Goal: Task Accomplishment & Management: Manage account settings

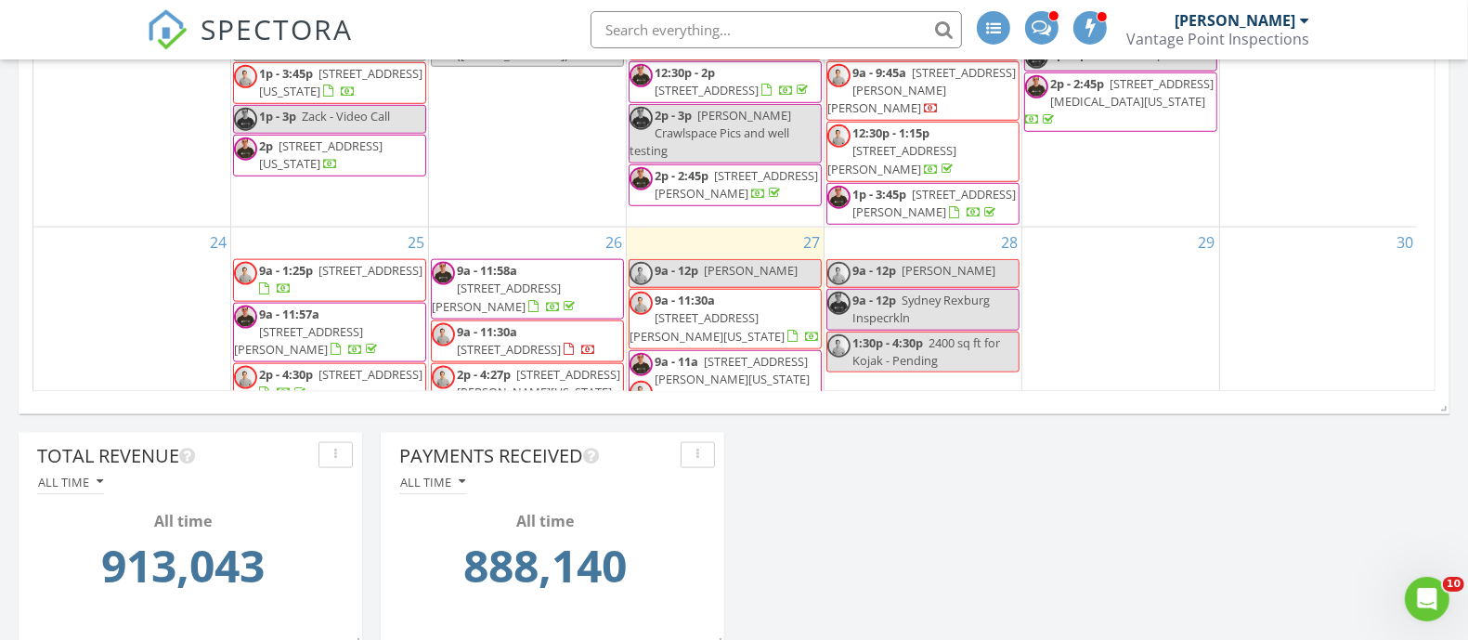
scroll to position [146, 0]
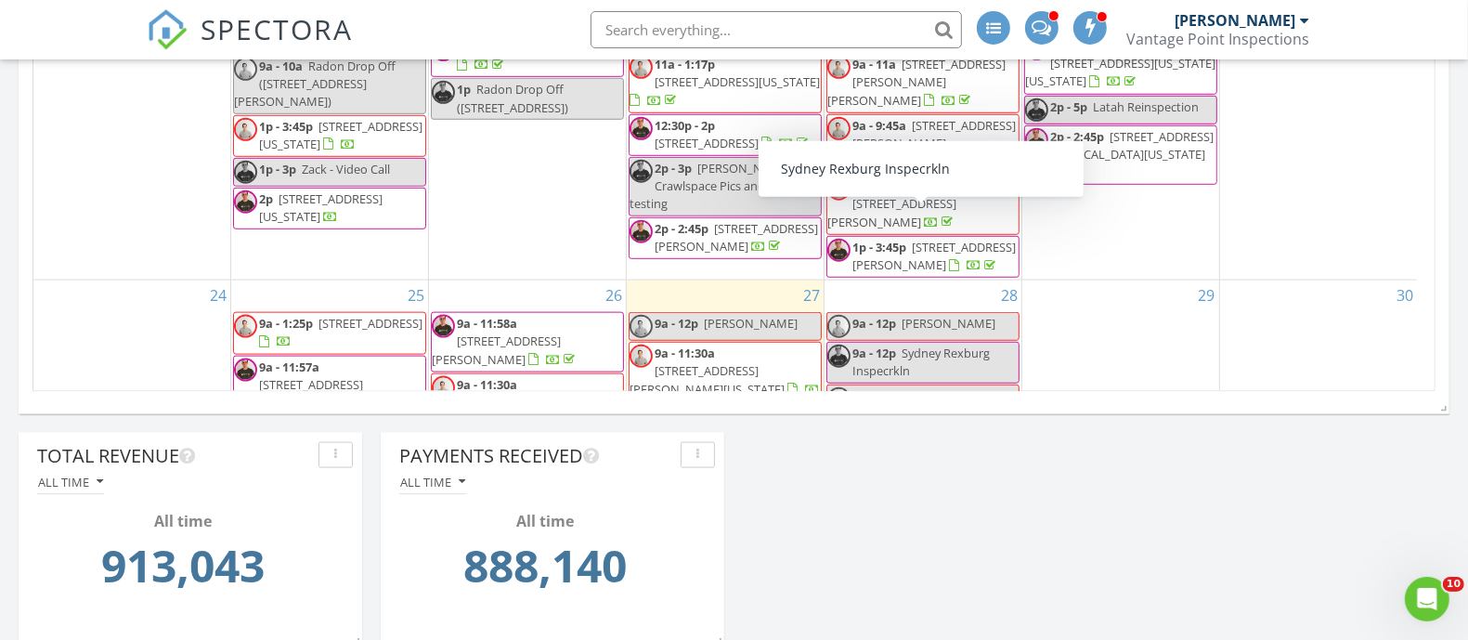
click at [792, 16] on input "text" at bounding box center [775, 29] width 371 height 37
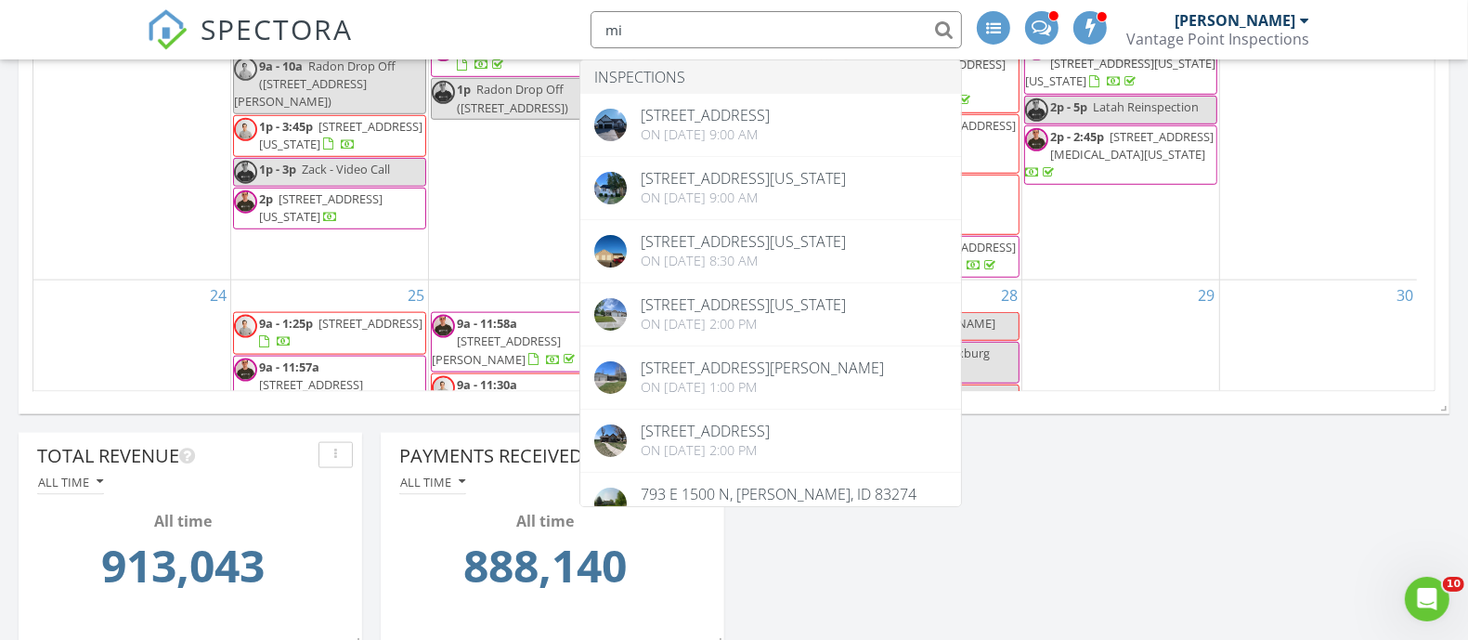
type input "m"
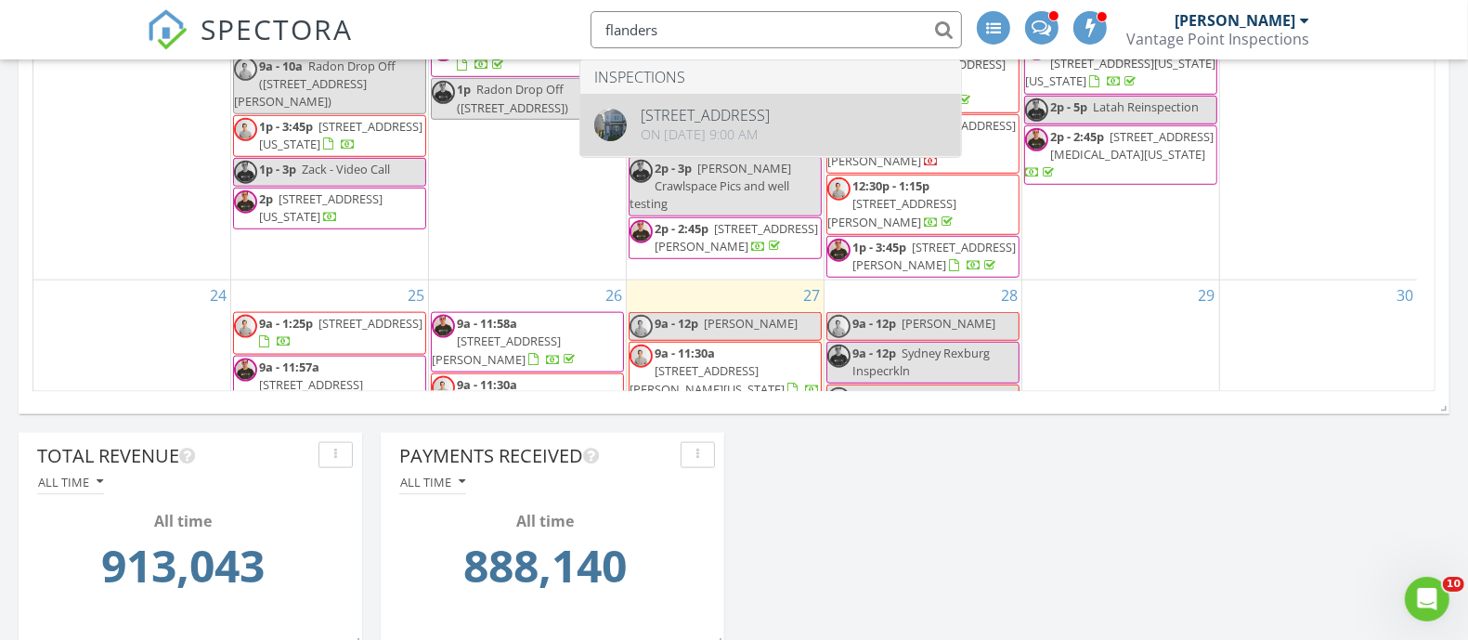
type input "flanders"
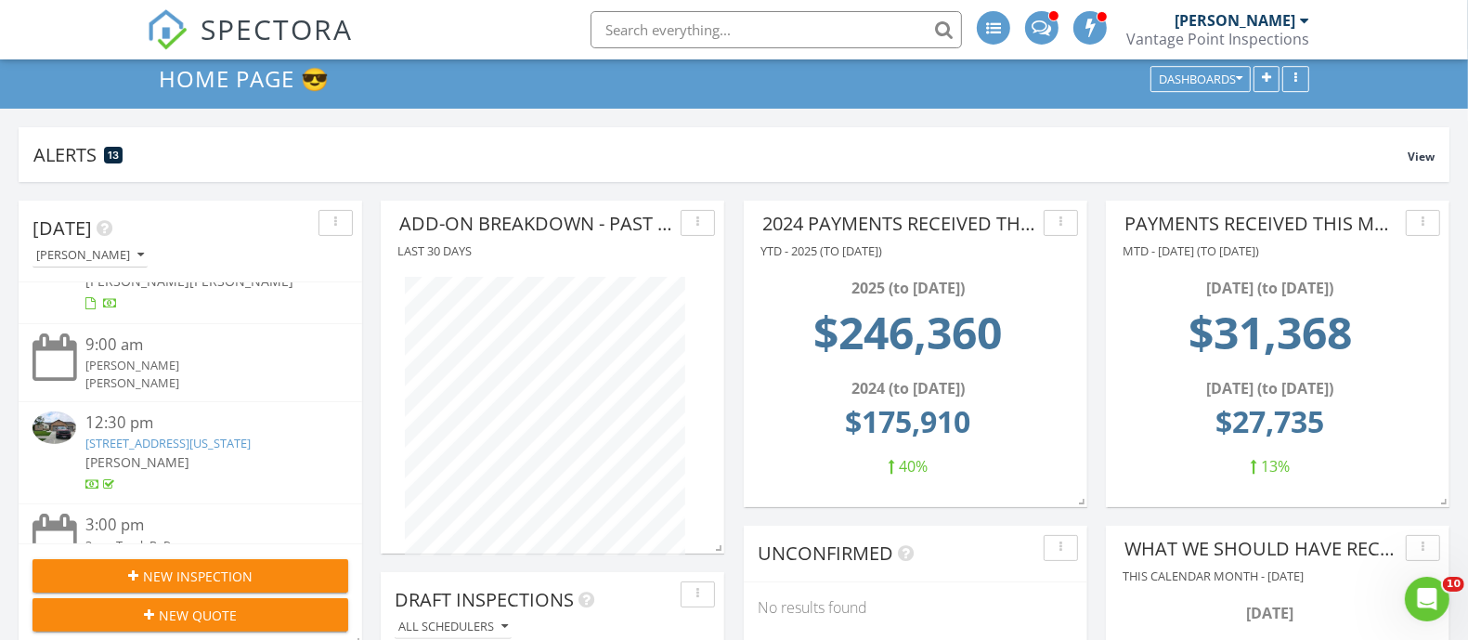
scroll to position [348, 0]
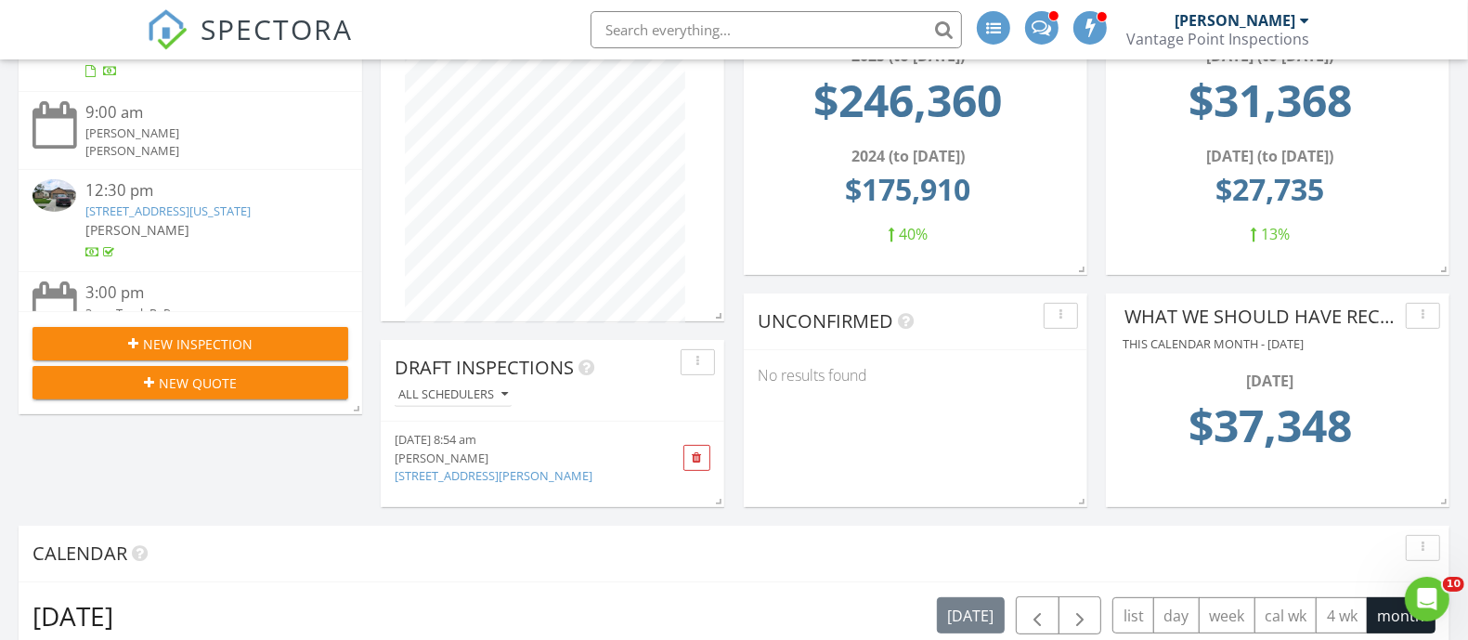
click at [305, 337] on div "New Inspection" at bounding box center [190, 343] width 286 height 19
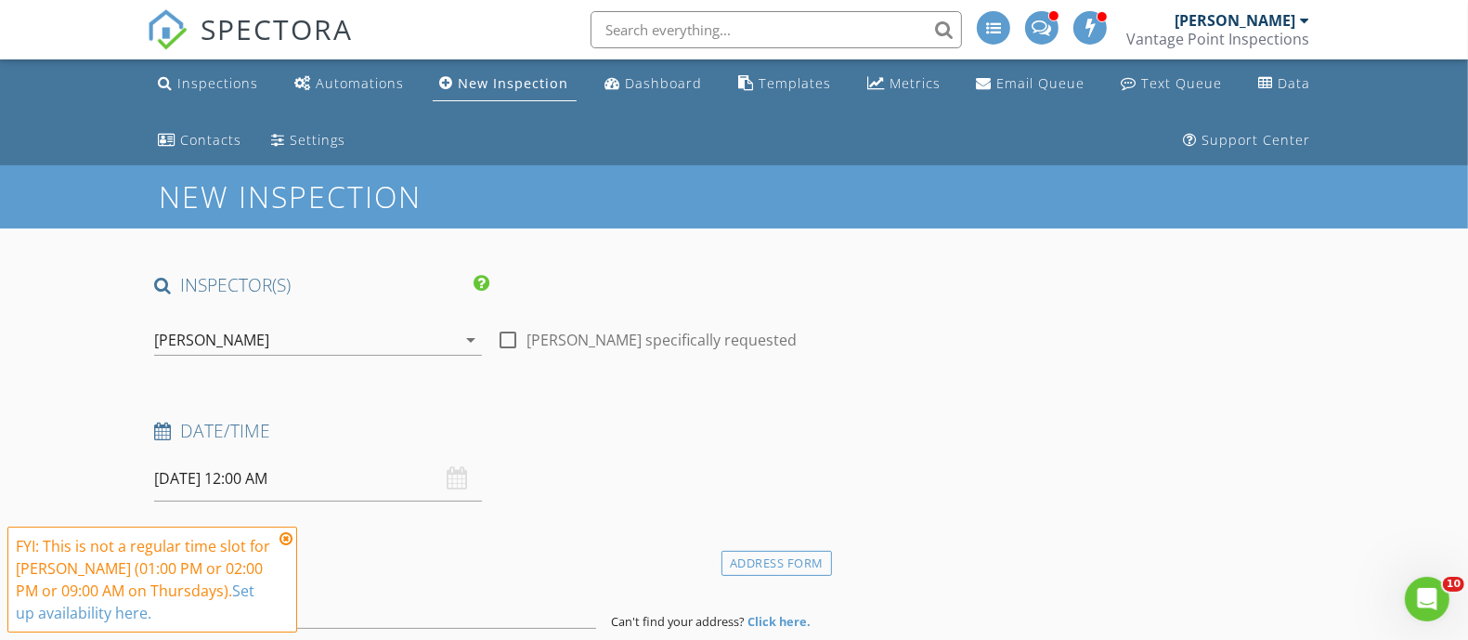
click at [295, 332] on div "[PERSON_NAME]" at bounding box center [305, 340] width 302 height 30
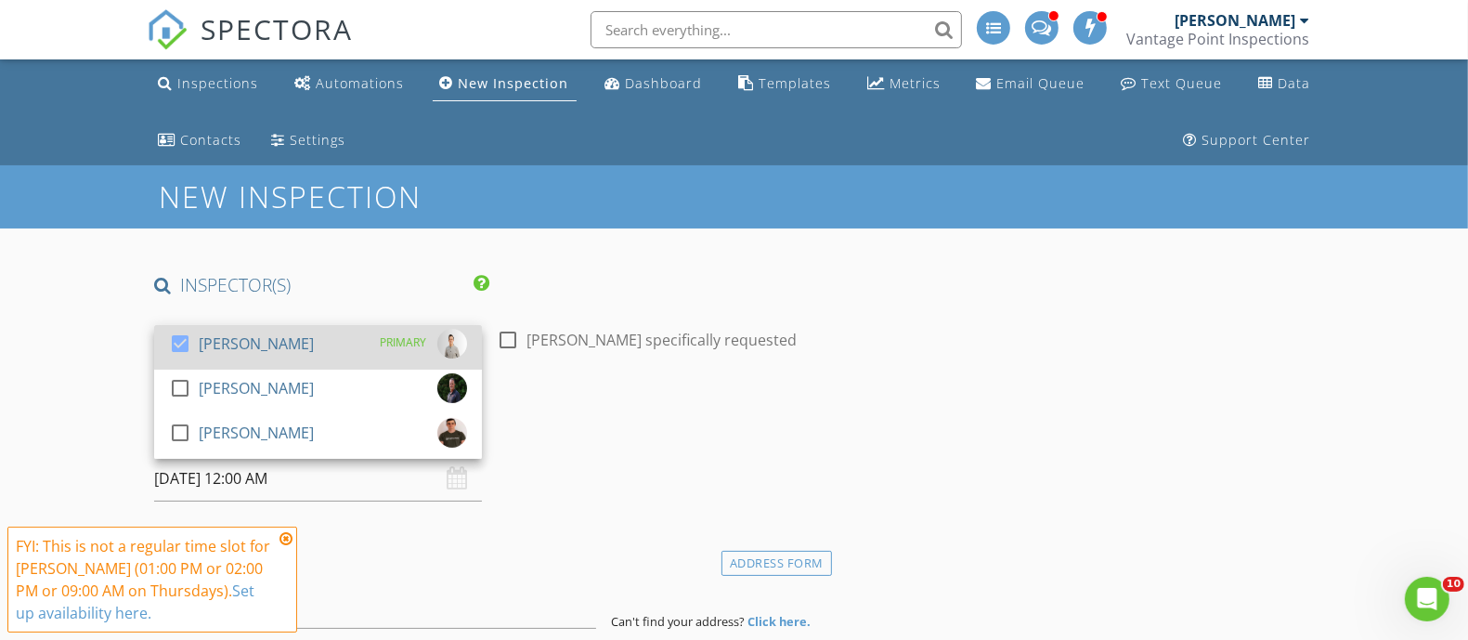
click at [275, 337] on div "check_box Kevin Fogg PRIMARY" at bounding box center [318, 347] width 298 height 37
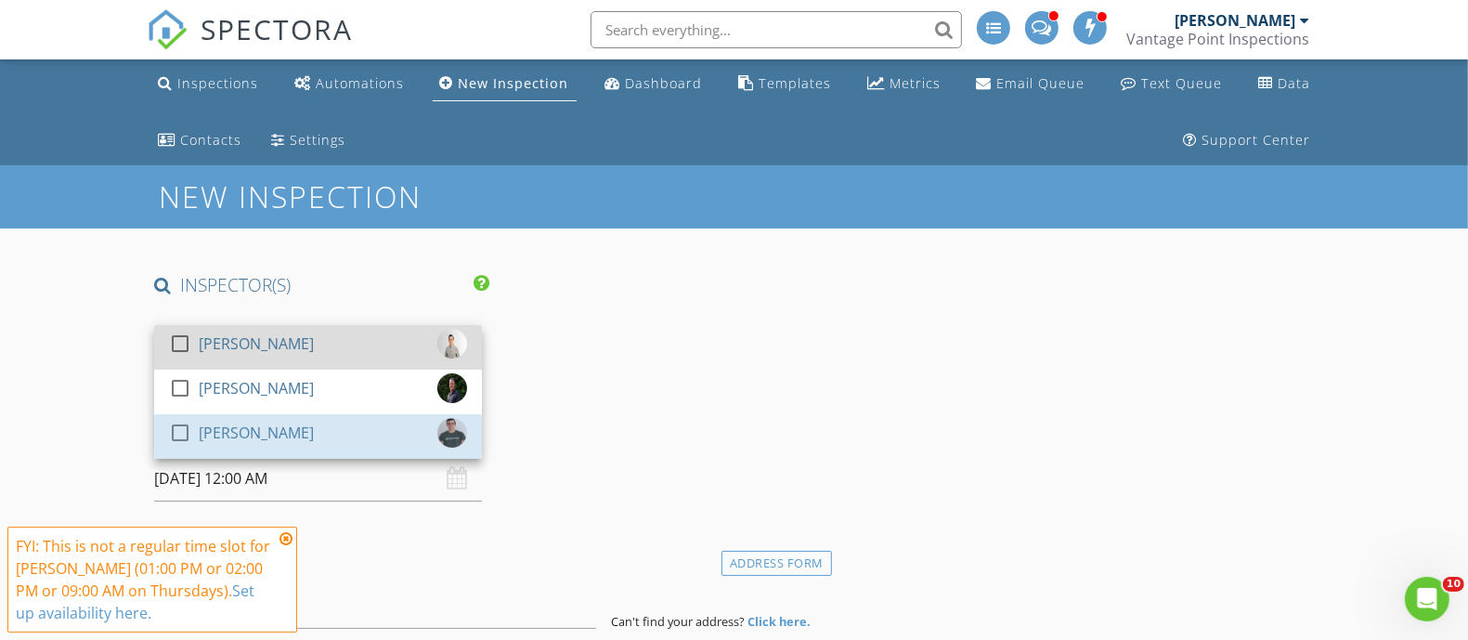
drag, startPoint x: 291, startPoint y: 433, endPoint x: 473, endPoint y: 359, distance: 196.2
click at [292, 433] on div "check_box_outline_blank Zack Williams" at bounding box center [318, 436] width 298 height 37
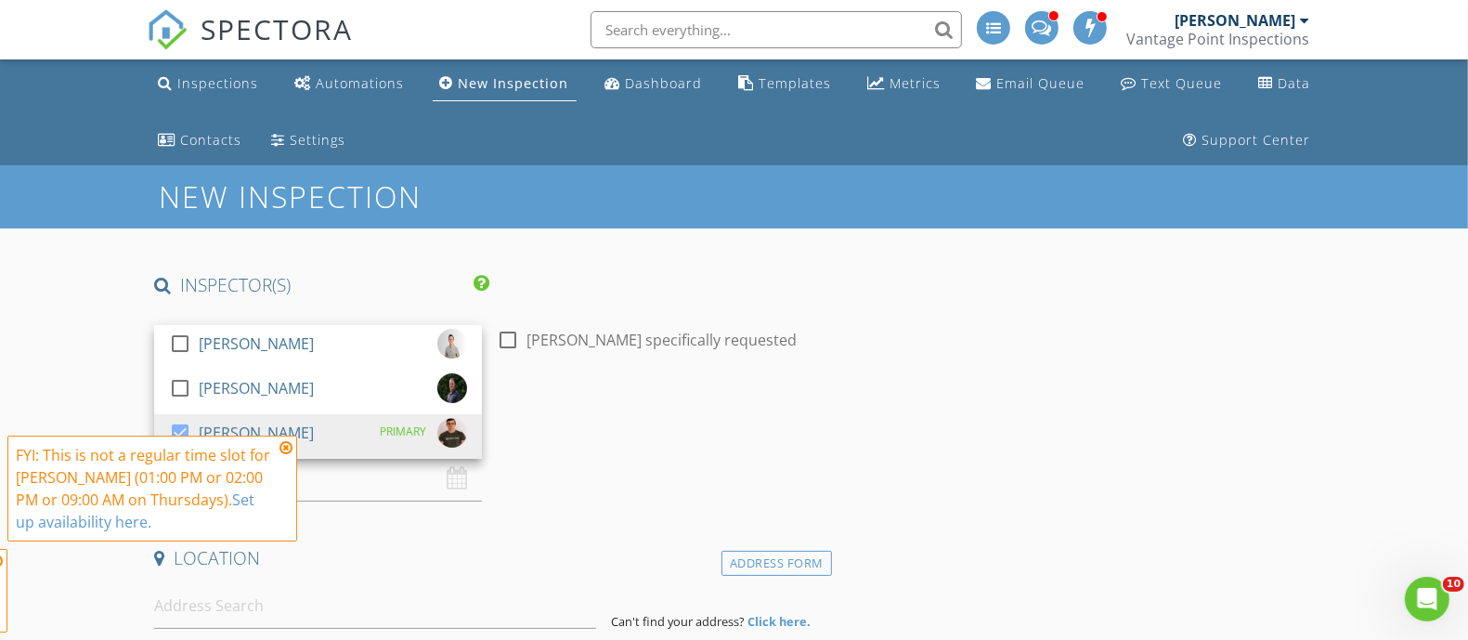
click at [701, 331] on label "Zack Williams specifically requested" at bounding box center [661, 340] width 270 height 19
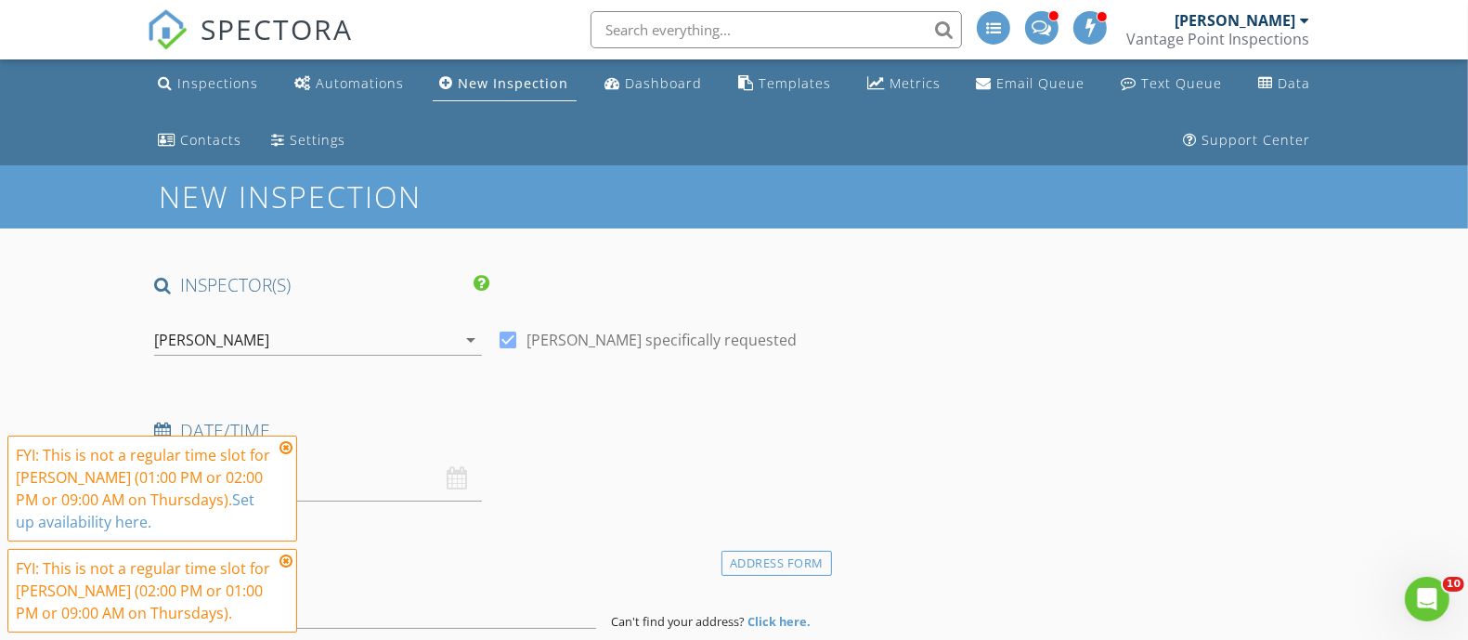
click at [700, 331] on label "Zack Williams specifically requested" at bounding box center [661, 340] width 270 height 19
checkbox input "false"
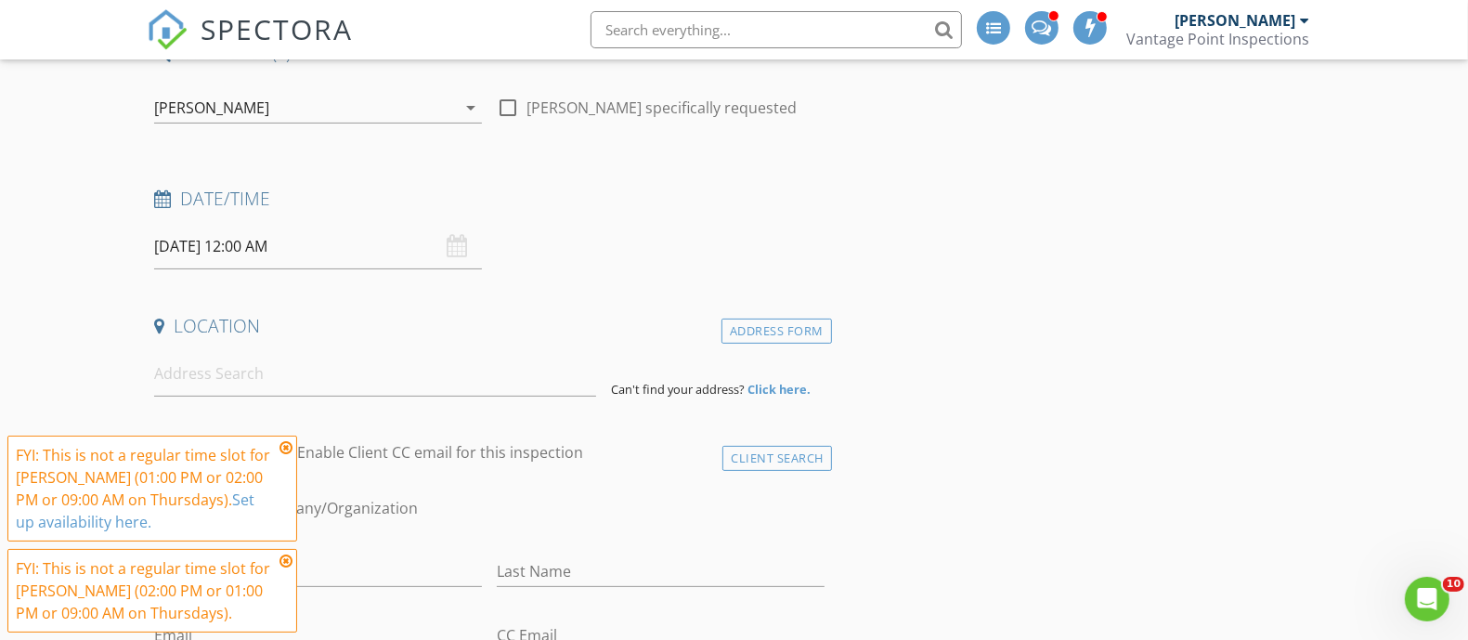
drag, startPoint x: 479, startPoint y: 307, endPoint x: 393, endPoint y: 254, distance: 101.3
click at [354, 388] on input at bounding box center [375, 373] width 442 height 45
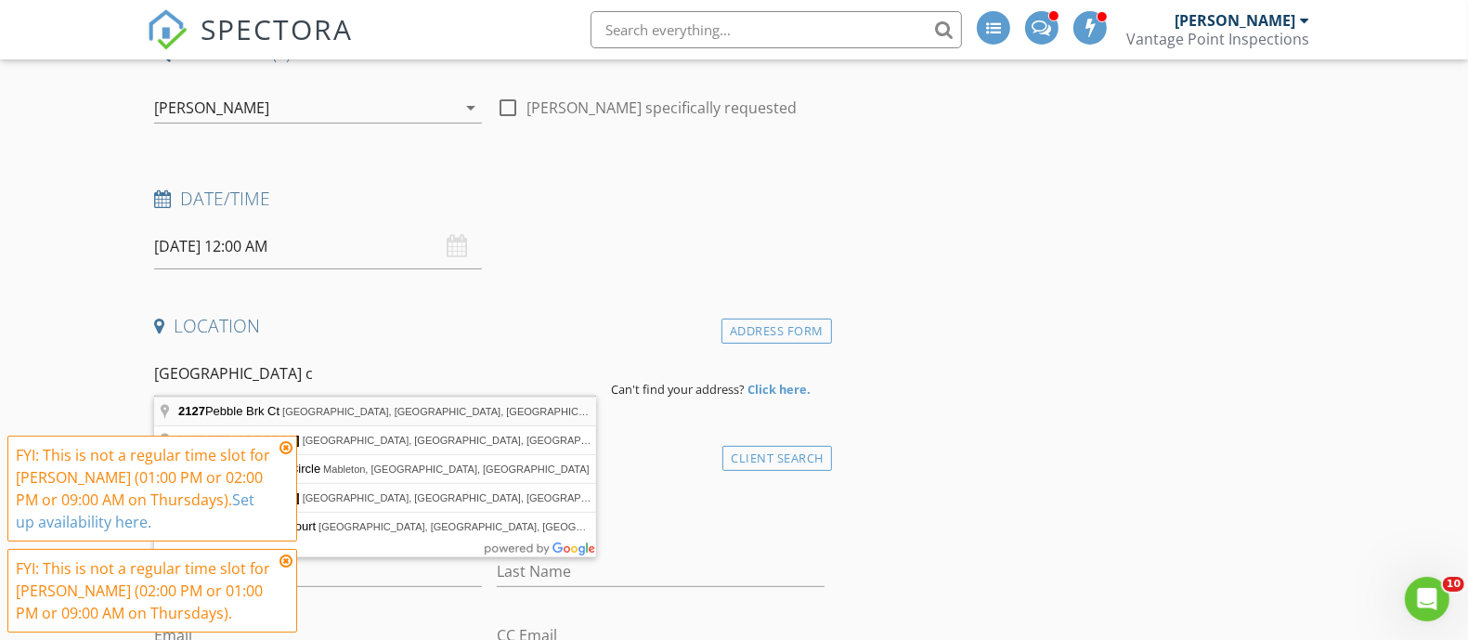
type input "2127 Pebble Brk Ct, Rexburg, ID, USA"
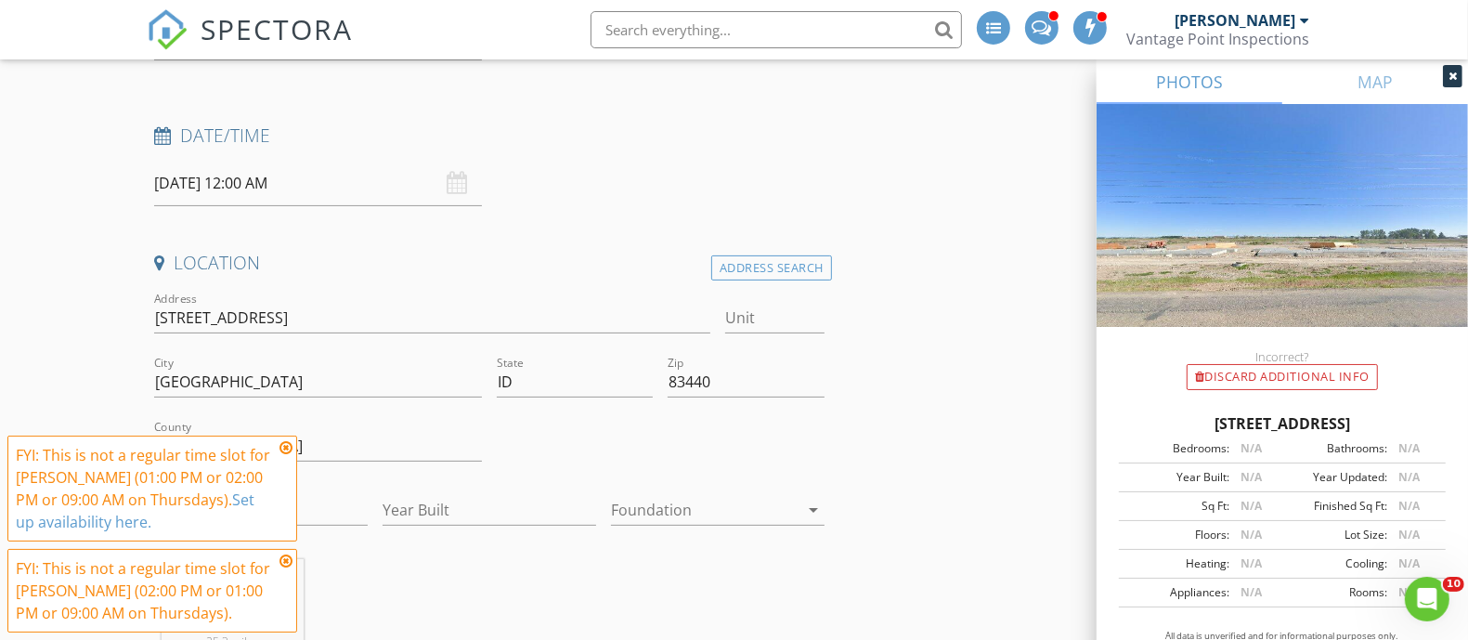
scroll to position [348, 0]
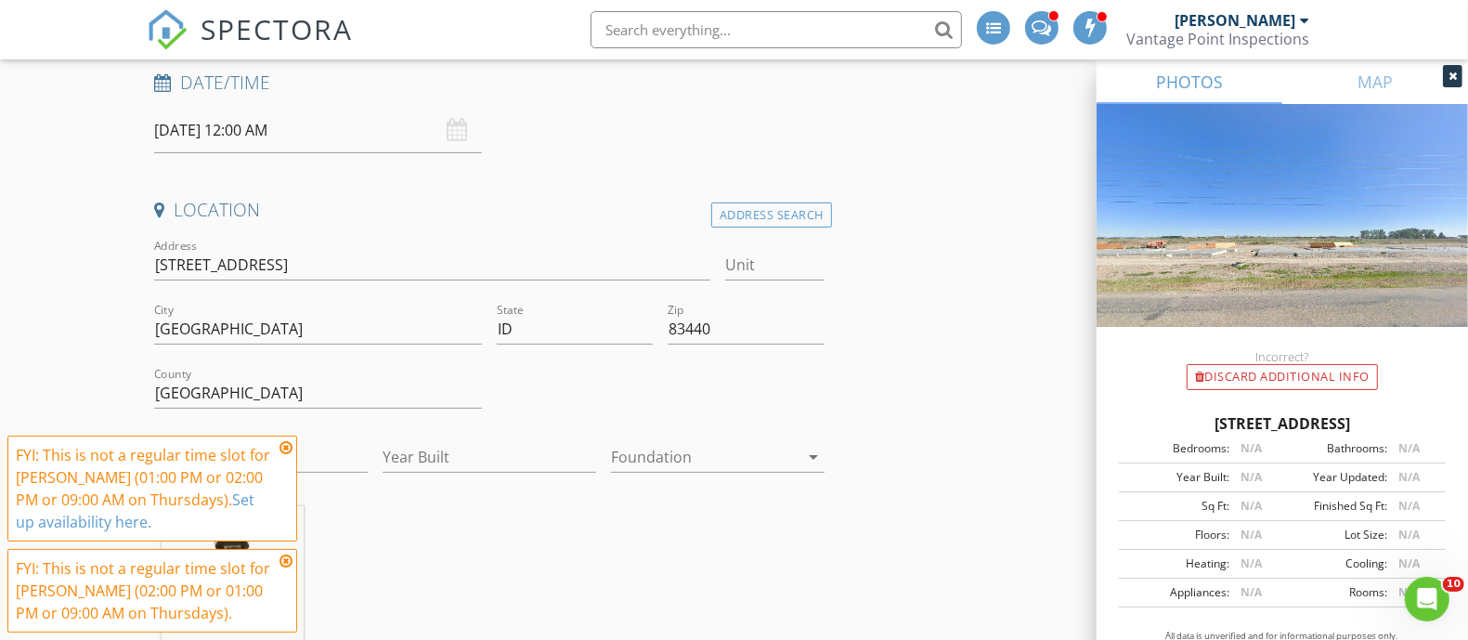
click at [281, 448] on icon at bounding box center [285, 447] width 13 height 15
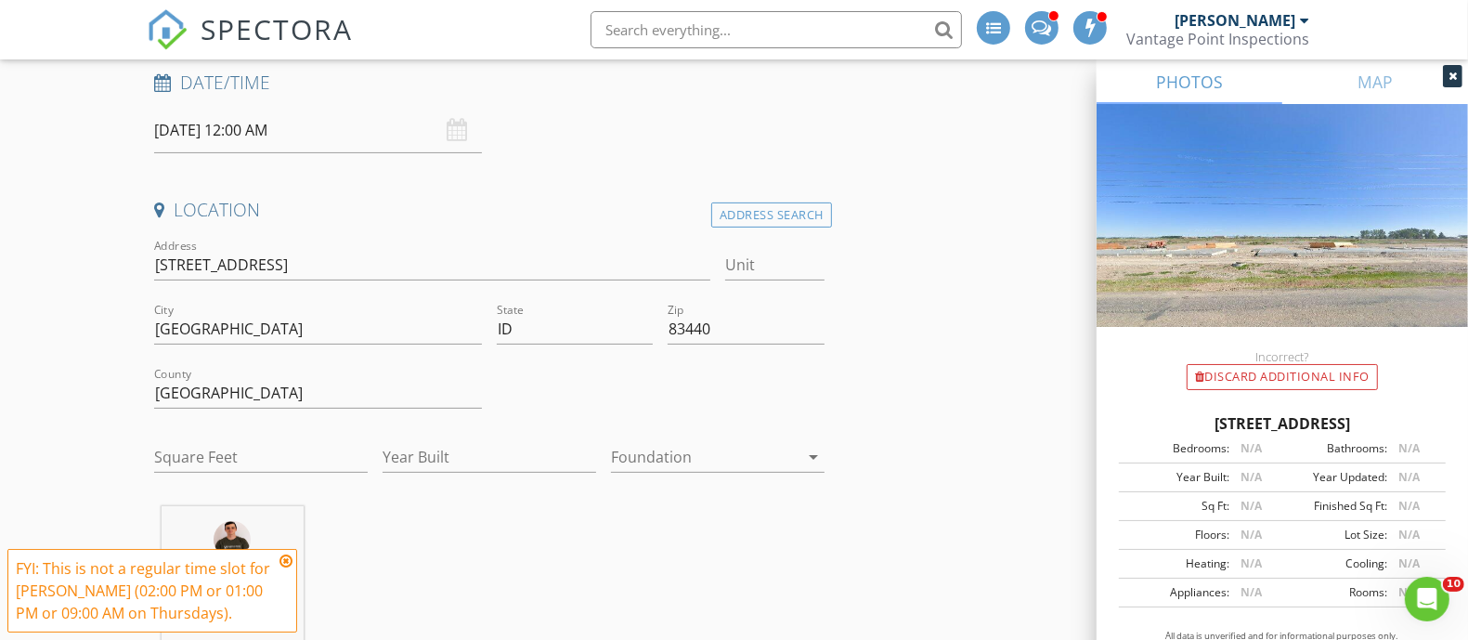
click at [289, 557] on icon at bounding box center [285, 560] width 13 height 15
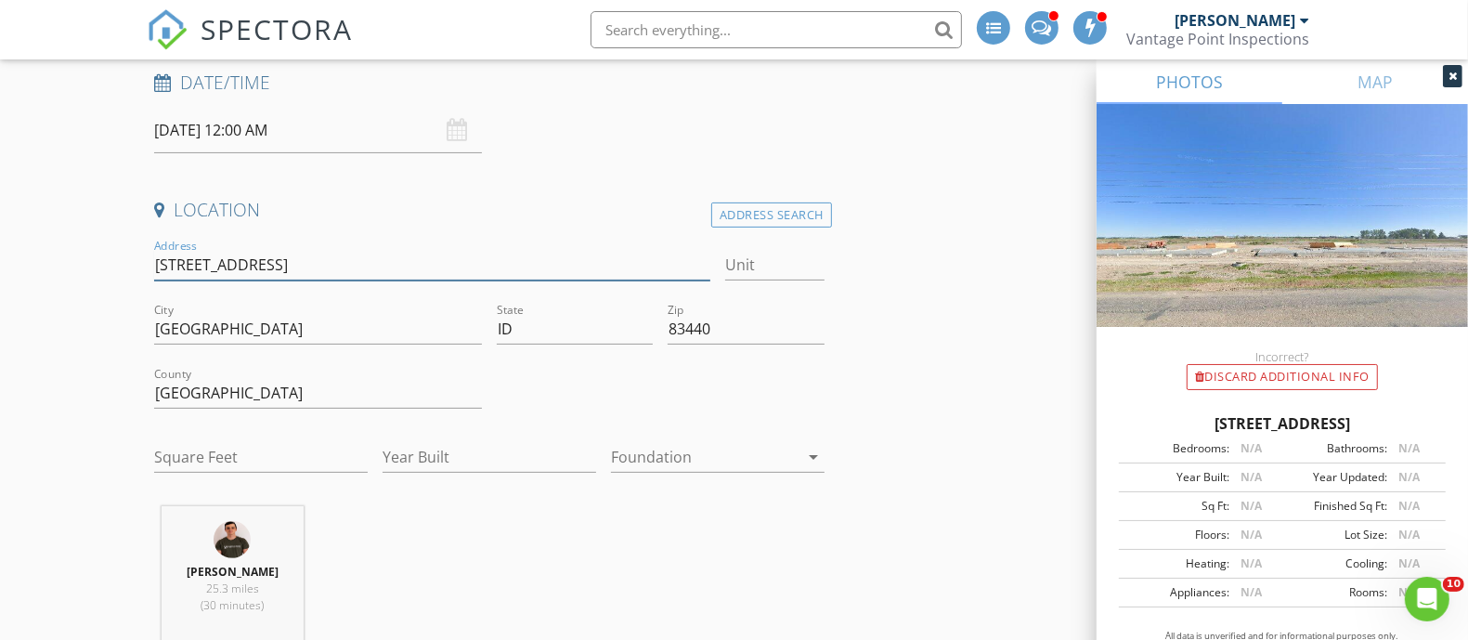
click at [276, 269] on input "2127 Pebble Brk Ct" at bounding box center [432, 265] width 556 height 31
click at [262, 123] on input "08/28/2025 12:00 AM" at bounding box center [318, 130] width 328 height 45
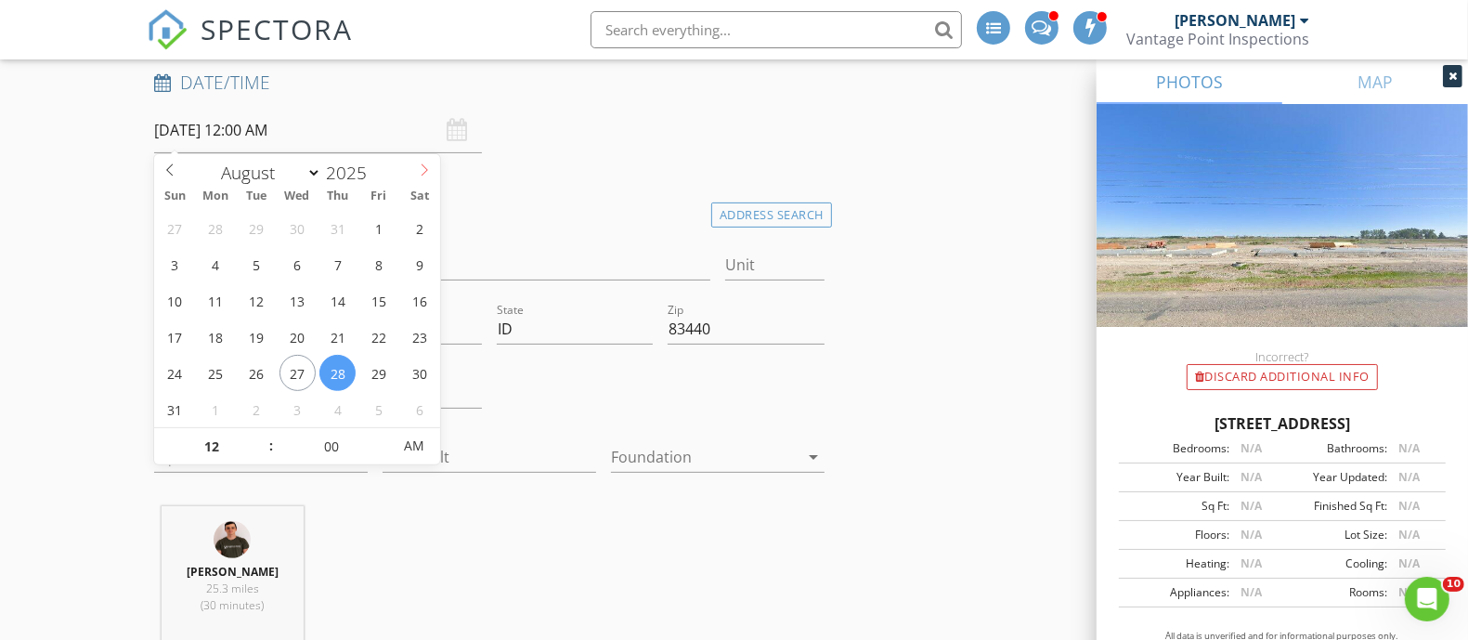
select select "8"
click at [422, 167] on icon at bounding box center [424, 169] width 13 height 13
type input "09/22/2025 12:00 AM"
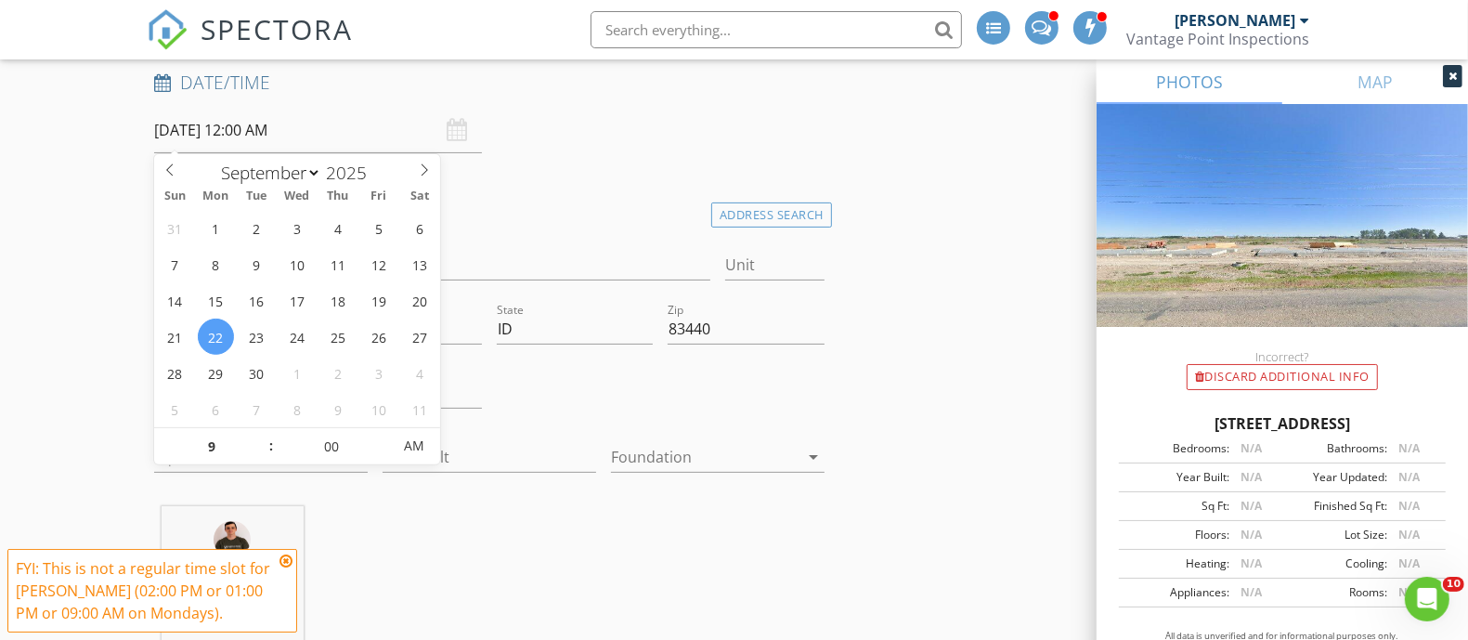
type input "09"
type input "09/22/2025 9:00 AM"
drag, startPoint x: 61, startPoint y: 305, endPoint x: 74, endPoint y: 298, distance: 14.5
click at [378, 139] on input "09/22/2025 9:00 AM" at bounding box center [318, 130] width 328 height 45
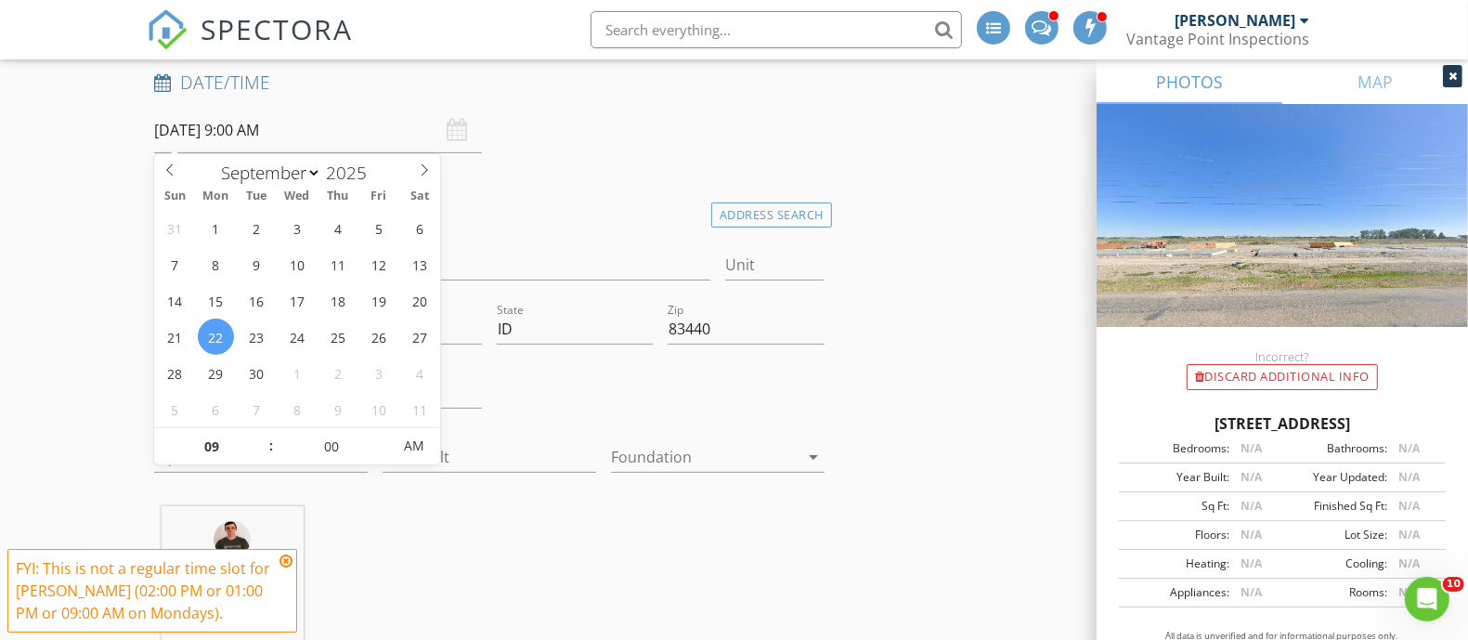
click at [309, 126] on input "09/22/2025 9:00 AM" at bounding box center [318, 130] width 328 height 45
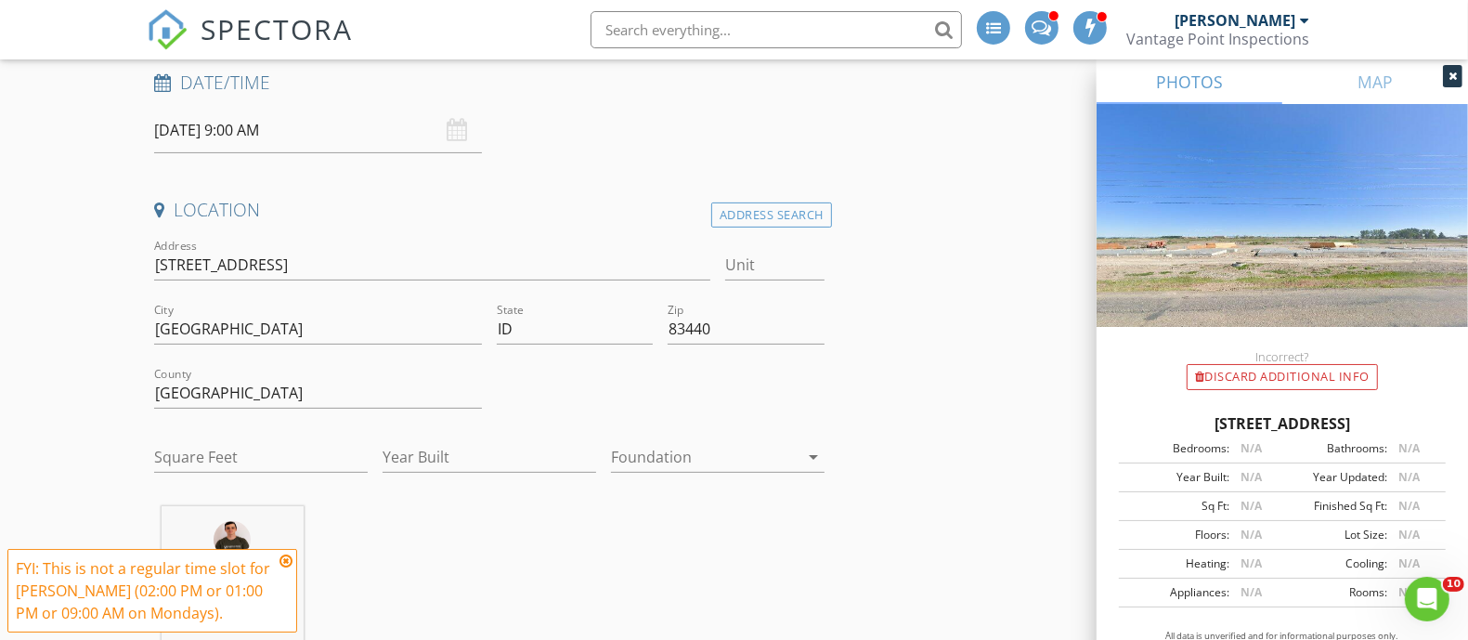
click at [592, 129] on div "Date/Time 09/22/2025 9:00 AM" at bounding box center [489, 112] width 685 height 83
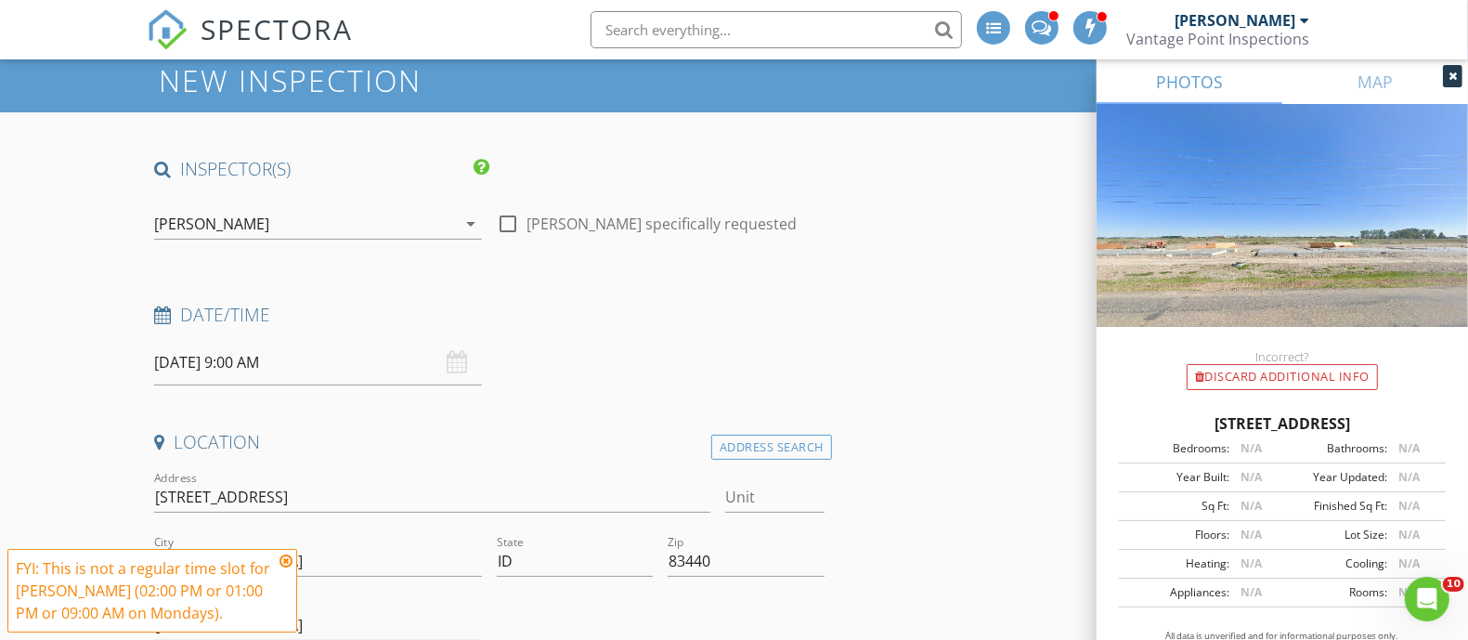
scroll to position [232, 0]
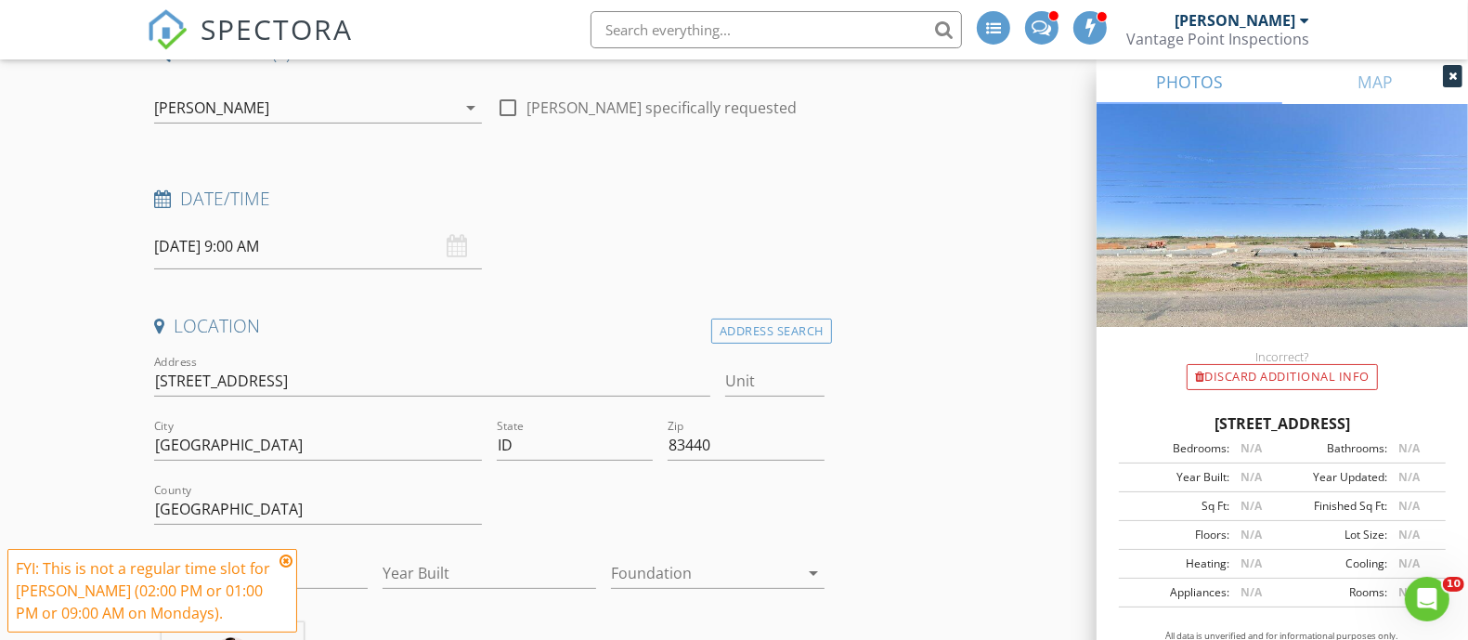
drag, startPoint x: 288, startPoint y: 557, endPoint x: 314, endPoint y: 503, distance: 59.8
click at [288, 558] on icon at bounding box center [285, 560] width 13 height 15
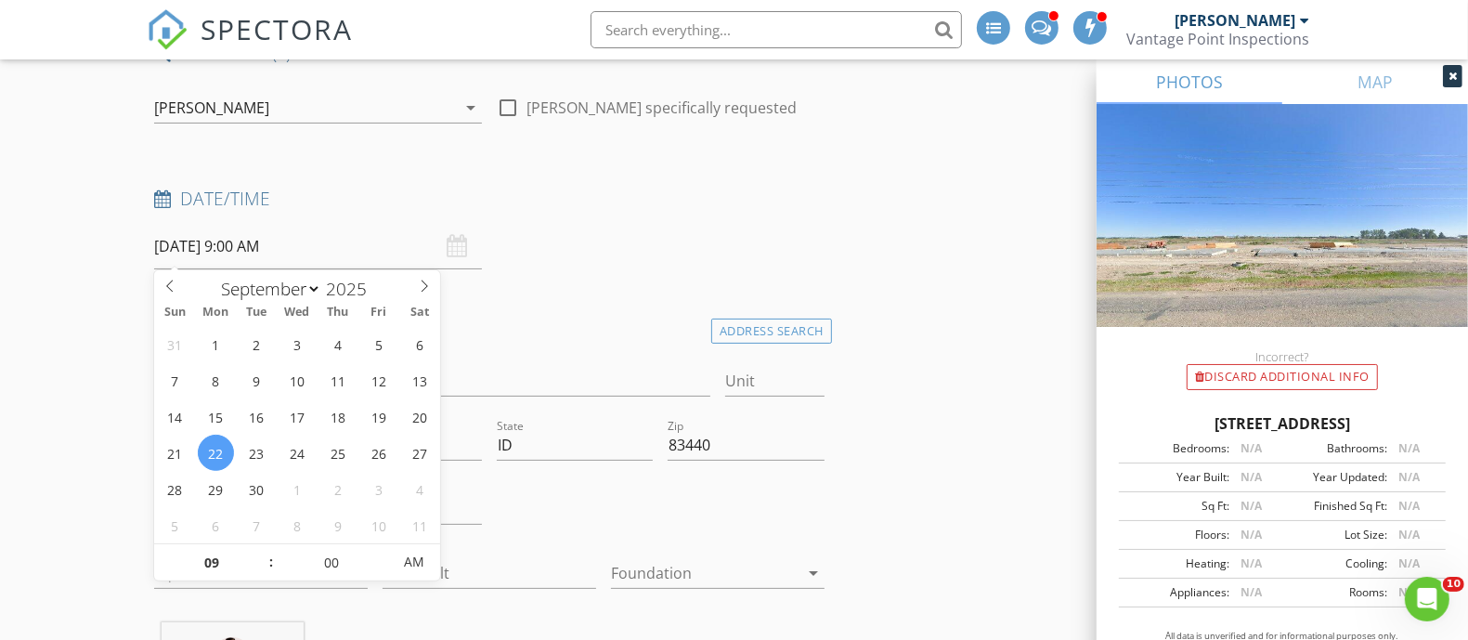
click at [353, 238] on input "09/22/2025 9:00 AM" at bounding box center [318, 246] width 328 height 45
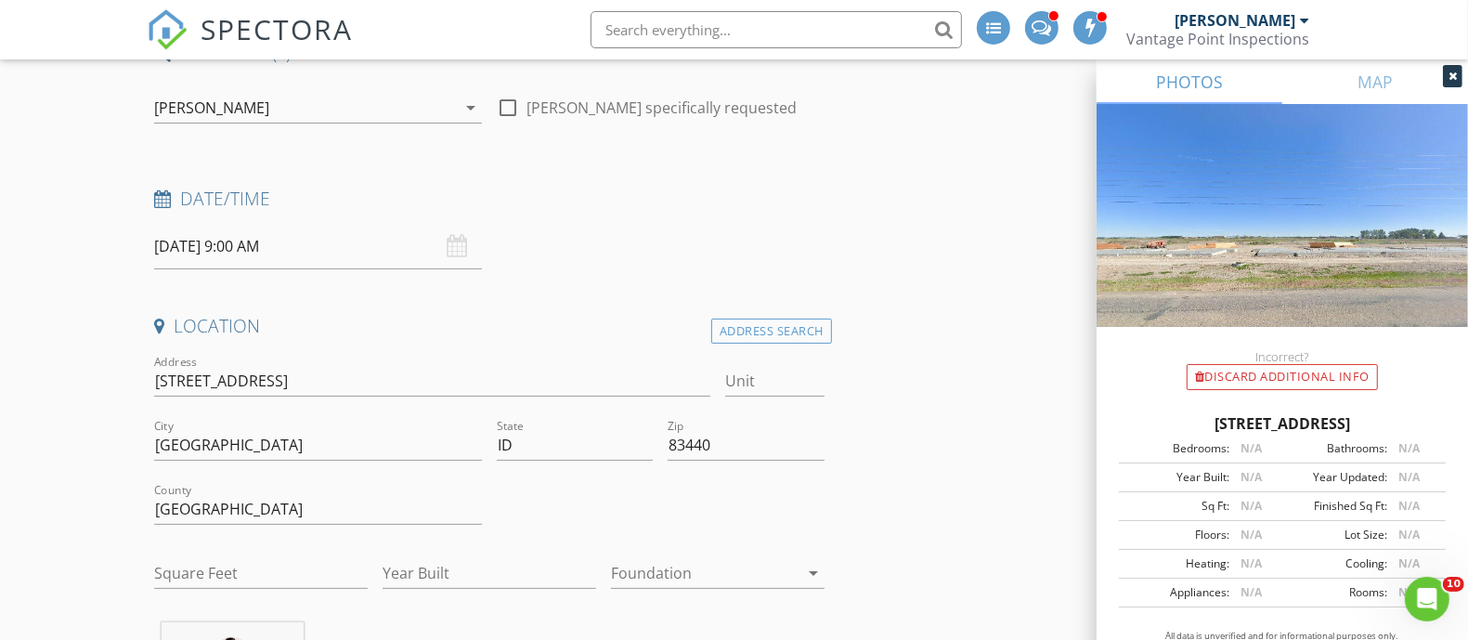
click at [368, 89] on div "check_box_outline_blank Kevin Fogg check_box_outline_blank Jeff Fogg check_box …" at bounding box center [318, 112] width 328 height 60
click at [368, 96] on div "[PERSON_NAME]" at bounding box center [305, 108] width 302 height 30
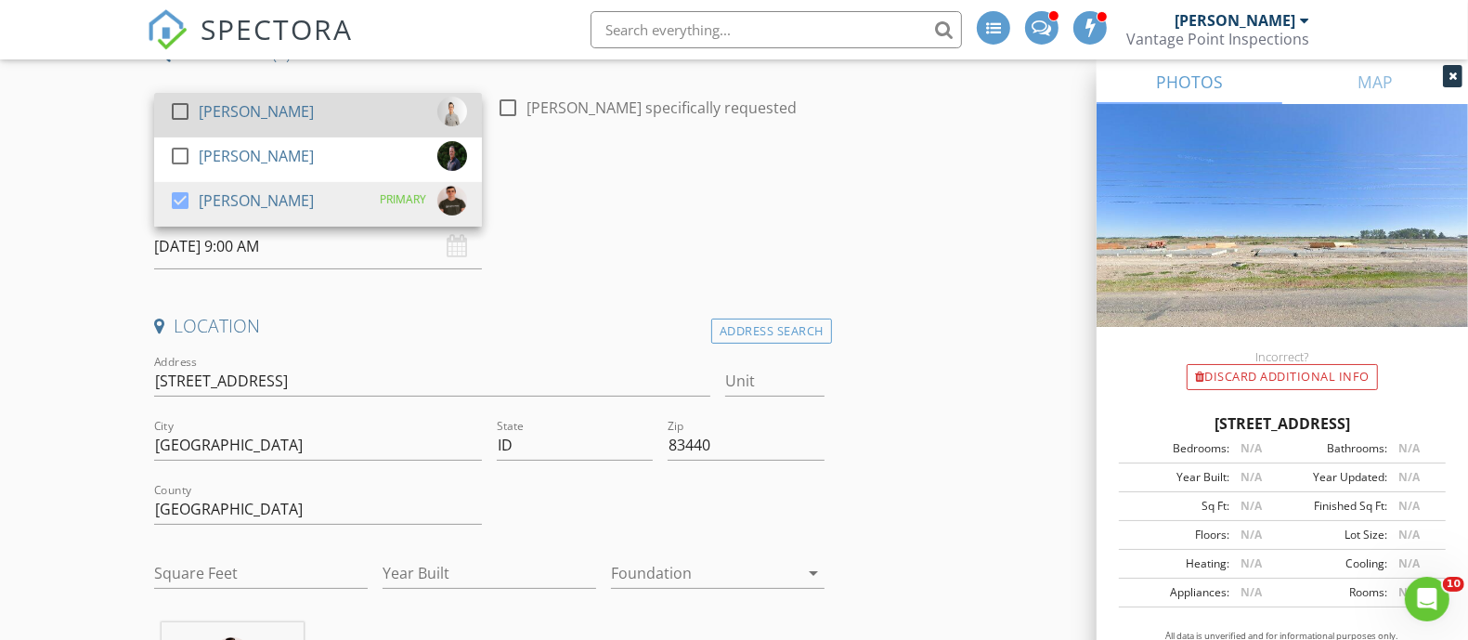
click at [300, 100] on div "check_box_outline_blank Kevin Fogg" at bounding box center [318, 115] width 298 height 37
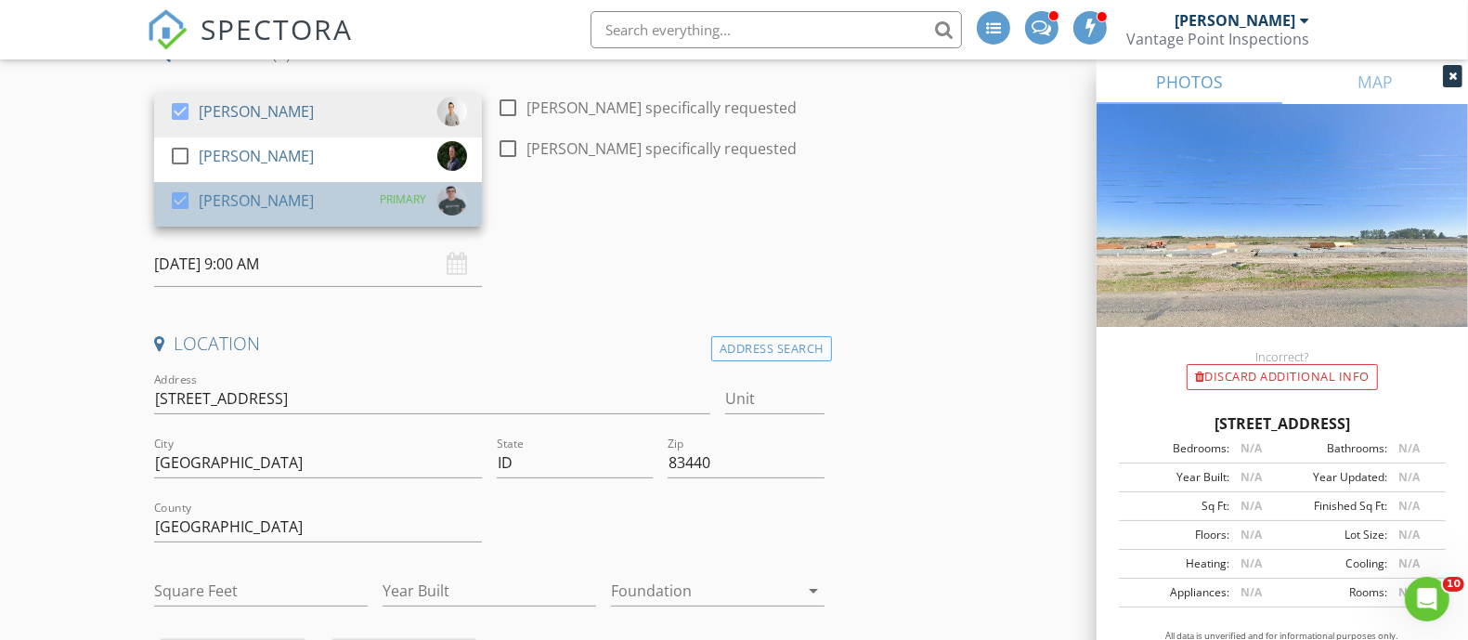
click at [312, 209] on div "check_box Zack Williams PRIMARY" at bounding box center [318, 204] width 298 height 37
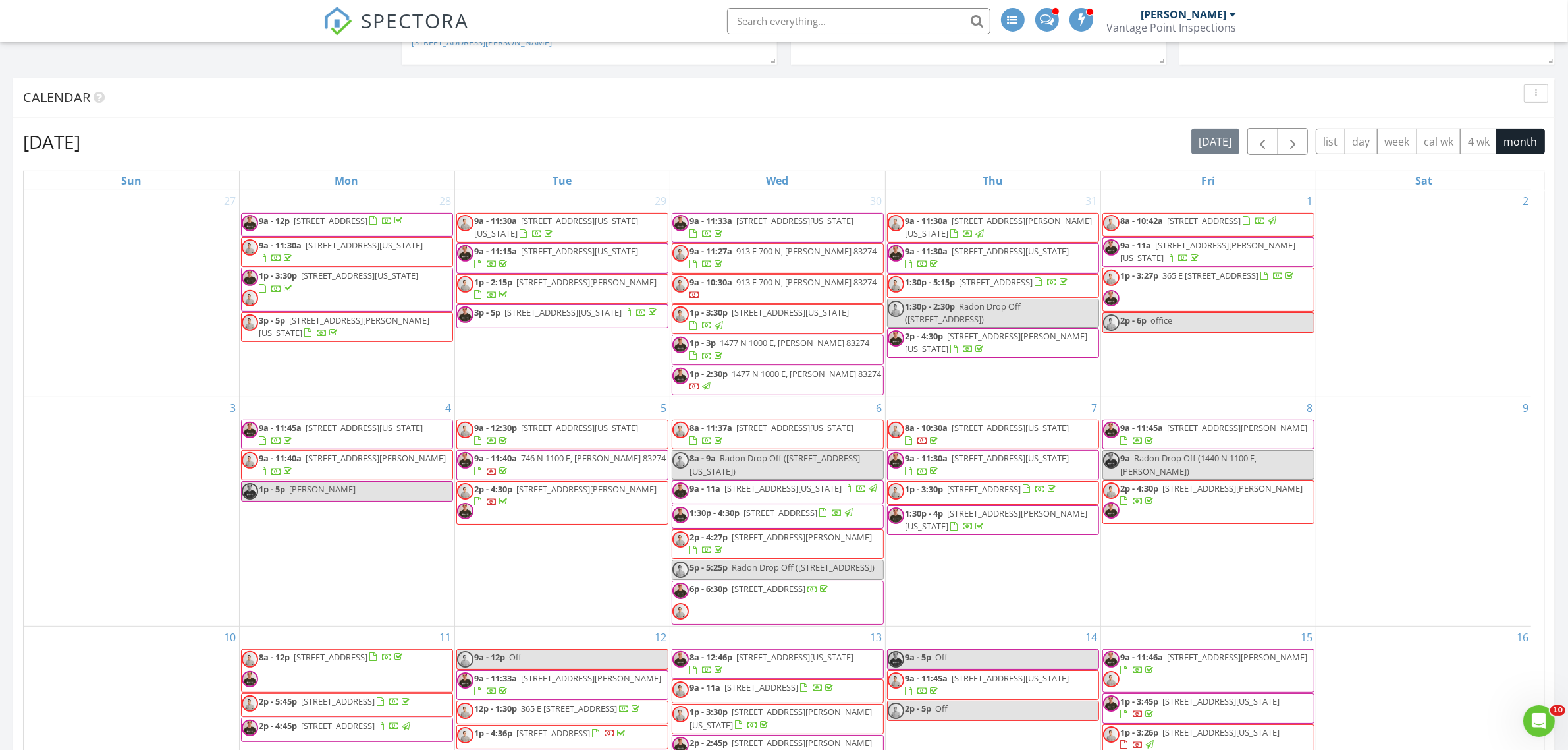
scroll to position [412, 0]
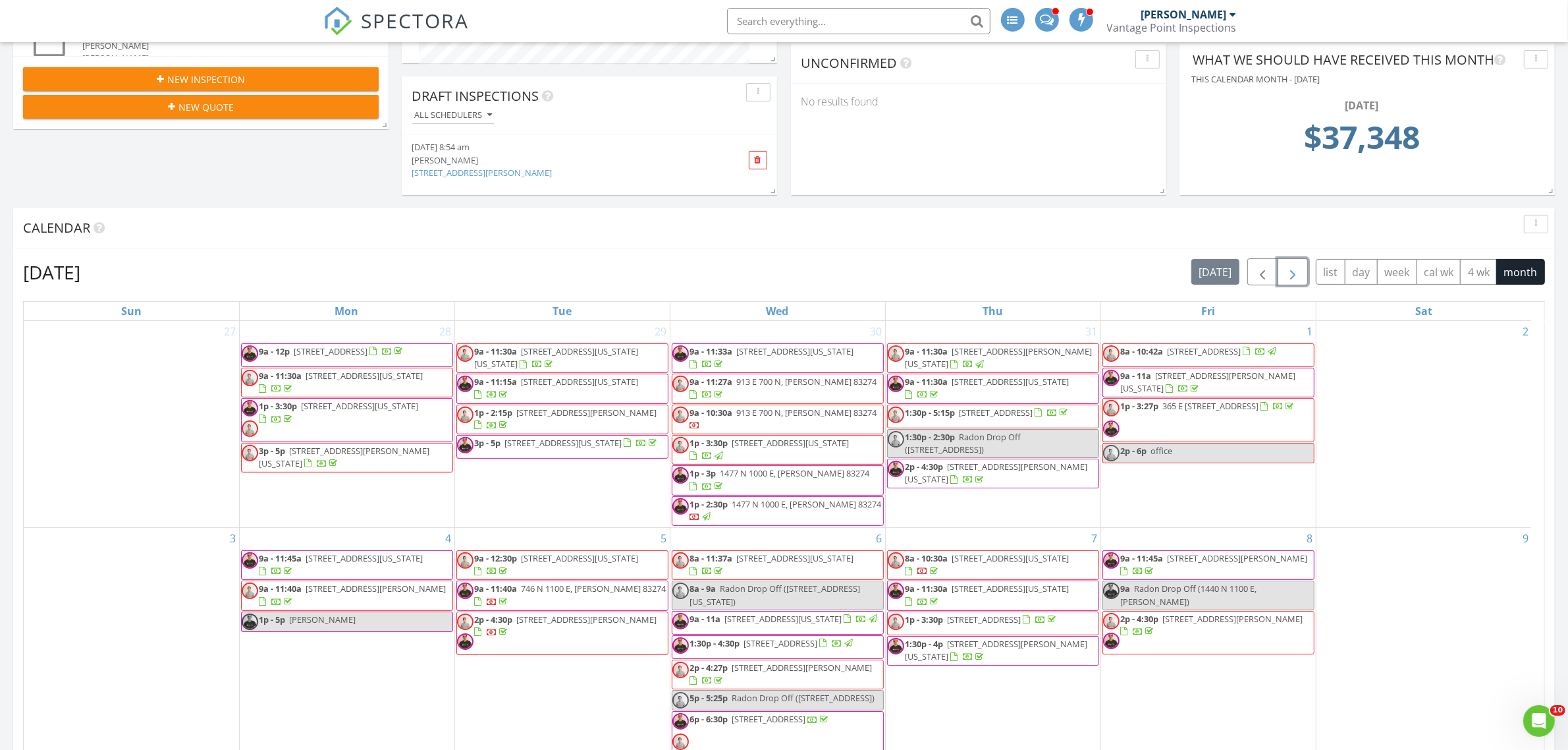
click at [1293, 268] on span "button" at bounding box center [1292, 272] width 16 height 16
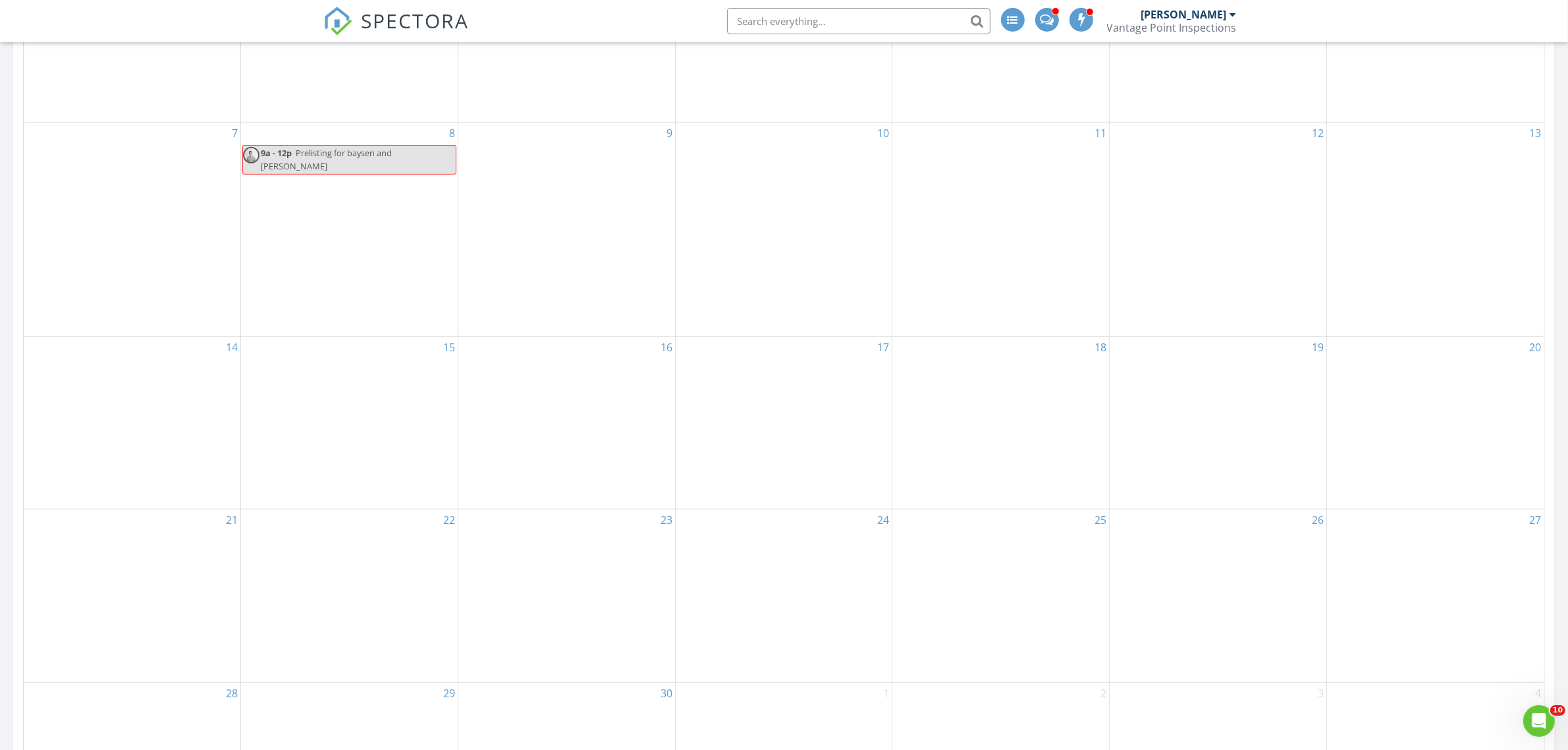
scroll to position [824, 0]
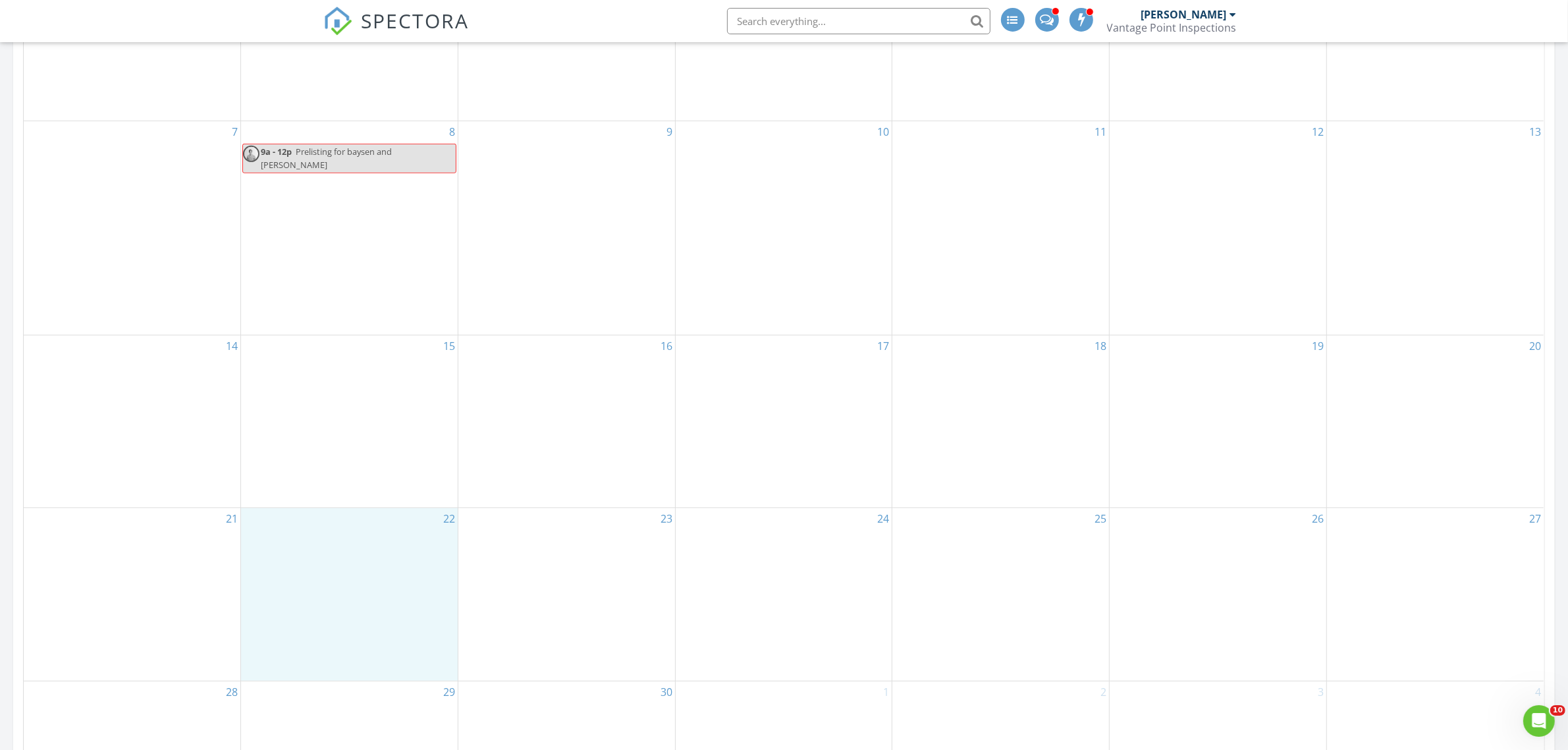
click at [396, 529] on div "22" at bounding box center [349, 594] width 216 height 172
click at [411, 387] on div "15" at bounding box center [349, 421] width 216 height 172
click at [401, 511] on div "22" at bounding box center [349, 594] width 216 height 172
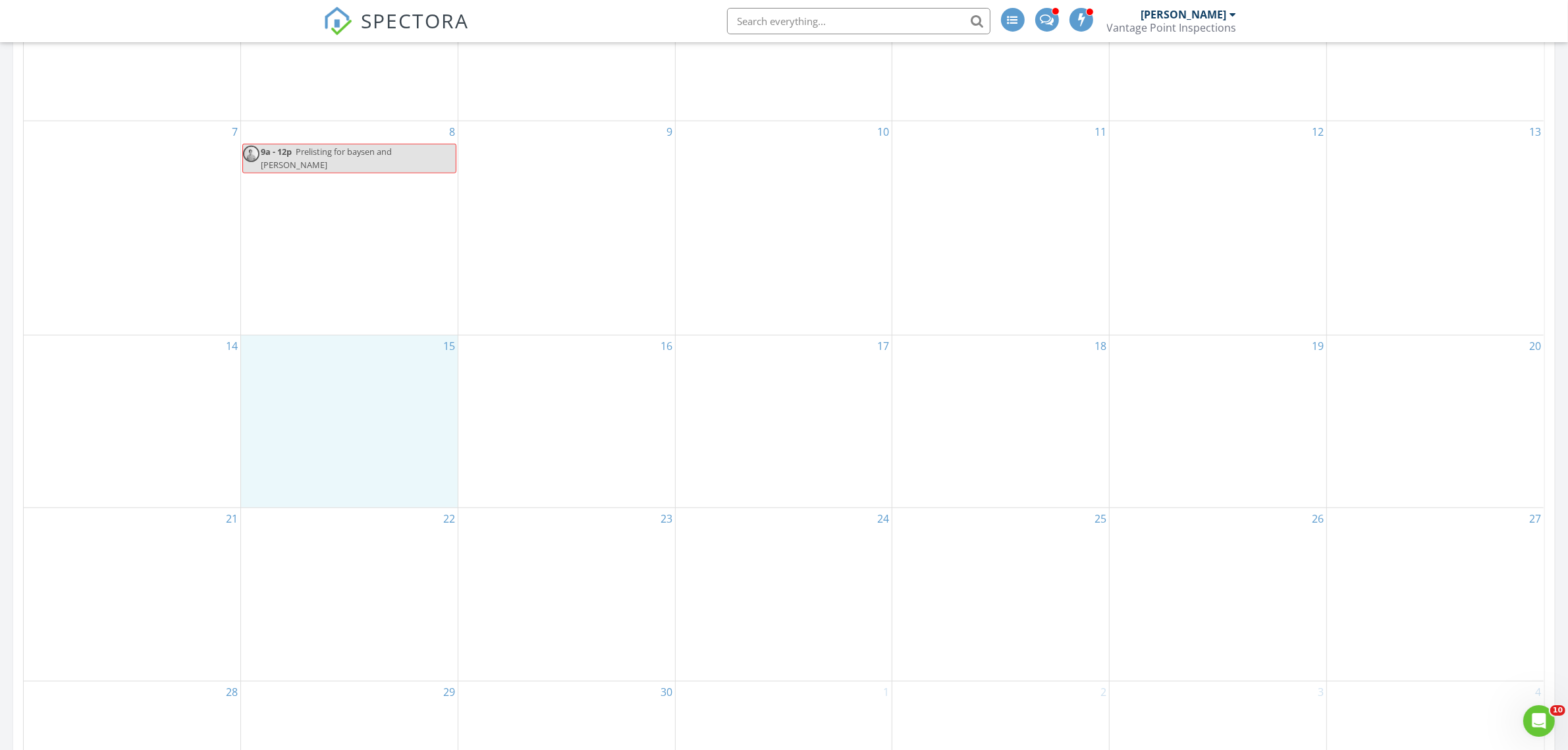
click at [369, 375] on div "15" at bounding box center [349, 421] width 216 height 172
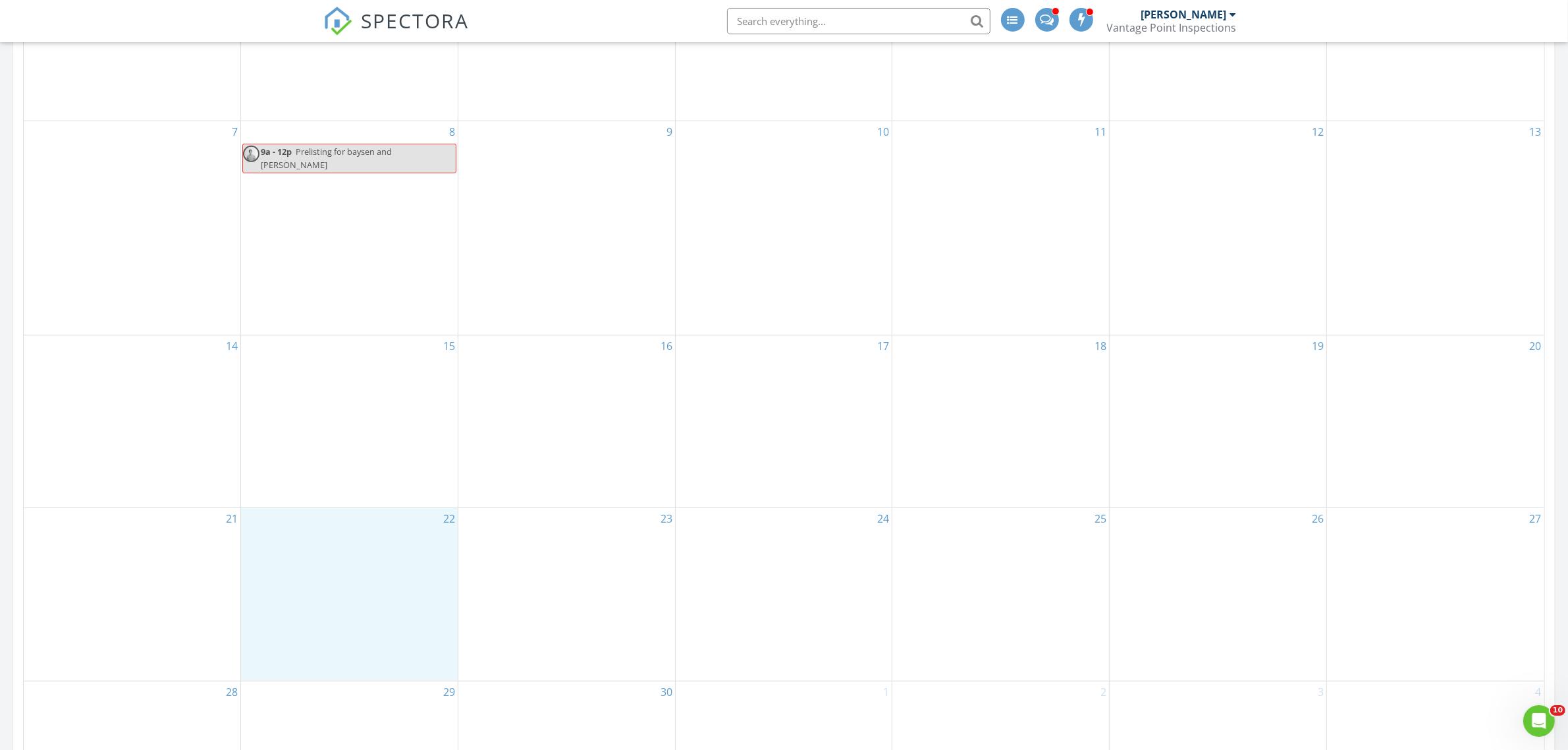
click at [394, 551] on div "22" at bounding box center [349, 594] width 216 height 172
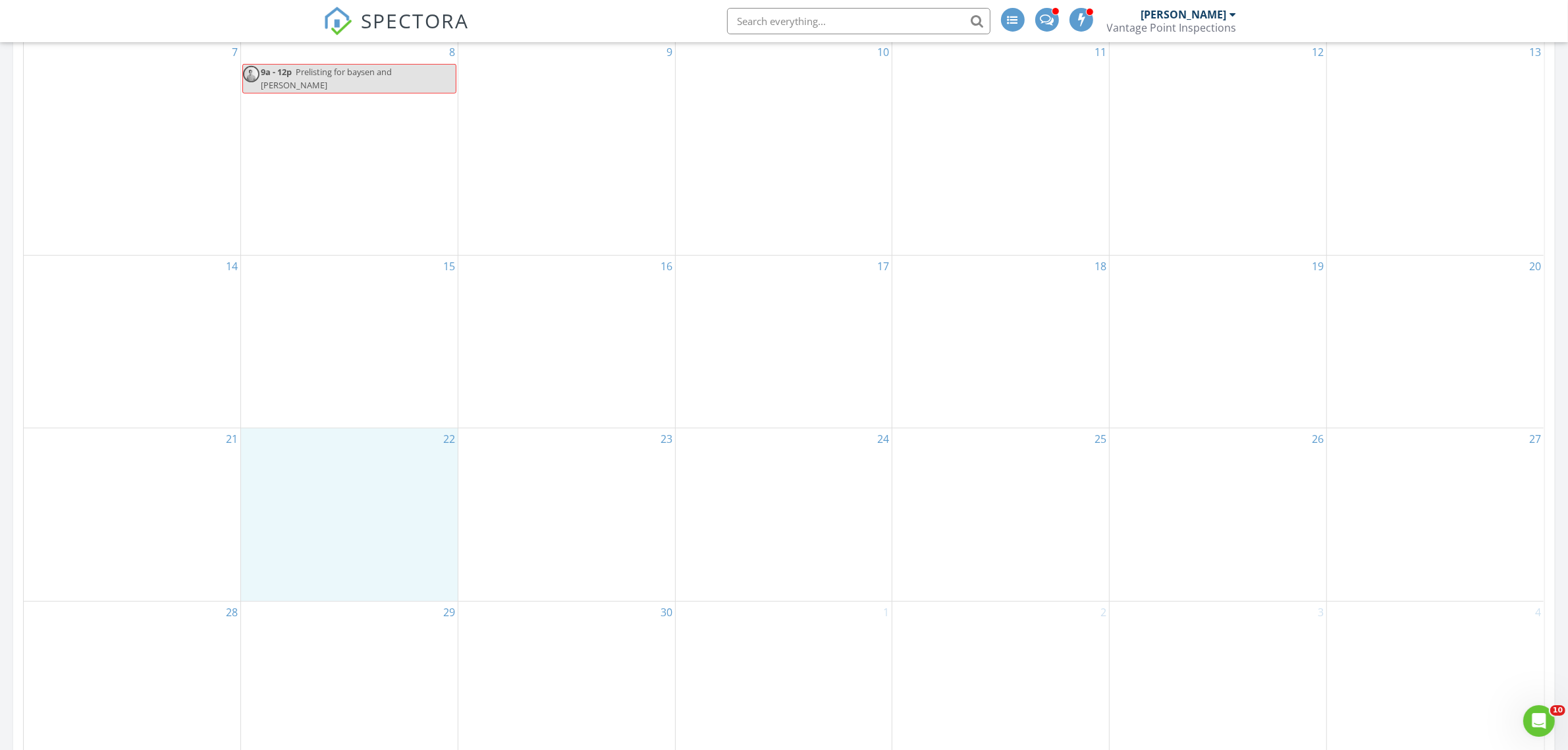
scroll to position [906, 0]
click at [363, 419] on link "Event" at bounding box center [347, 424] width 68 height 21
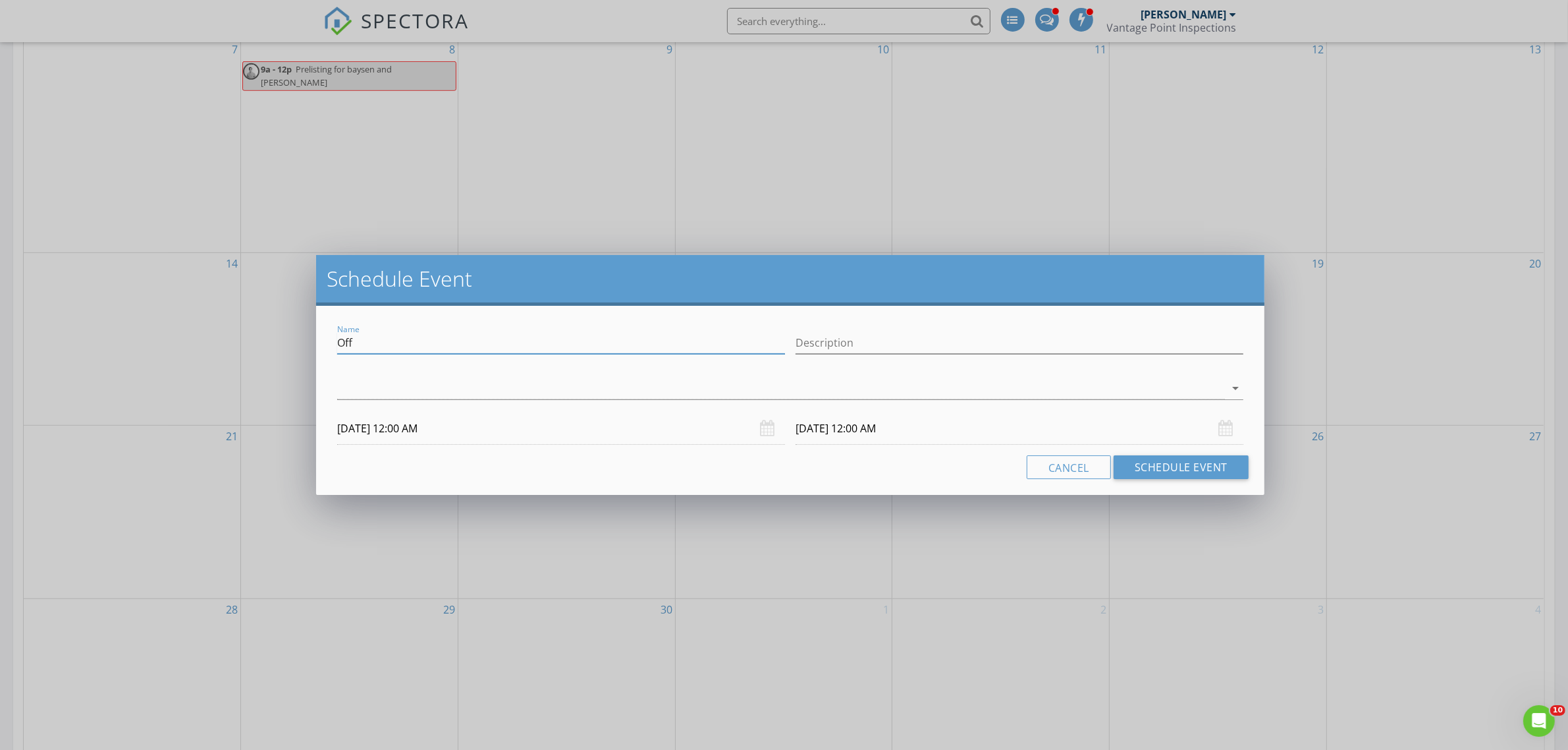
click at [396, 332] on input "Off" at bounding box center [560, 343] width 447 height 22
click at [396, 335] on input "Off" at bounding box center [560, 343] width 447 height 22
type input "Pebble Brook Crt - Mike Flanders"
click at [379, 382] on div at bounding box center [781, 388] width 888 height 22
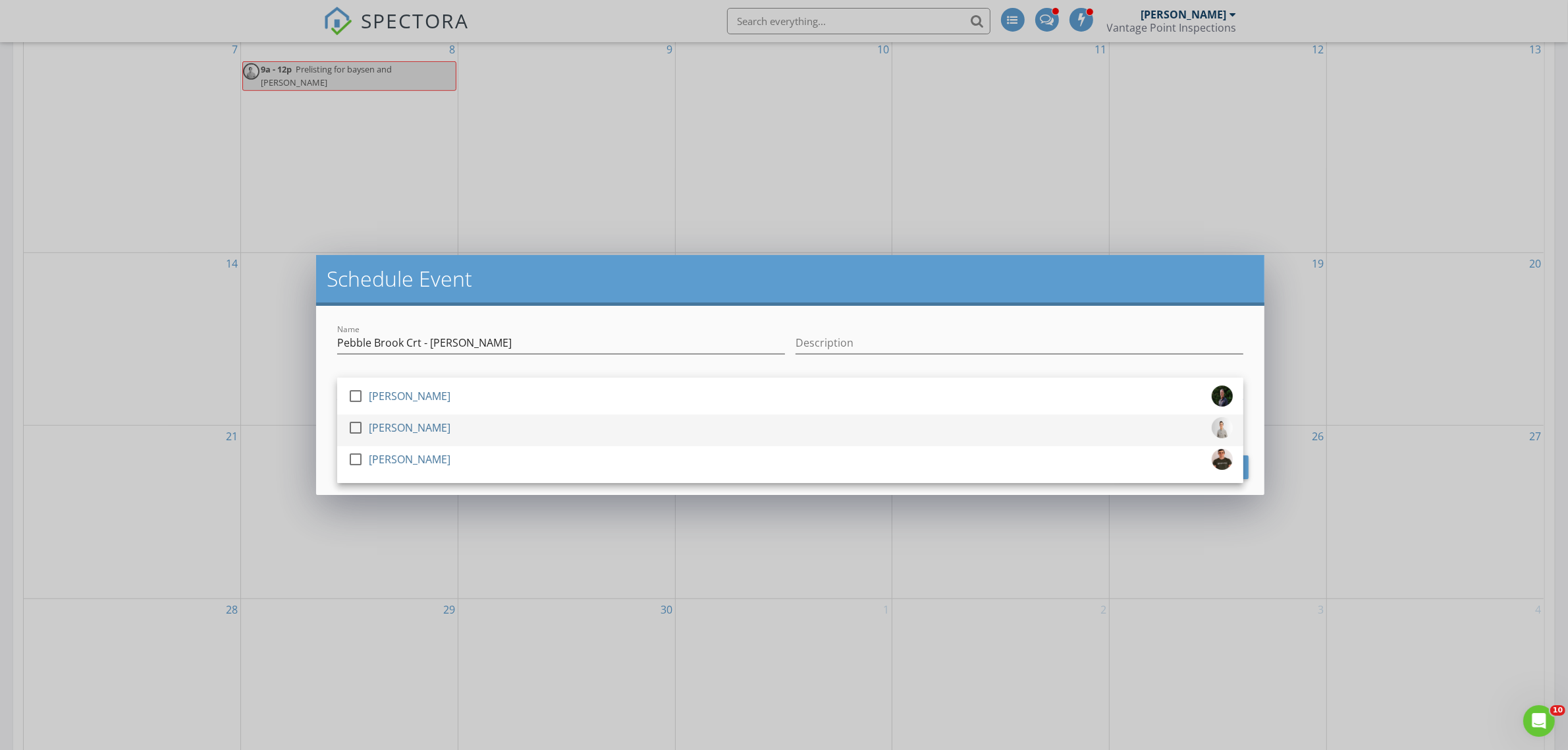
click at [406, 423] on div "[PERSON_NAME]" at bounding box center [409, 428] width 82 height 21
click at [405, 291] on h2 "Schedule Event" at bounding box center [790, 278] width 927 height 26
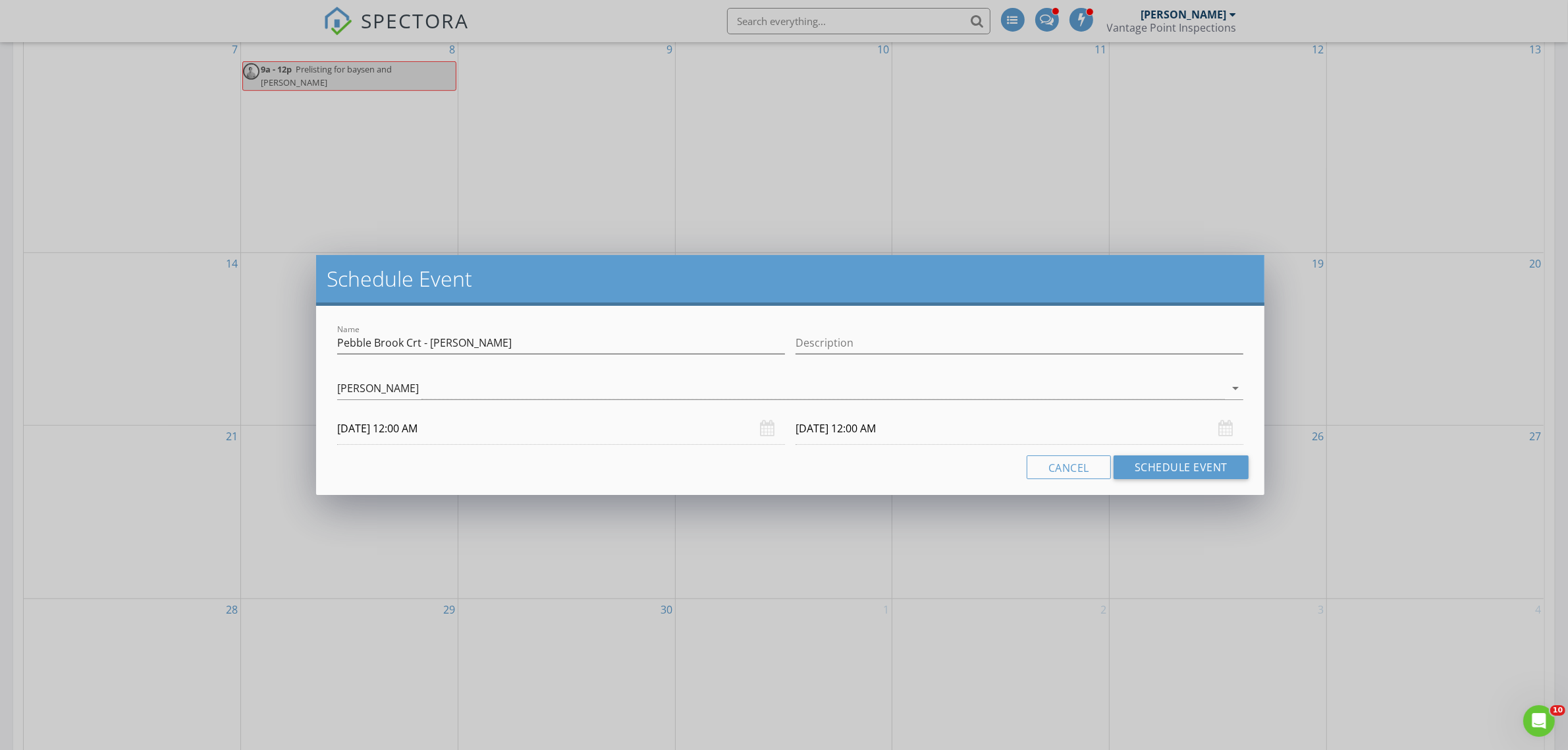
click at [408, 422] on input "09/22/2025 12:00 AM" at bounding box center [560, 428] width 447 height 32
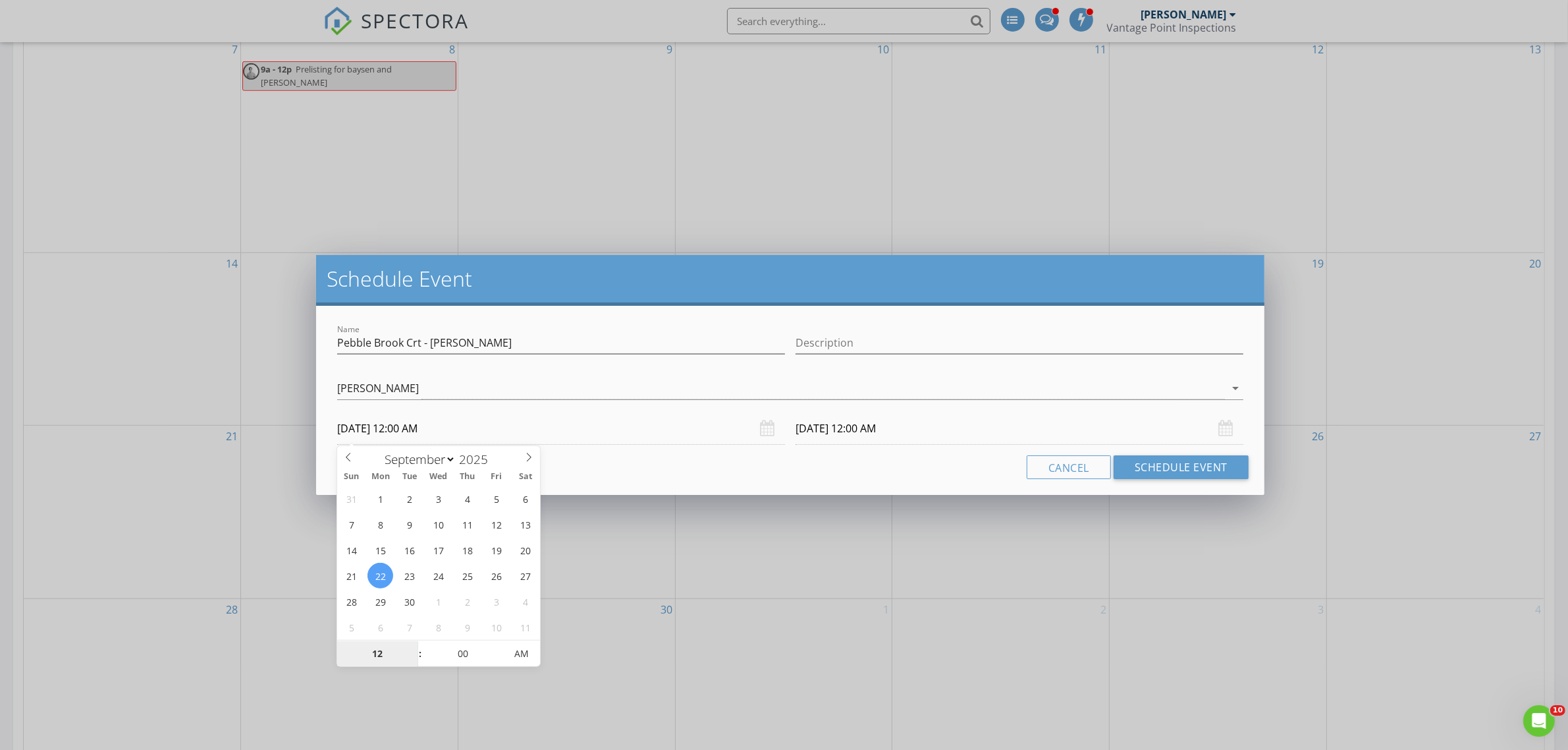
type input "2"
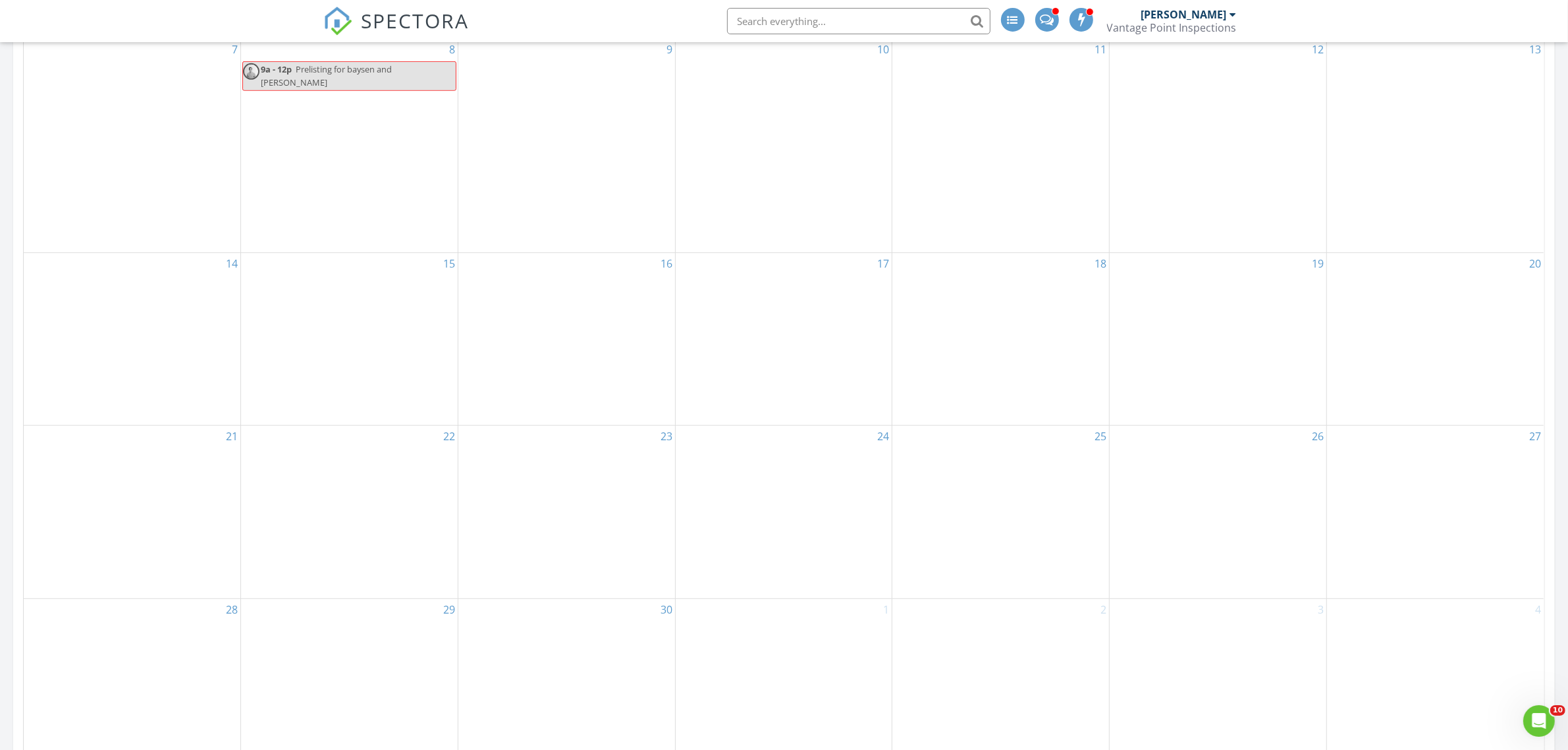
click at [540, 652] on div at bounding box center [784, 375] width 1568 height 750
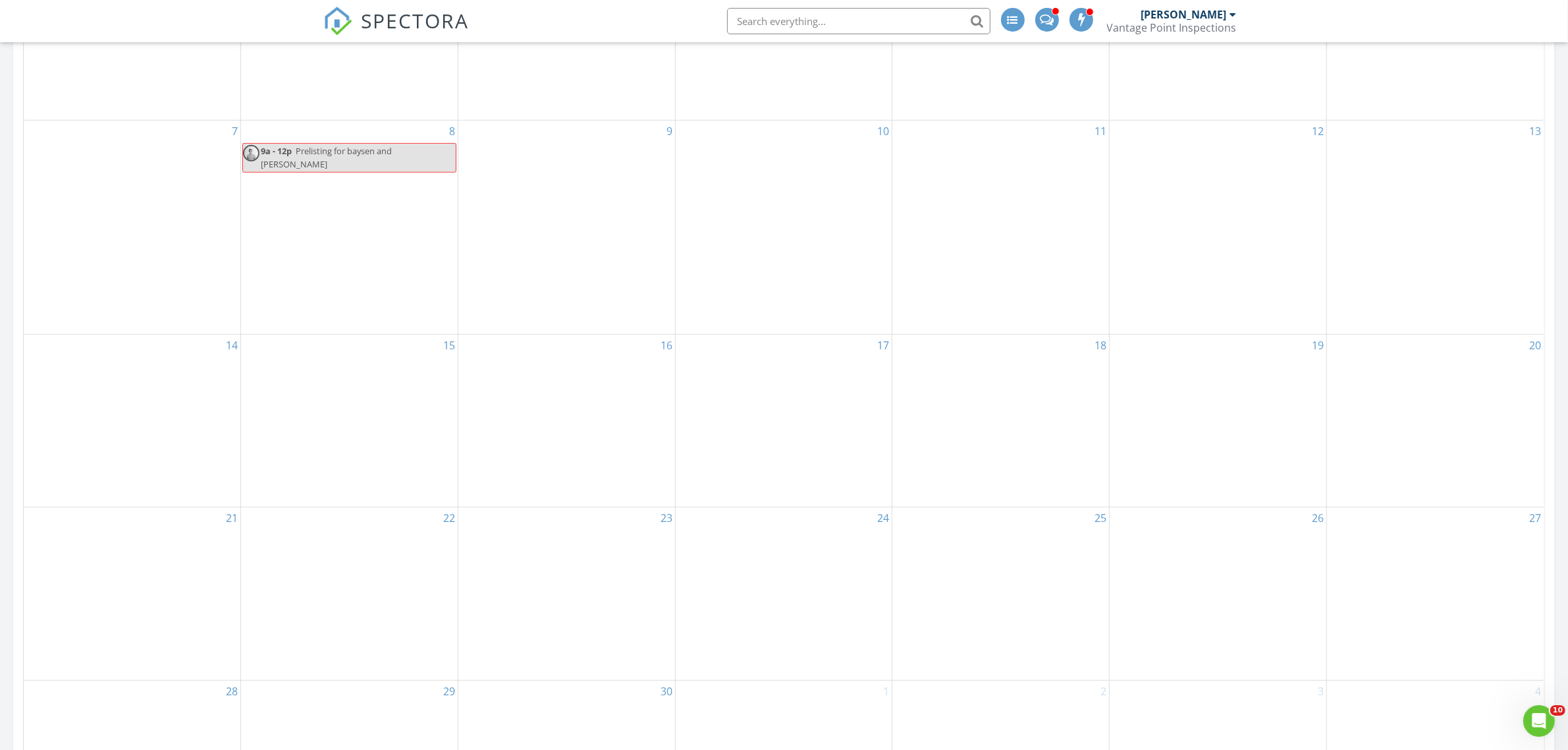
scroll to position [824, 0]
click at [357, 509] on div "22" at bounding box center [349, 594] width 216 height 172
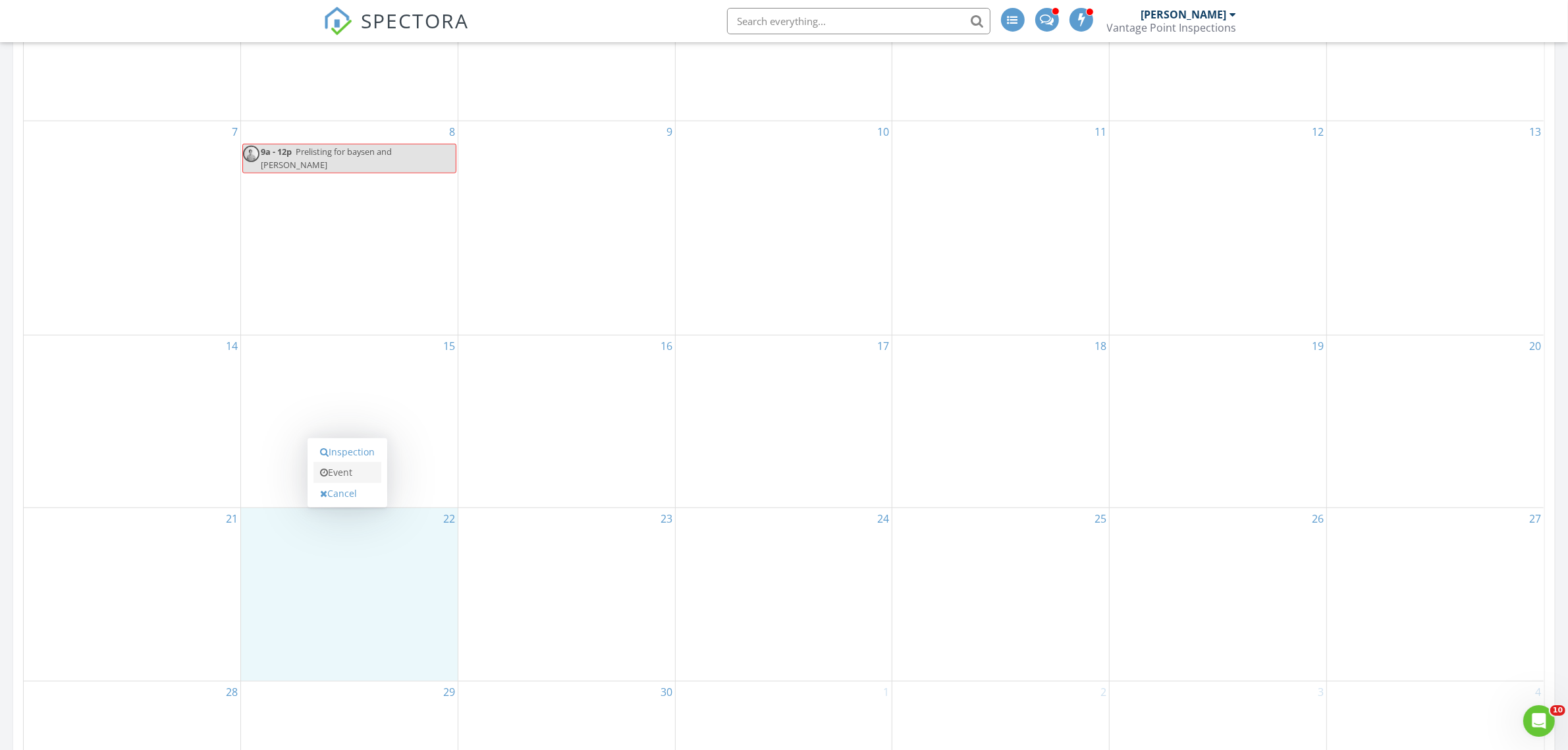
click at [377, 470] on link "Event" at bounding box center [347, 473] width 68 height 21
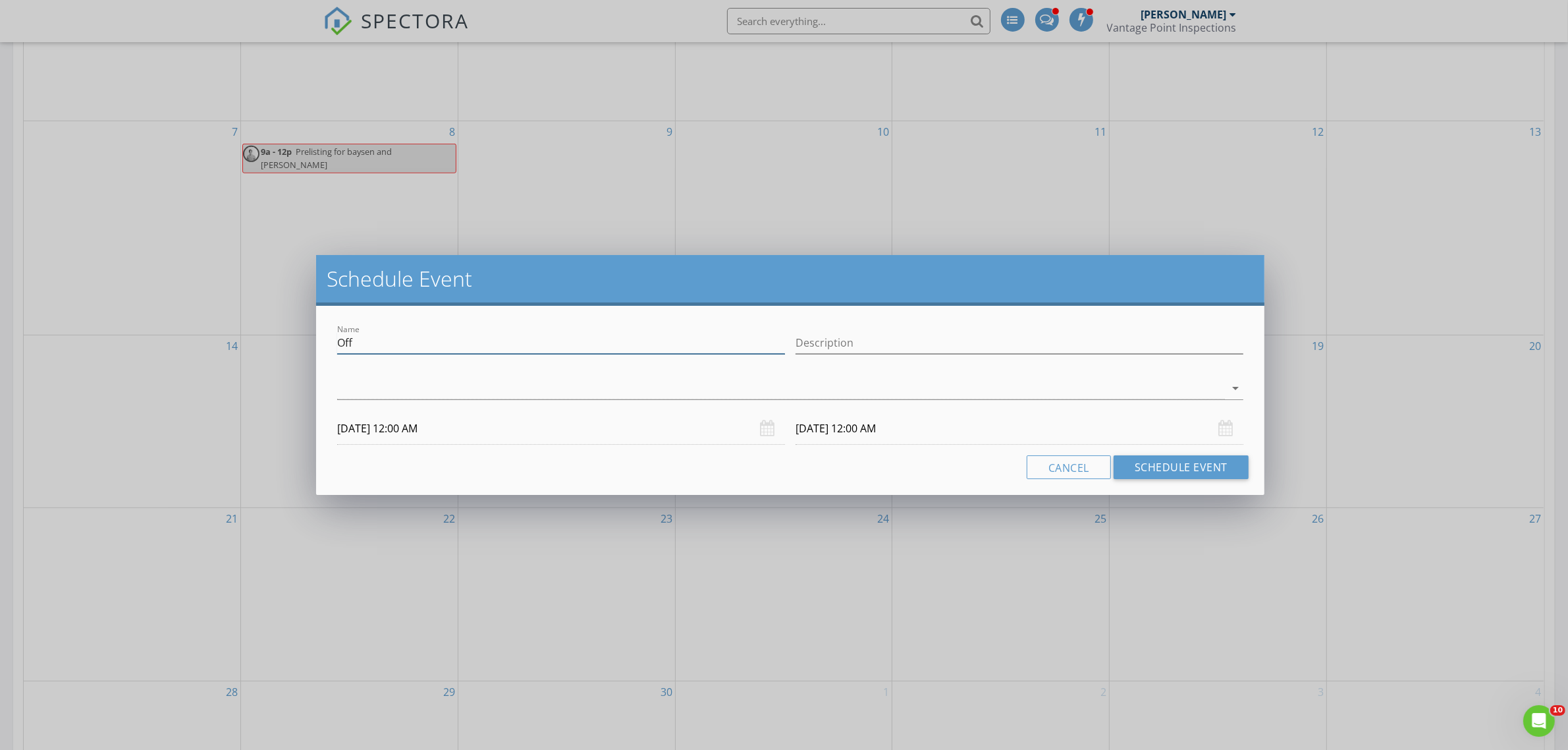
click at [476, 351] on input "Off" at bounding box center [560, 343] width 447 height 22
type input "2127 Pebble Brook Court Rexburg"
click at [381, 386] on div at bounding box center [781, 388] width 888 height 22
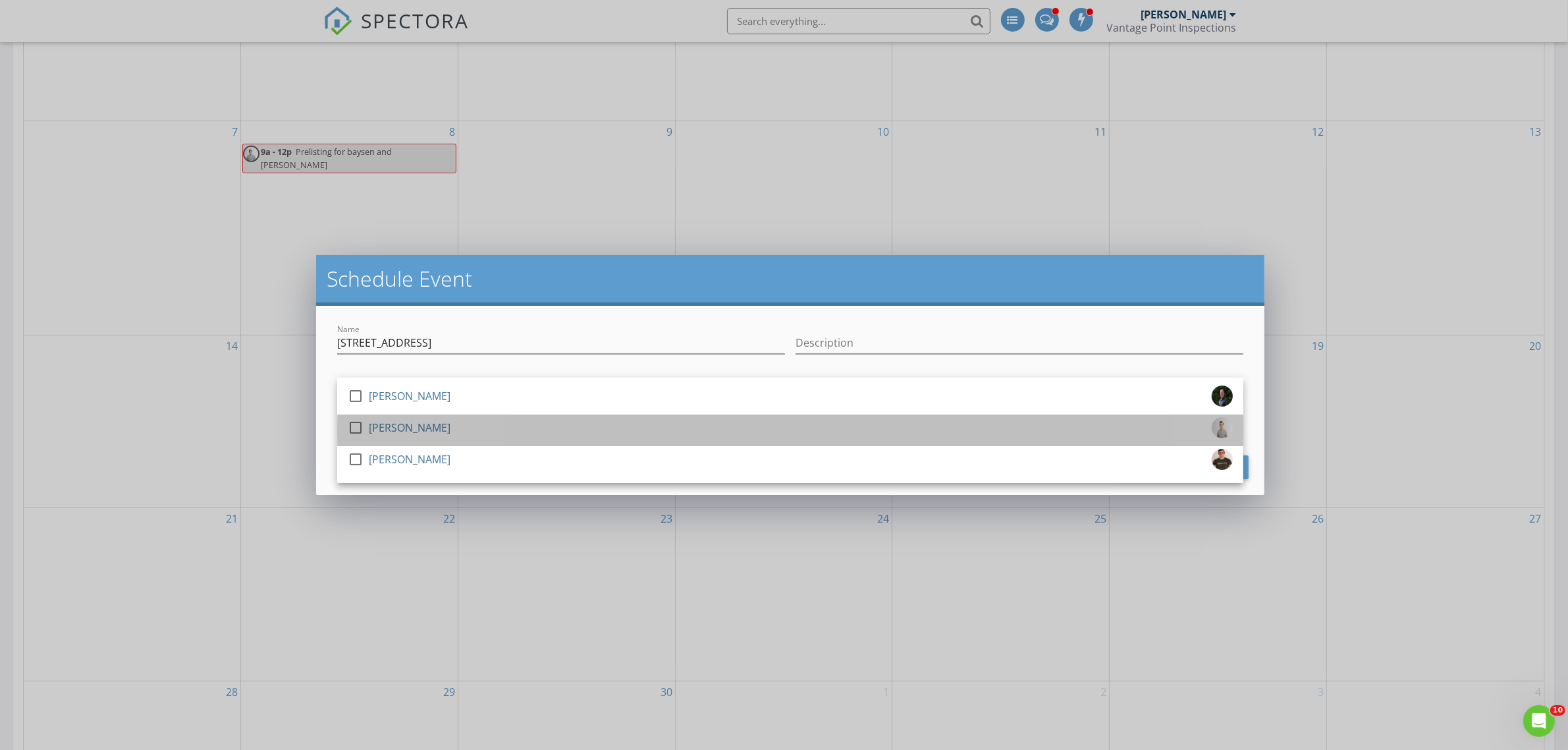
click at [435, 429] on div "check_box_outline_blank Kevin Fogg" at bounding box center [790, 430] width 885 height 26
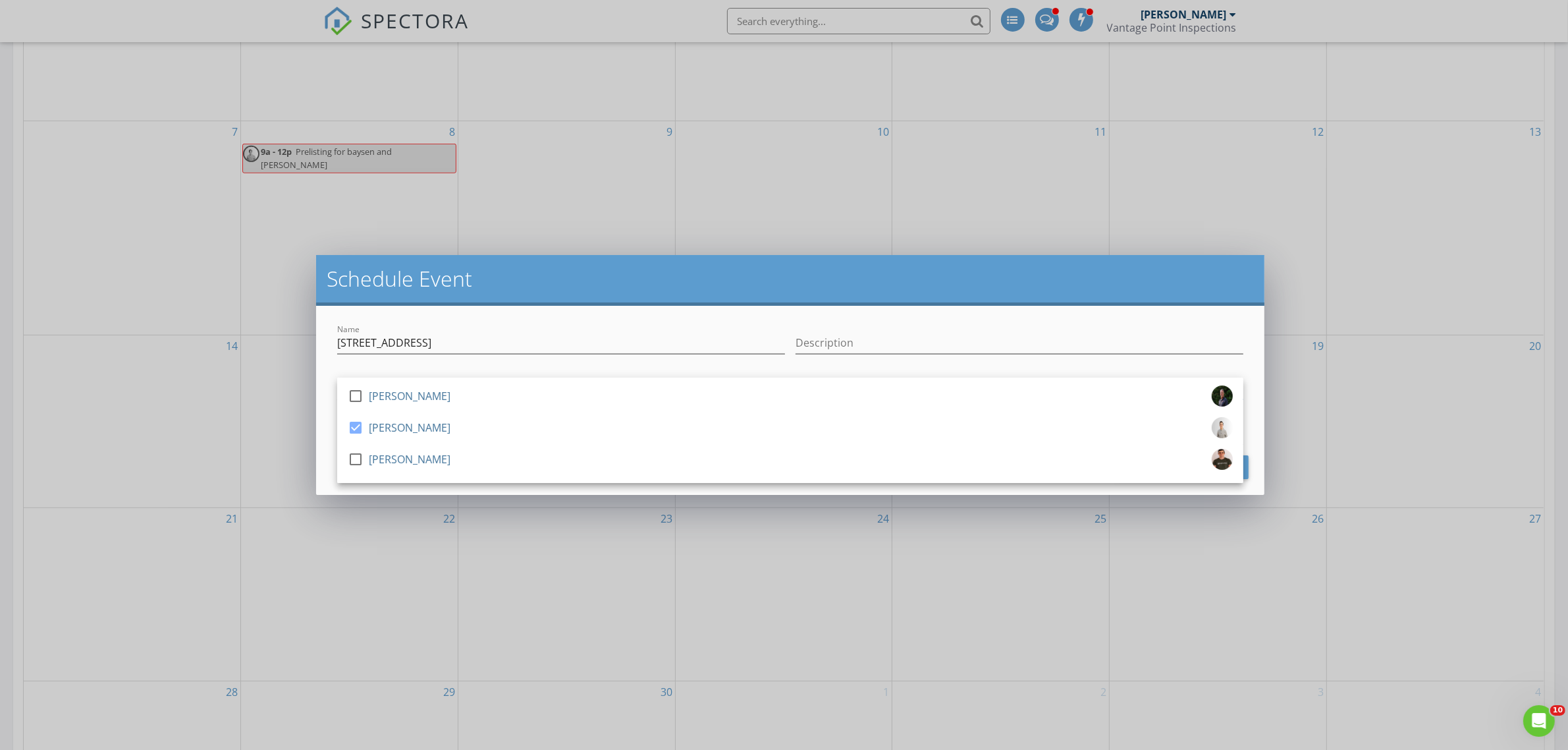
click at [452, 306] on div "Name 2127 Pebble Brook Court Rexburg Description check_box_outline_blank Jeff F…" at bounding box center [790, 400] width 948 height 189
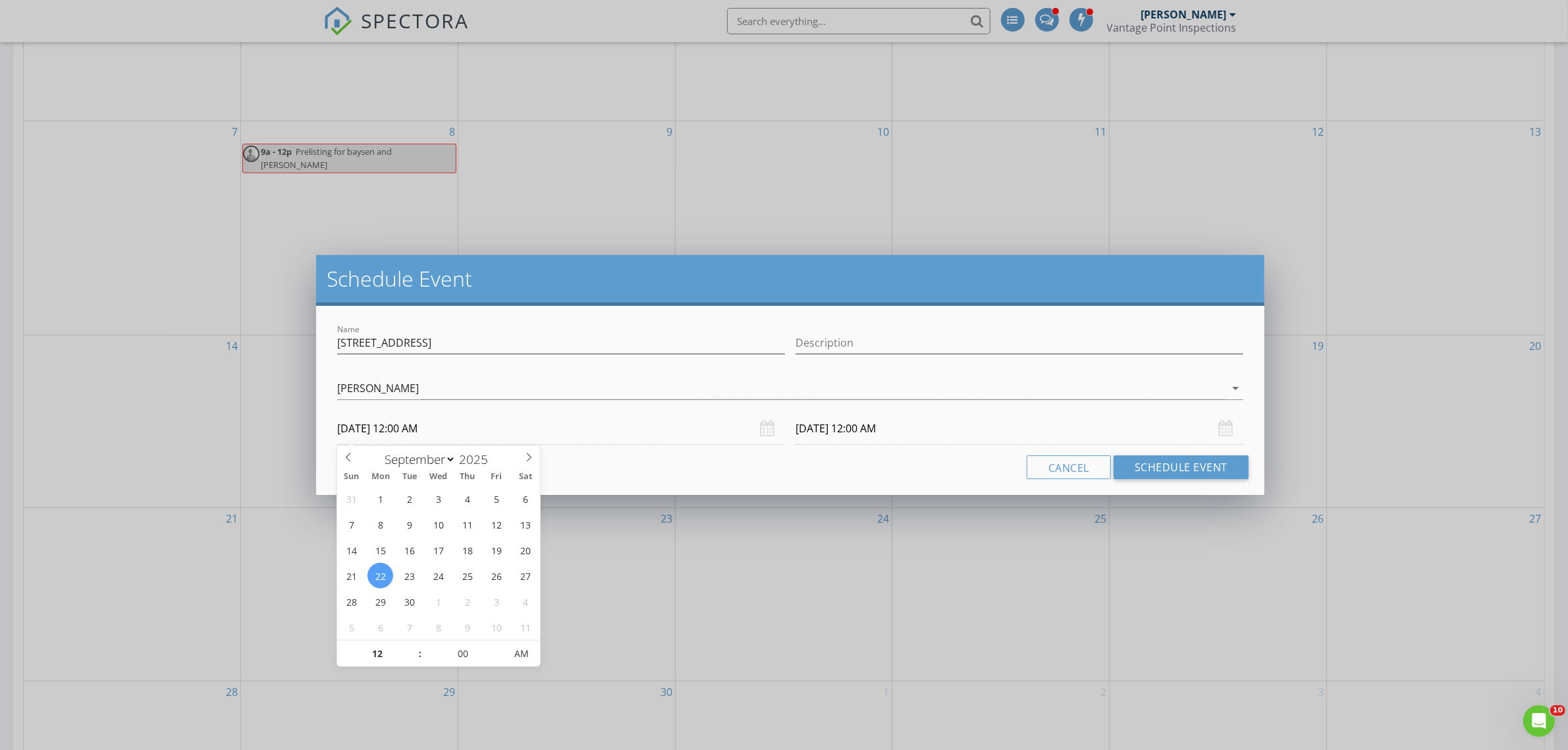
click at [467, 419] on input "09/22/2025 12:00 AM" at bounding box center [560, 428] width 447 height 32
type input "01"
type input "09/22/2025 1:00 PM"
type input "09/23/2025 1:00 PM"
click at [528, 657] on span "PM" at bounding box center [521, 653] width 36 height 26
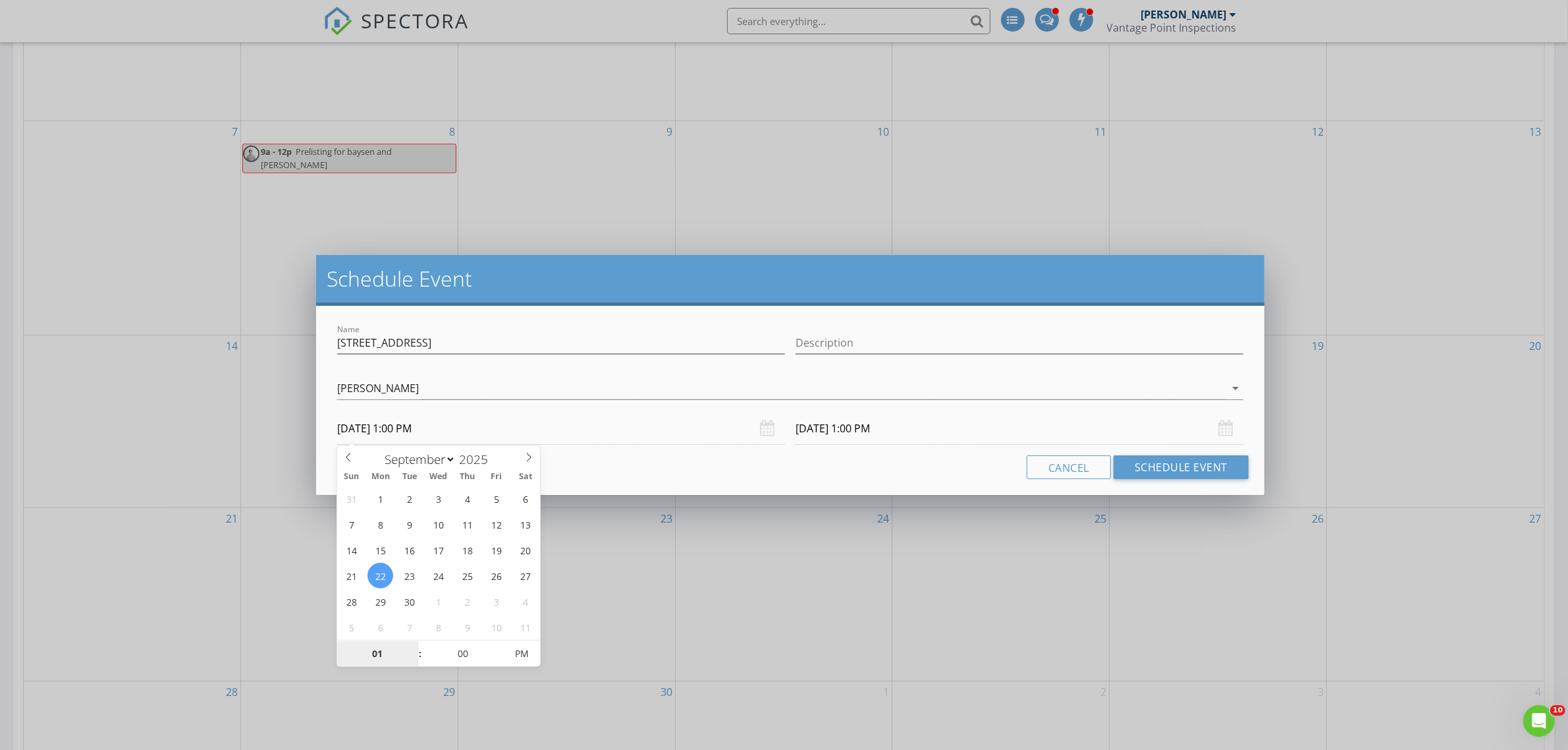
type input "01"
click at [693, 453] on div "Name 2127 Pebble Brook Court Rexburg Description check_box_outline_blank Jeff F…" at bounding box center [790, 400] width 948 height 189
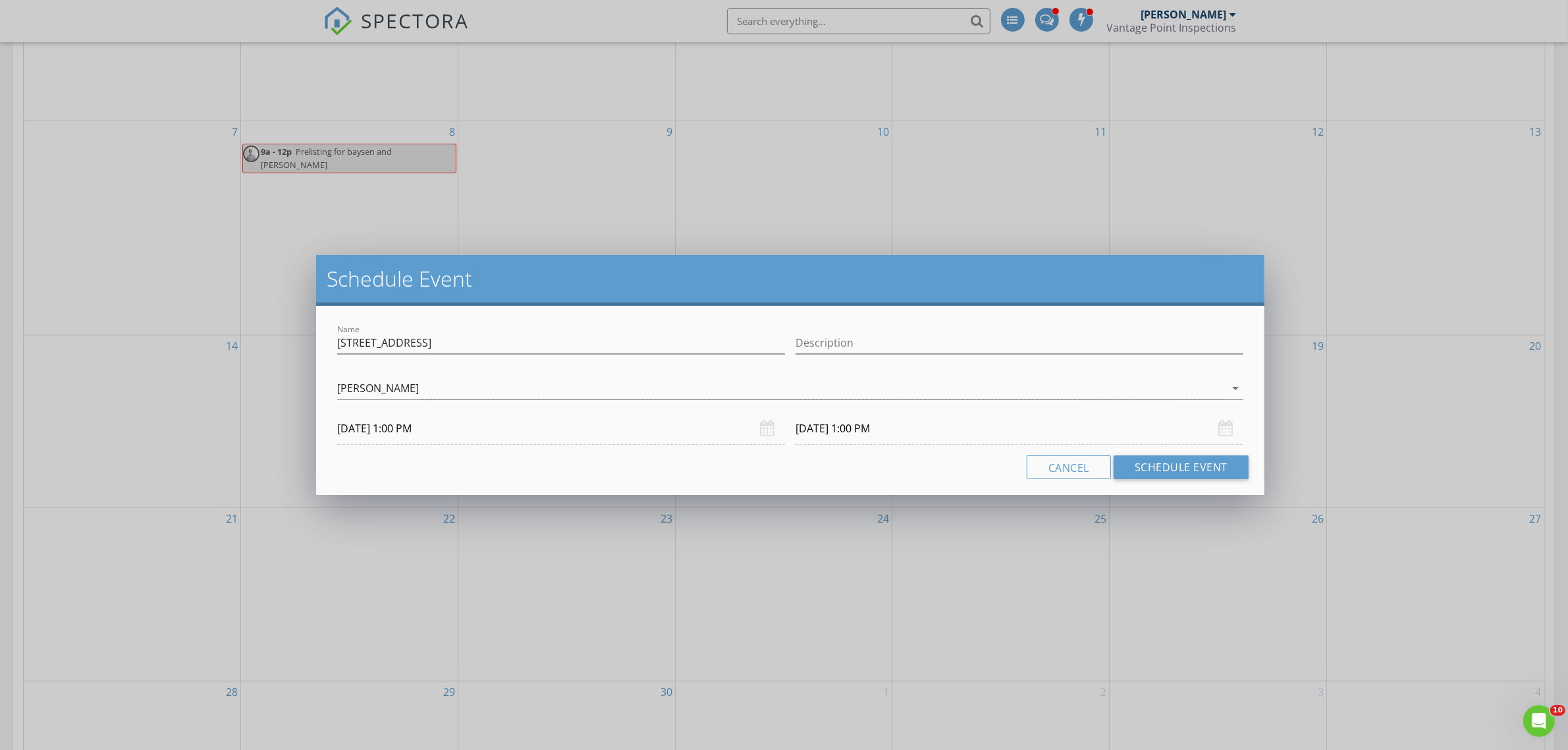
click at [934, 409] on div at bounding box center [790, 408] width 906 height 8
click at [923, 426] on input "09/23/2025 1:00 PM" at bounding box center [1019, 428] width 447 height 32
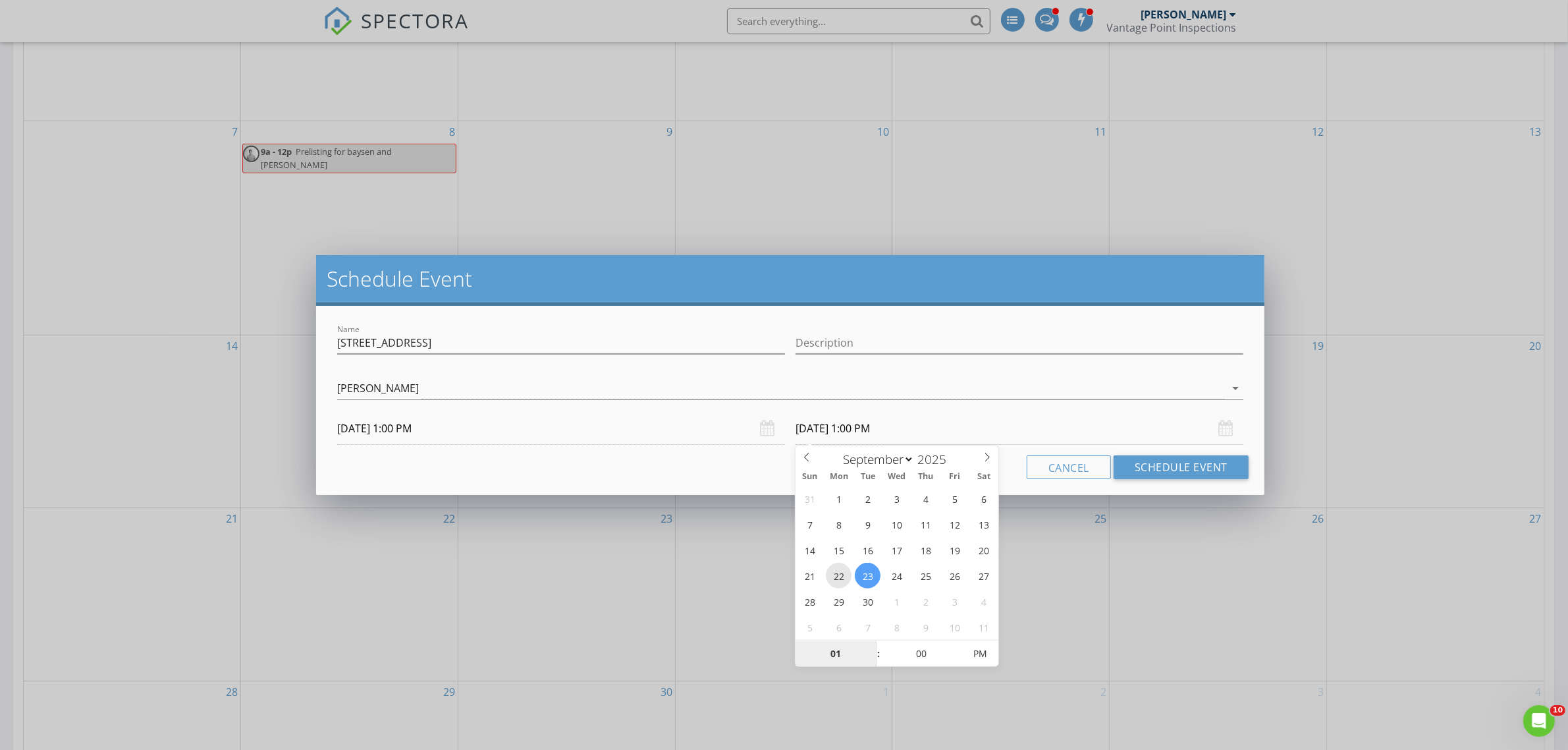
type input "09/22/2025 1:00 PM"
type input "04"
type input "09/22/2025 4:00 PM"
click at [740, 470] on div "Cancel Schedule Event" at bounding box center [790, 467] width 916 height 23
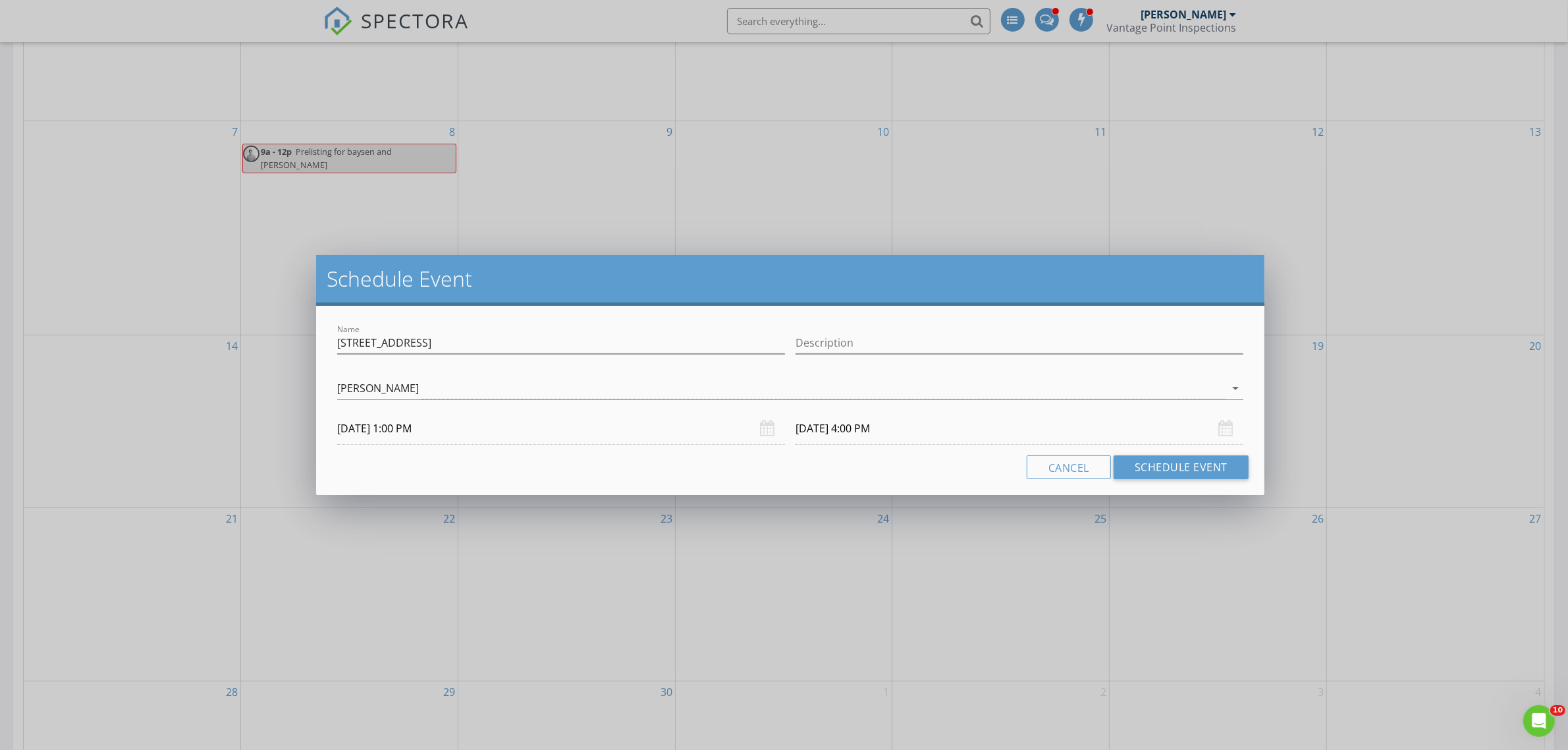
click at [1161, 481] on div "Name 2127 Pebble Brook Court Rexburg Description check_box_outline_blank Jeff F…" at bounding box center [790, 400] width 948 height 189
click at [1161, 472] on button "Schedule Event" at bounding box center [1181, 467] width 135 height 23
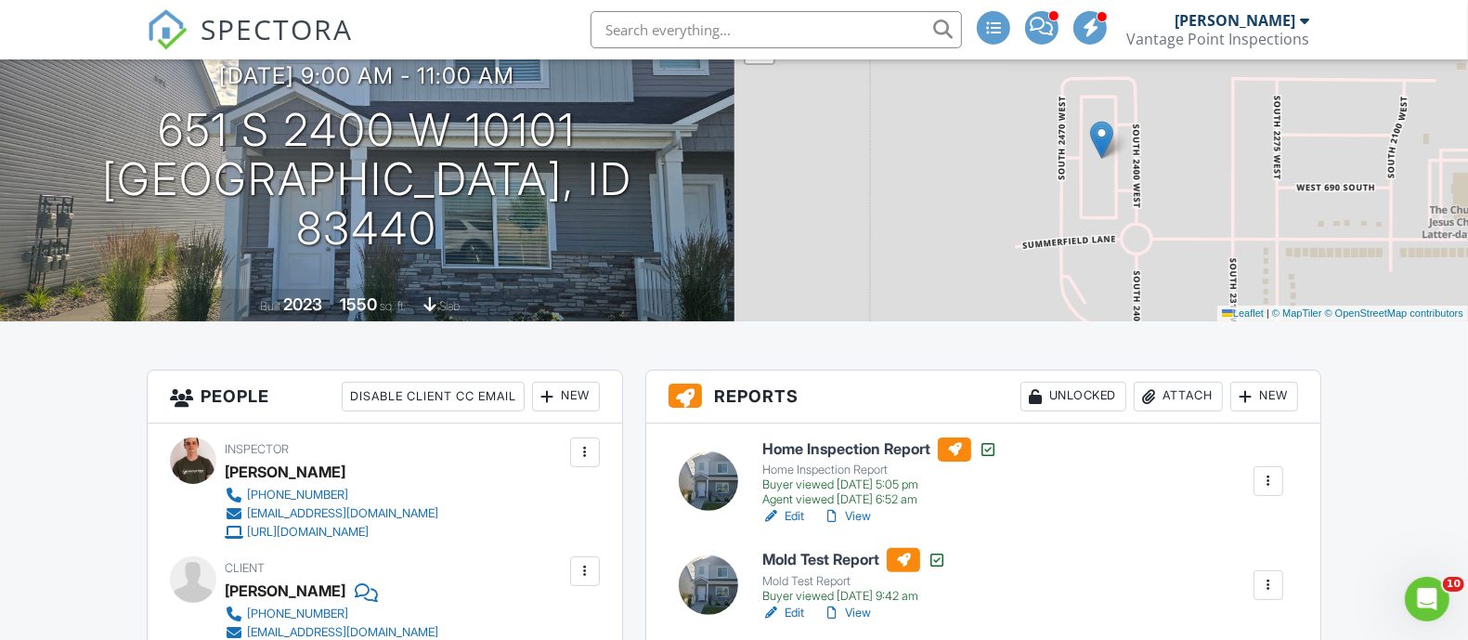
scroll to position [232, 0]
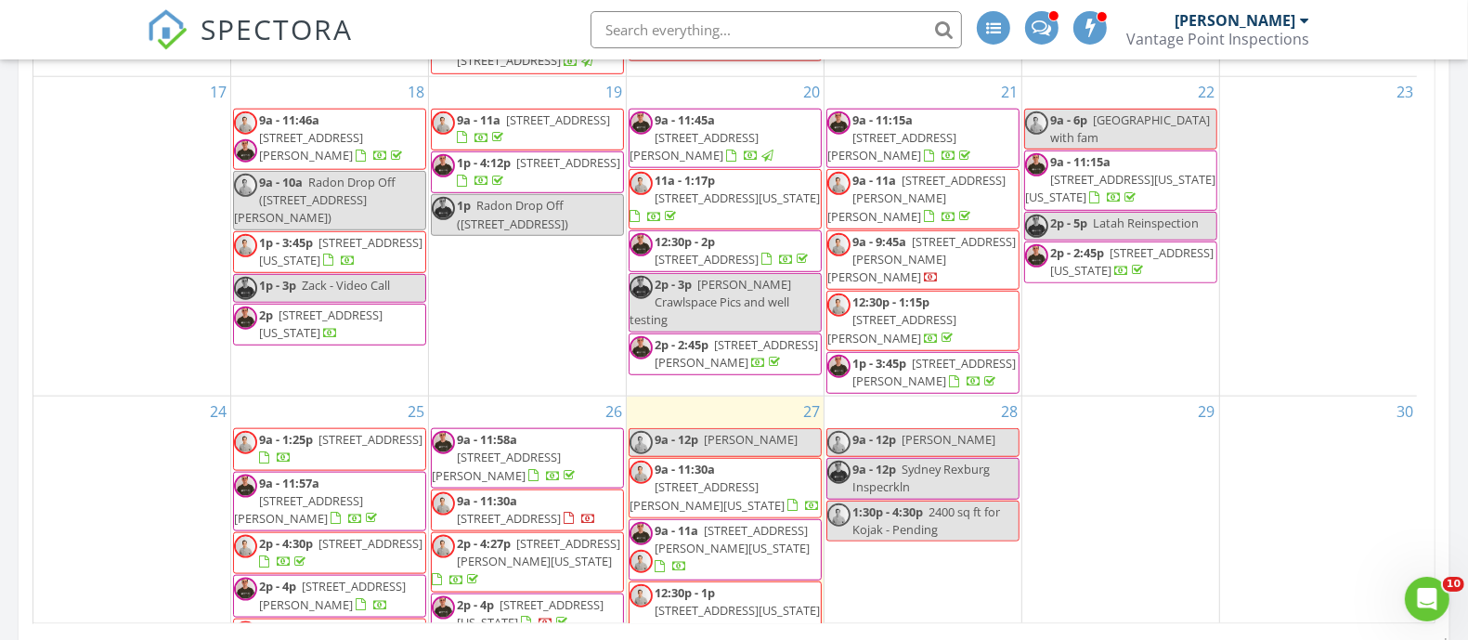
click at [943, 437] on div "28 9a - 12p Mary 9a - 12p Sydney Rexburg Inspecrkln 1:30p - 4:30p 2400 sq ft fo…" at bounding box center [922, 561] width 197 height 331
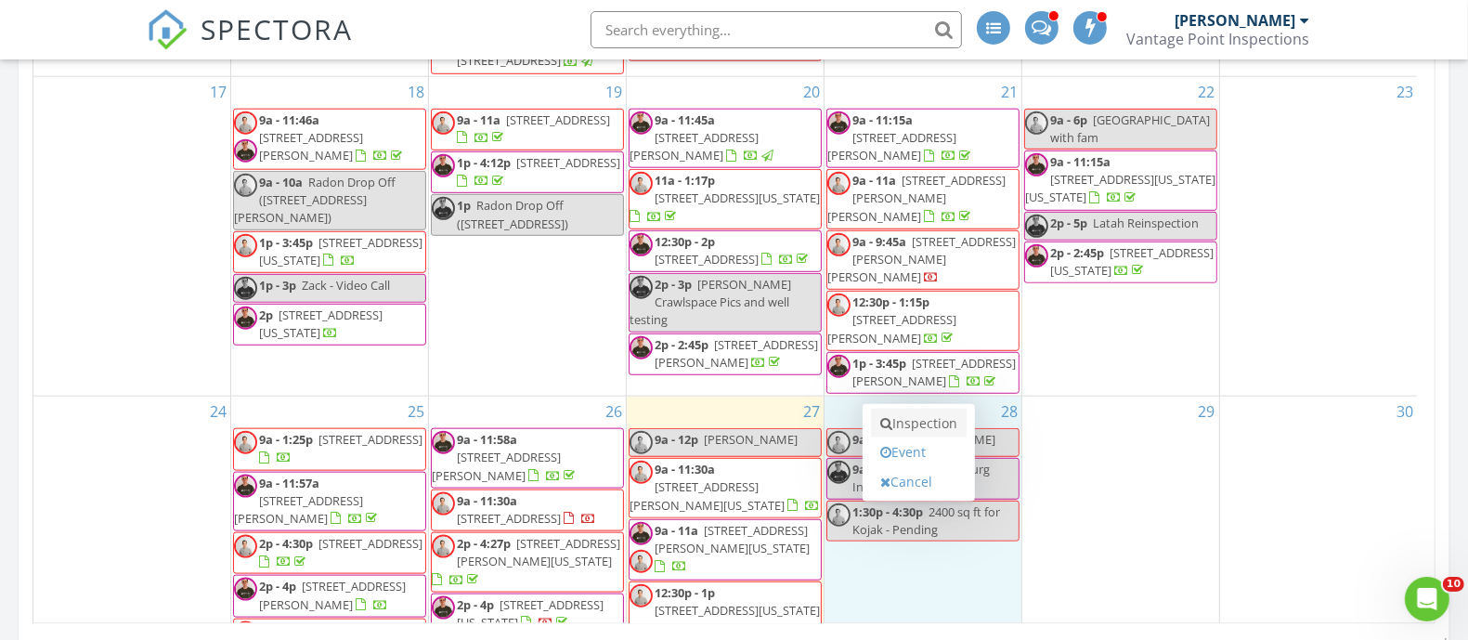
click at [917, 422] on link "Inspection" at bounding box center [919, 424] width 96 height 30
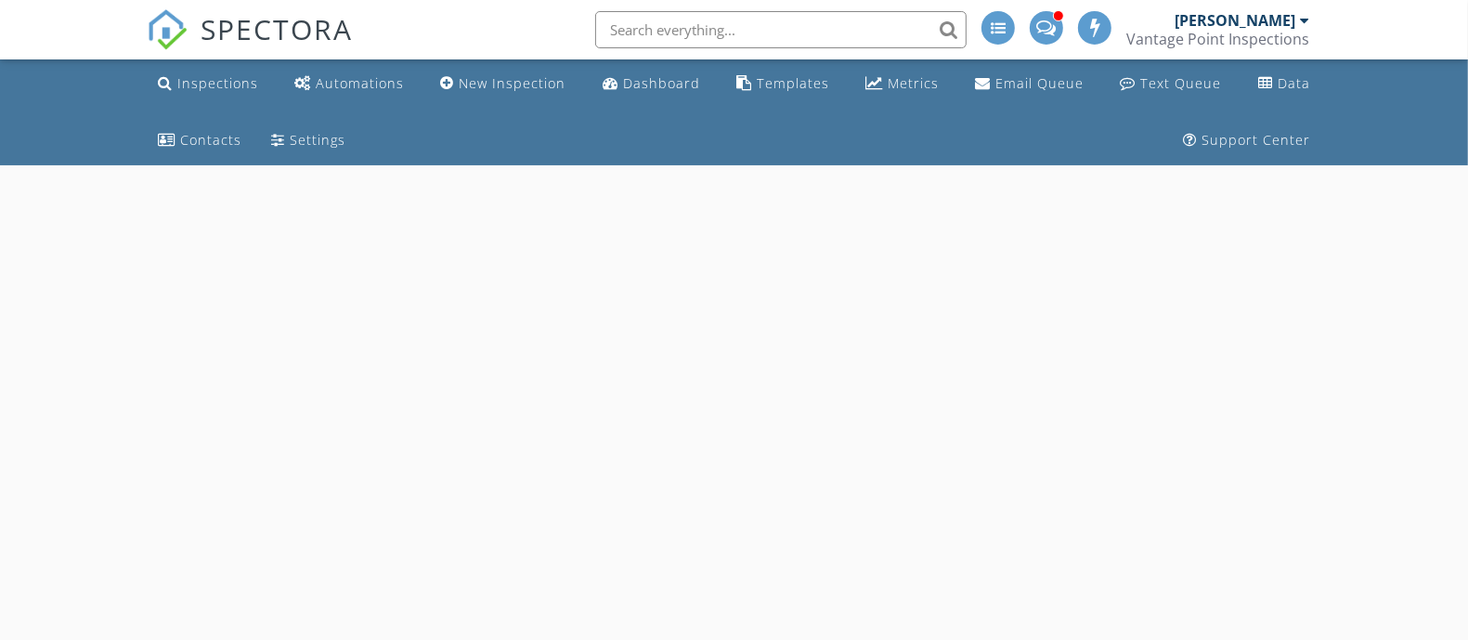
select select "7"
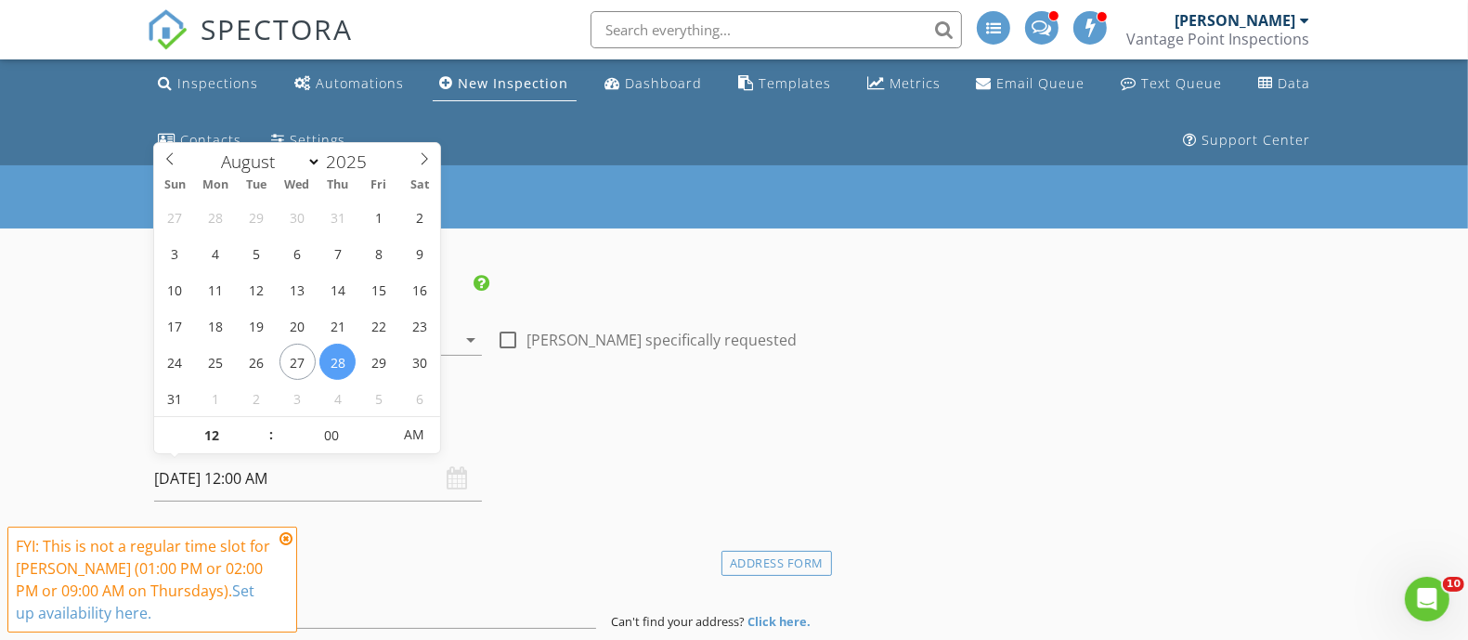
click at [352, 472] on input "[DATE] 12:00 AM" at bounding box center [318, 478] width 328 height 45
type input "9"
type input "[DATE] 9:00 AM"
click at [525, 441] on div "Date/Time" at bounding box center [489, 437] width 685 height 37
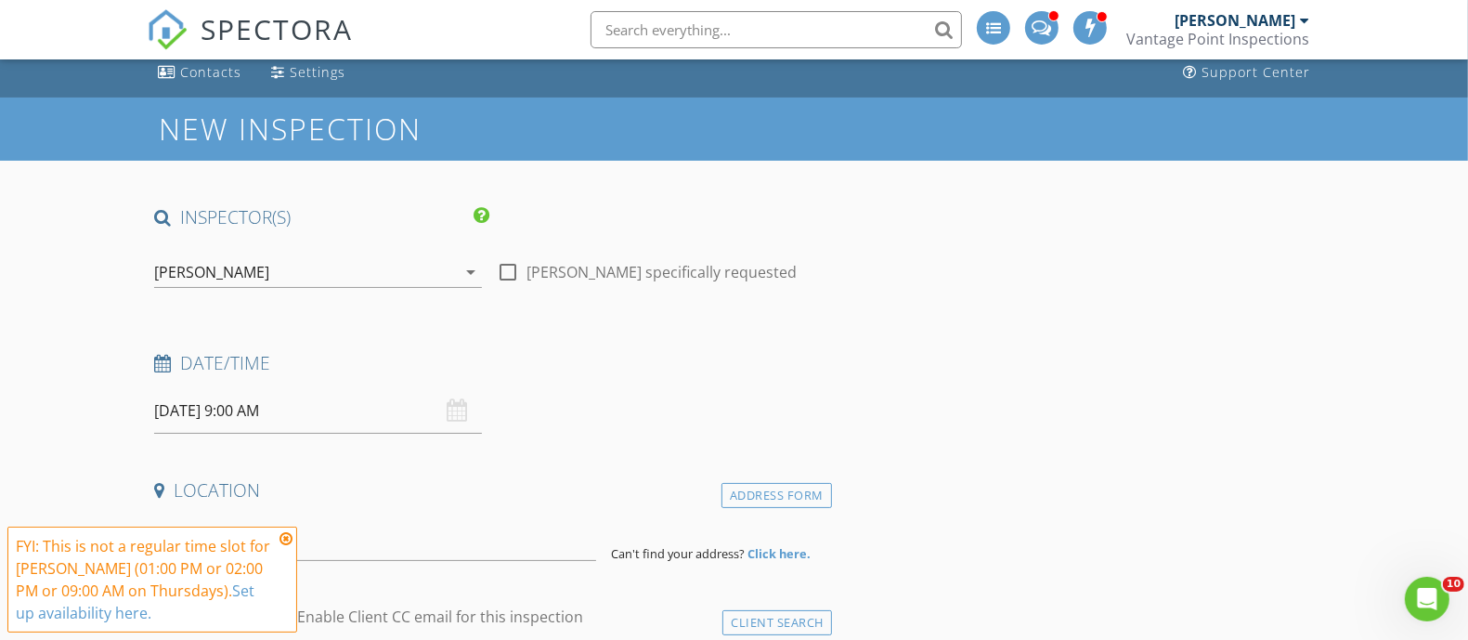
scroll to position [116, 0]
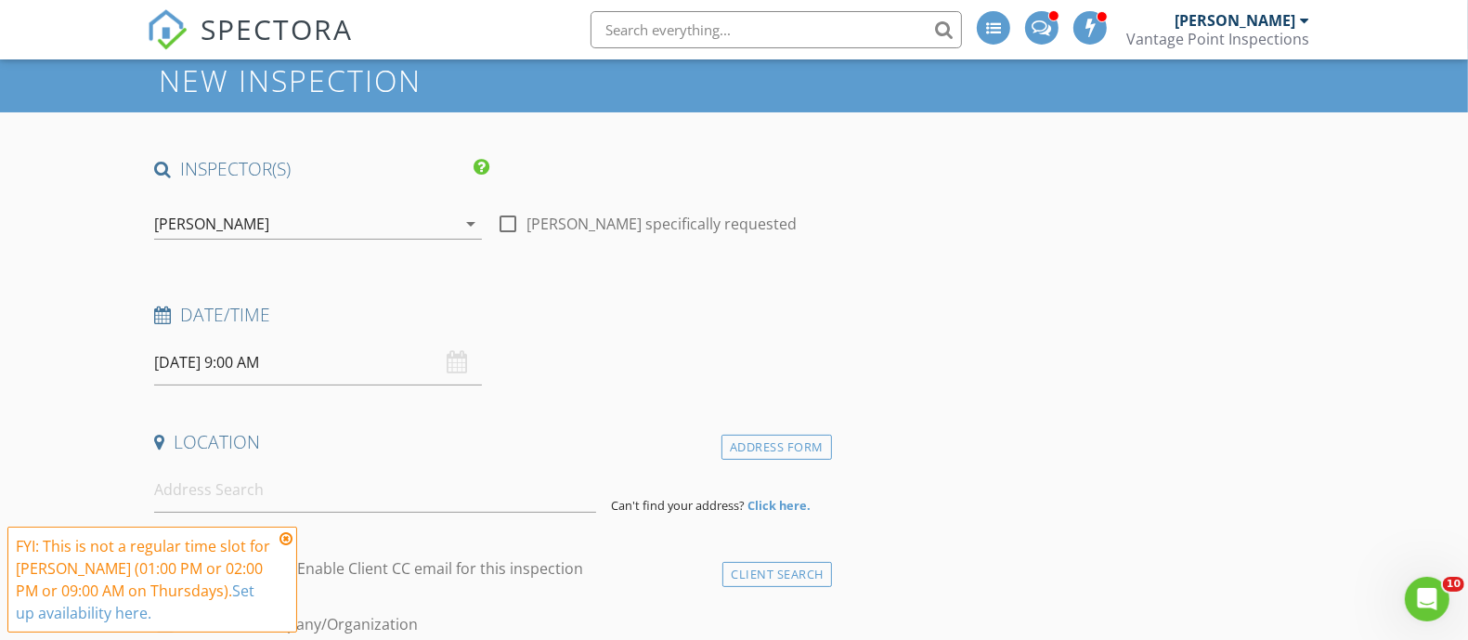
click at [368, 357] on input "[DATE] 9:00 AM" at bounding box center [318, 362] width 328 height 45
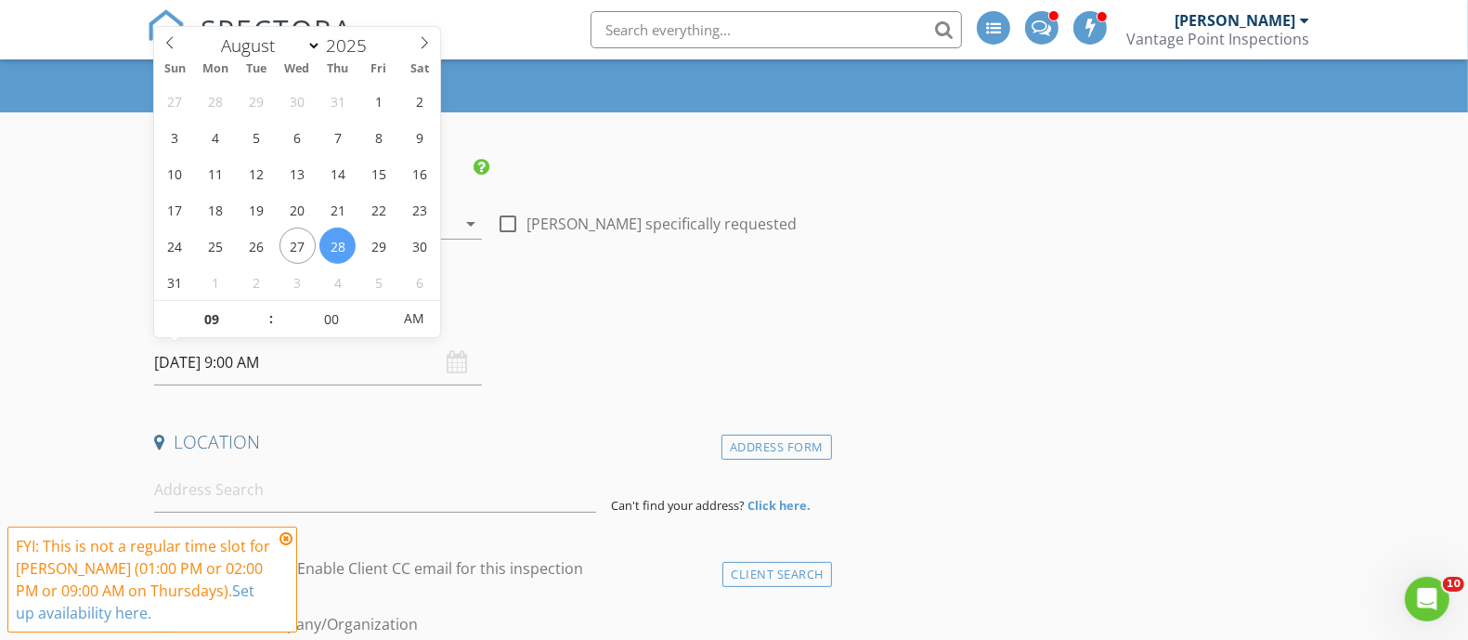
click at [746, 373] on div "Date/Time [DATE] 9:00 AM" at bounding box center [489, 344] width 685 height 83
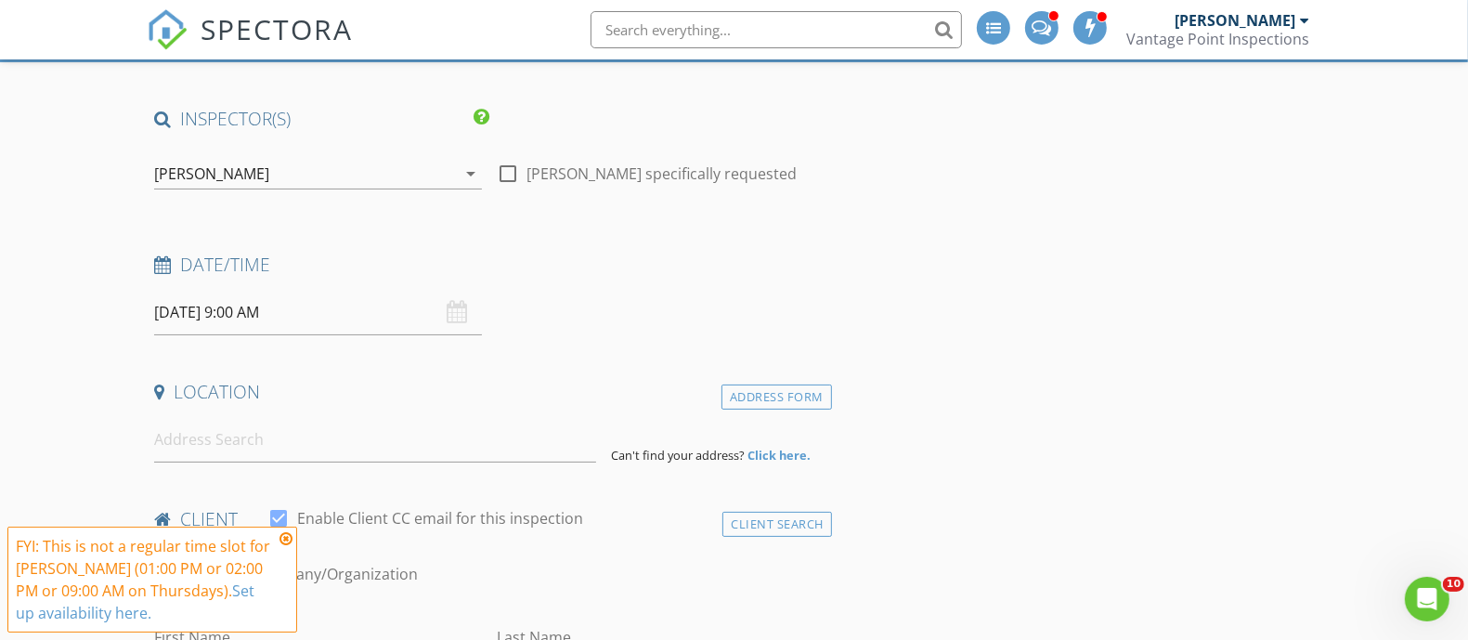
scroll to position [232, 0]
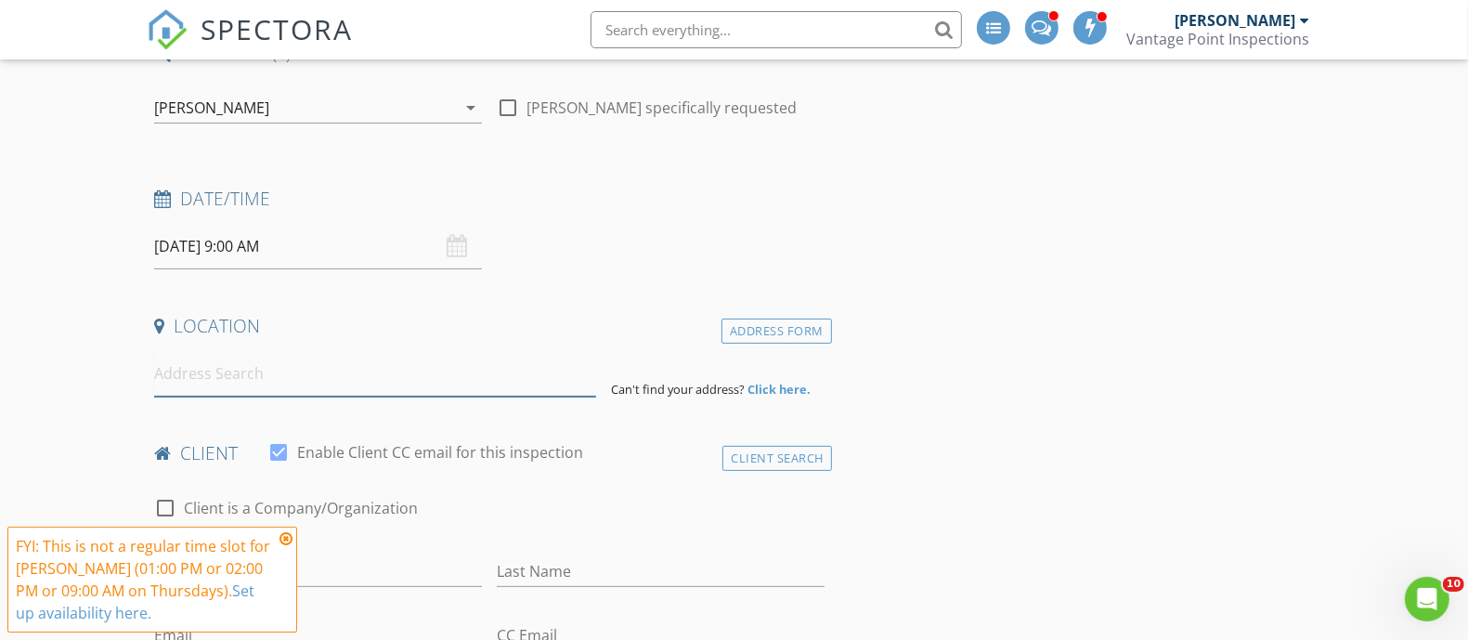
click at [275, 368] on input at bounding box center [375, 373] width 442 height 45
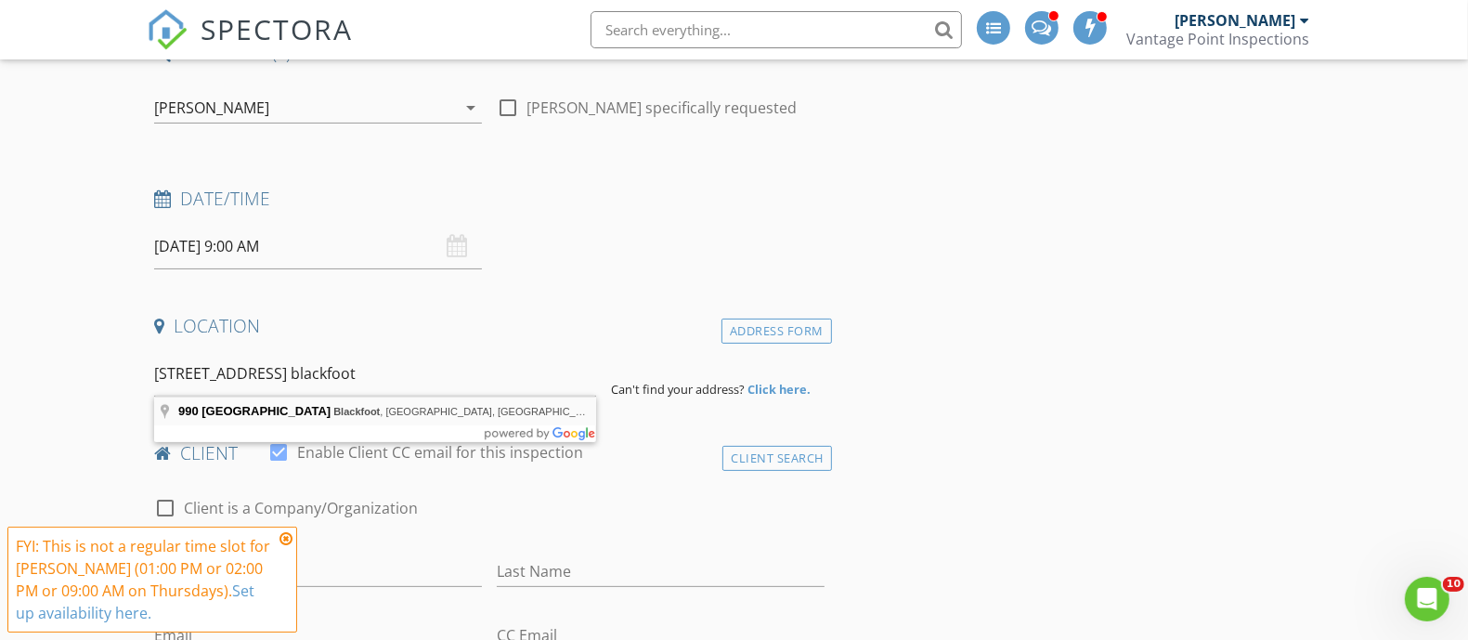
type input "[STREET_ADDRESS]"
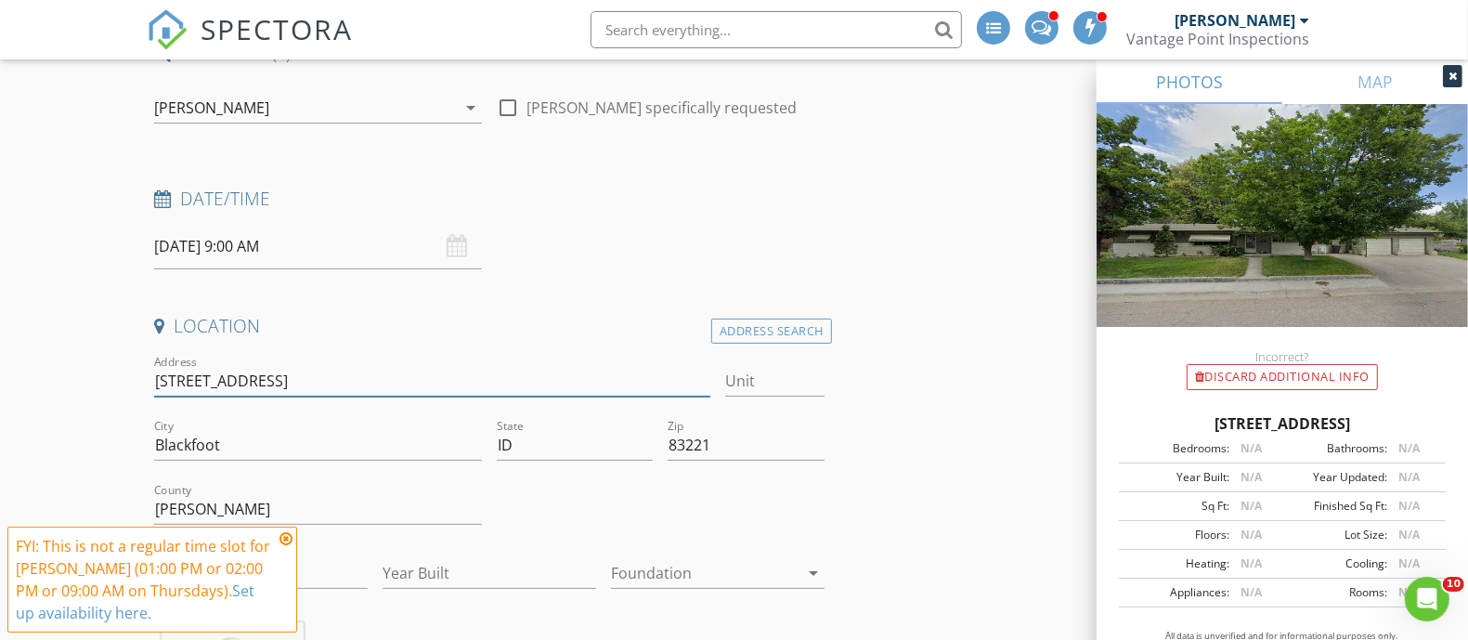
click at [271, 368] on input "[STREET_ADDRESS]" at bounding box center [432, 381] width 556 height 31
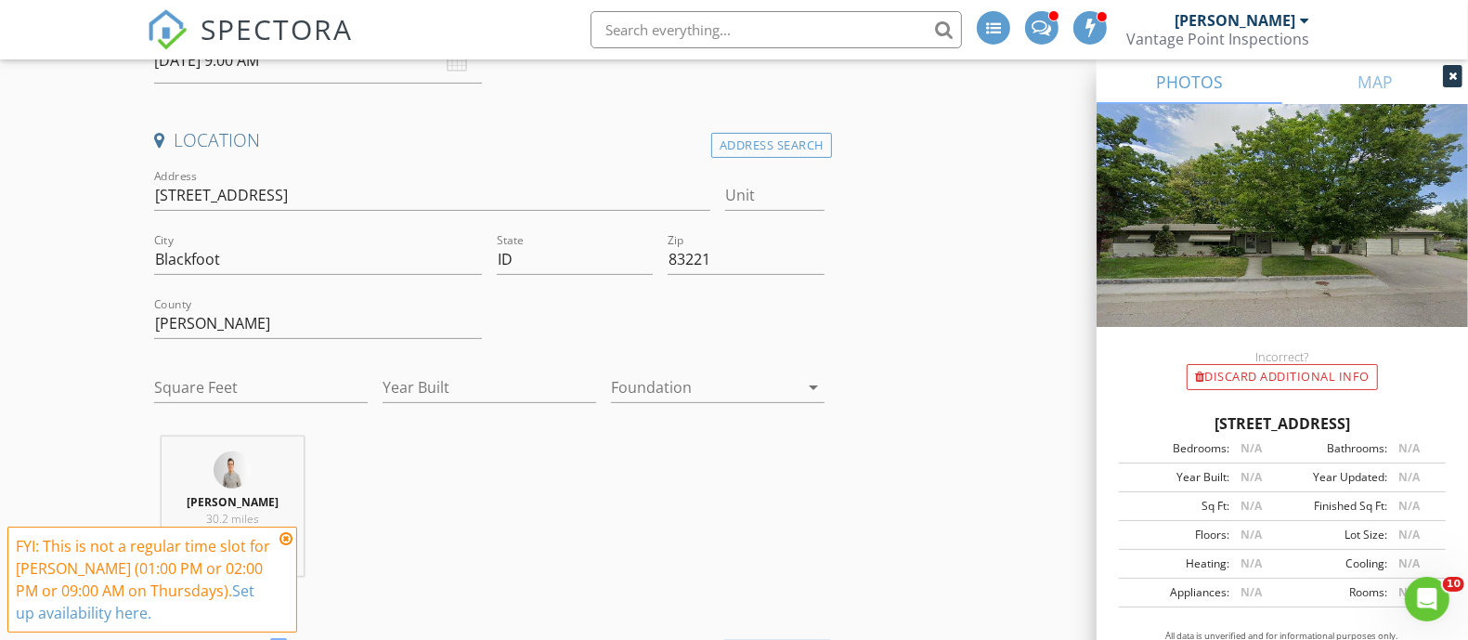
scroll to position [464, 0]
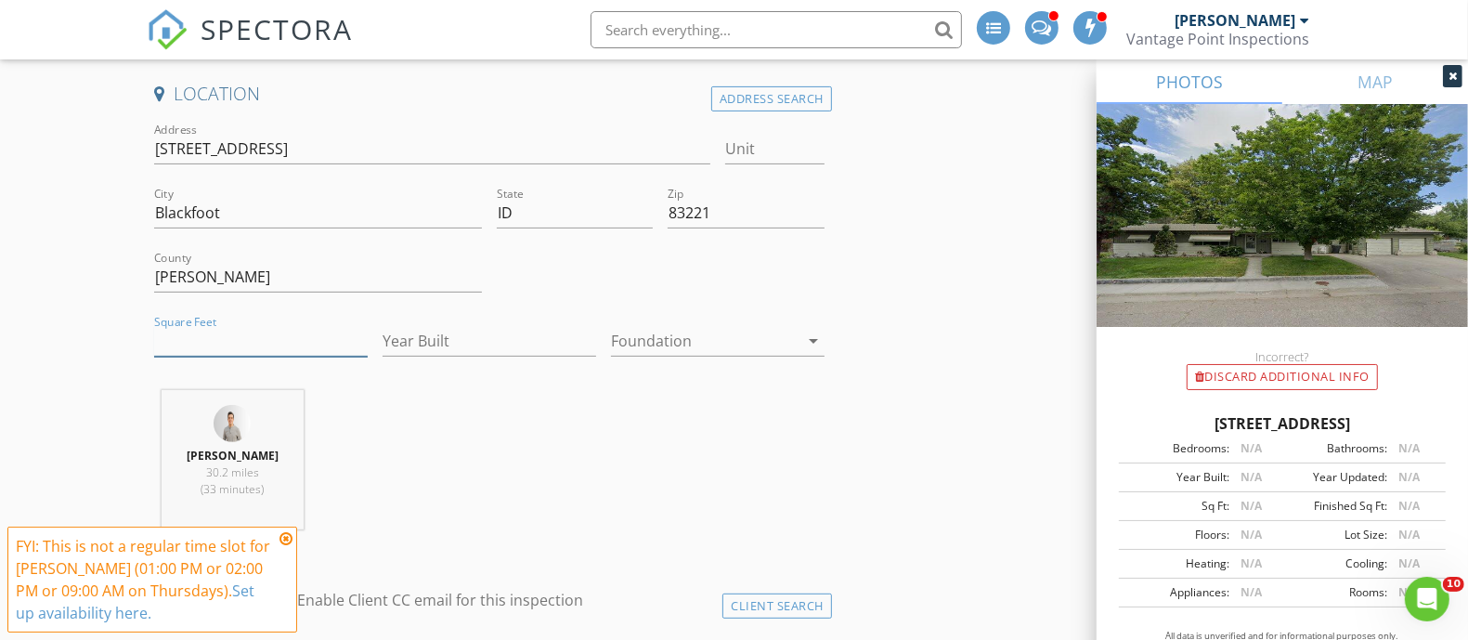
click at [237, 337] on input "Square Feet" at bounding box center [261, 341] width 214 height 31
type input "1680"
click at [442, 329] on input "Year Built" at bounding box center [490, 341] width 214 height 31
type input "1953"
click at [666, 436] on div "Kevin Fogg 30.2 miles (33 minutes)" at bounding box center [489, 467] width 685 height 154
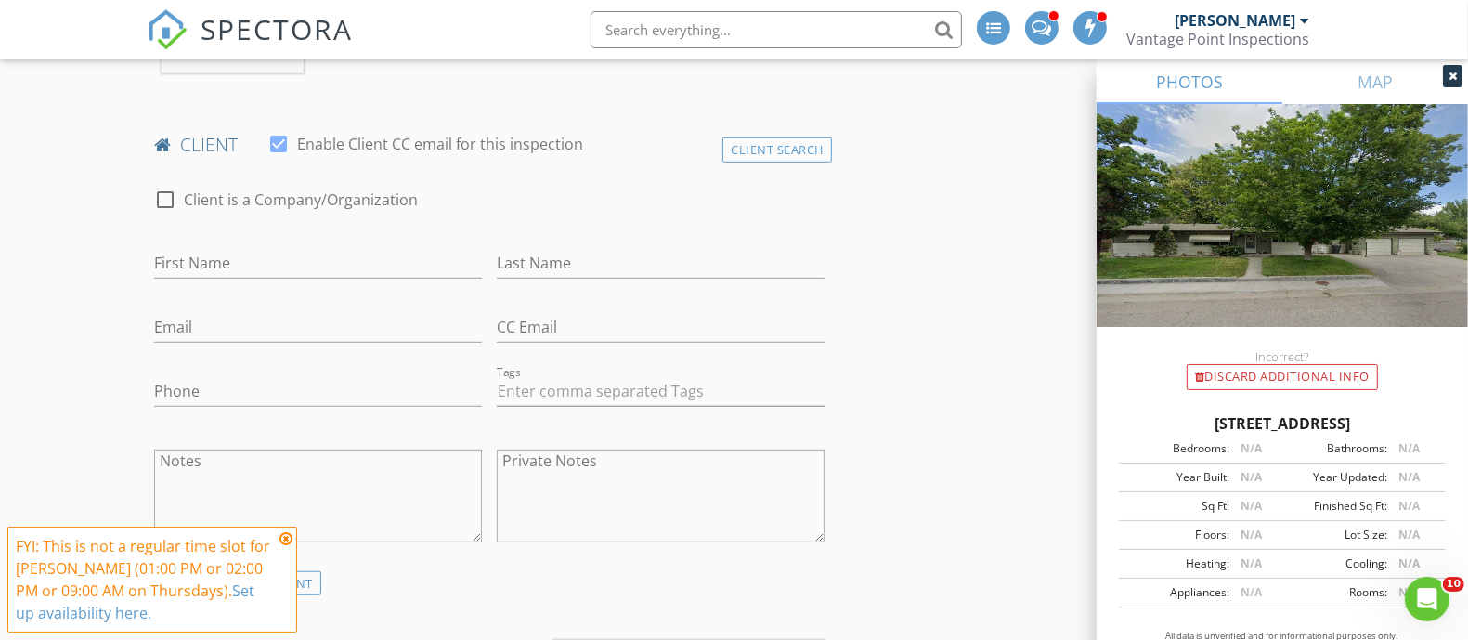
scroll to position [928, 0]
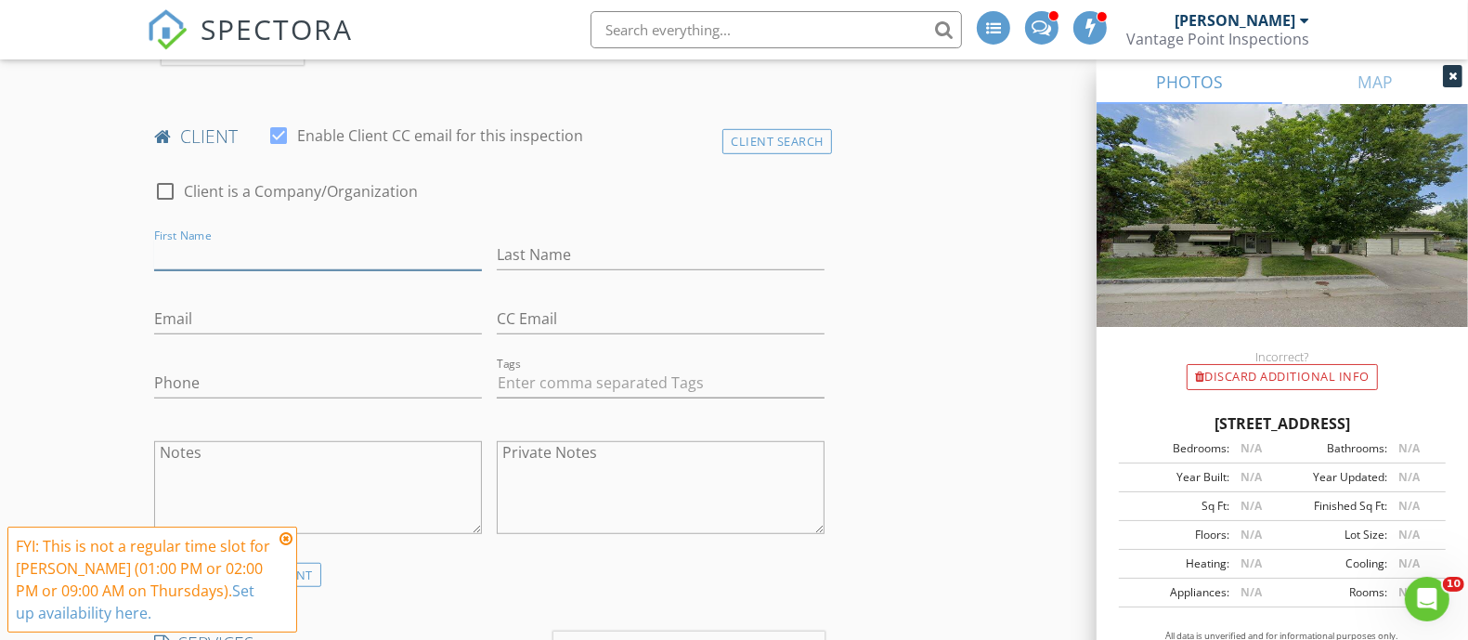
click at [404, 262] on input "First Name" at bounding box center [318, 255] width 328 height 31
type input "[PERSON_NAME]"
type input "Hill"
click at [216, 312] on input "Email" at bounding box center [318, 319] width 328 height 31
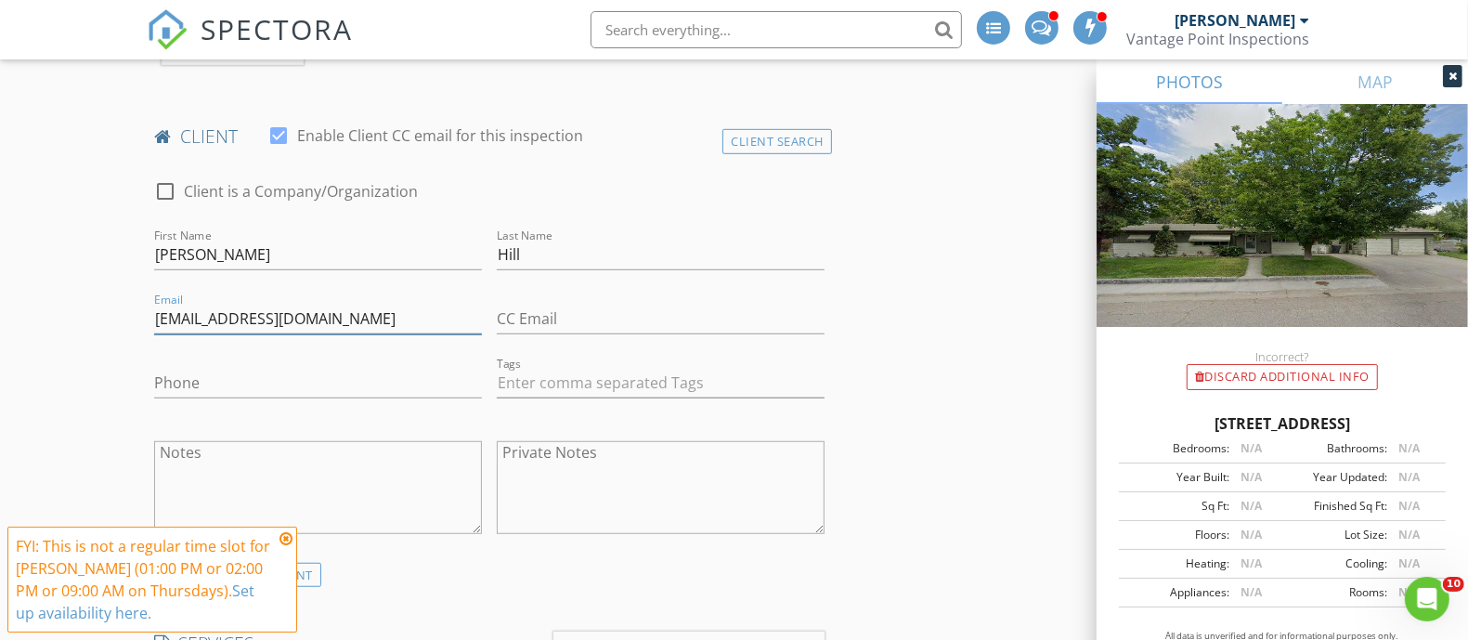
type input "[EMAIL_ADDRESS][DOMAIN_NAME]"
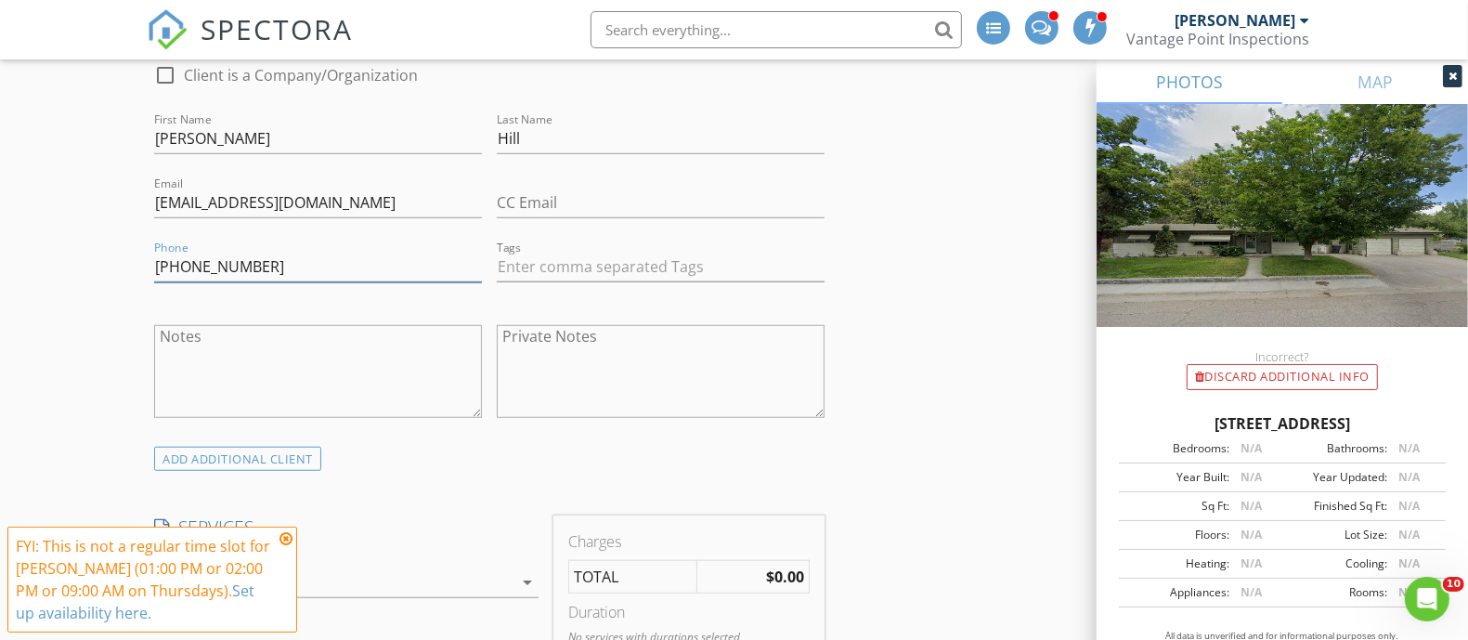
scroll to position [1161, 0]
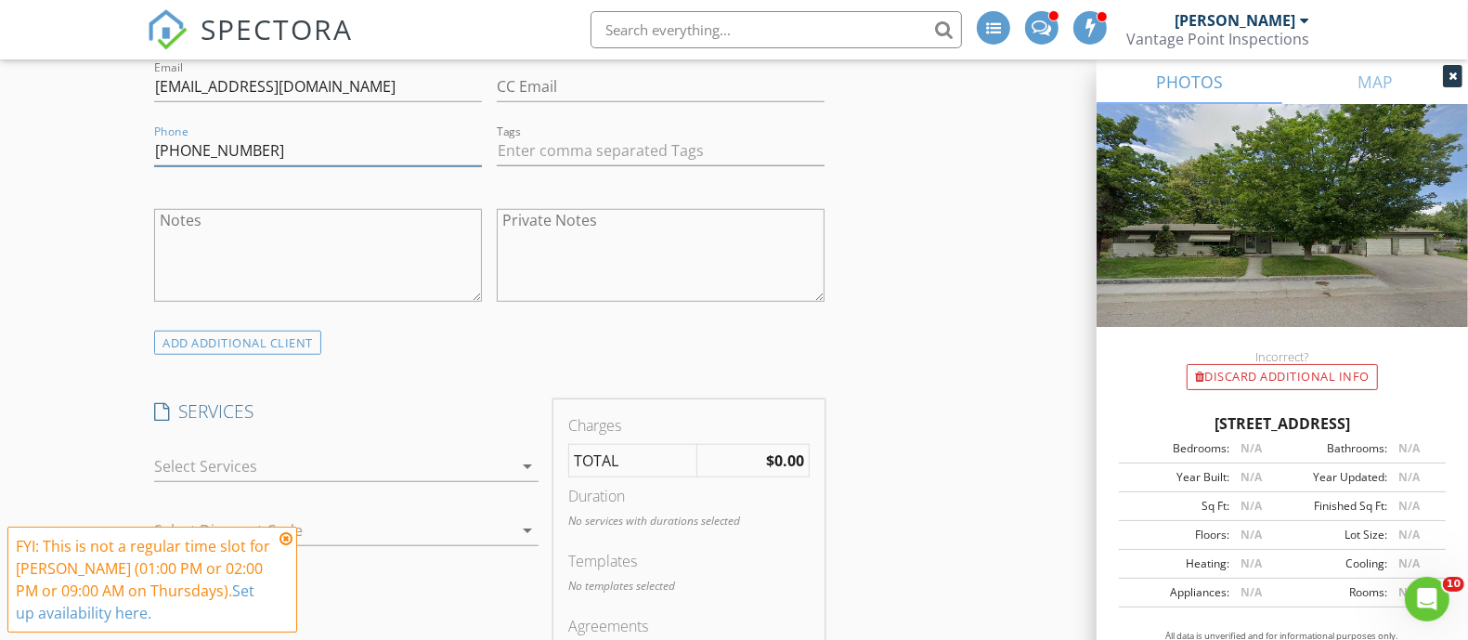
type input "208-690-0329"
click at [289, 537] on icon at bounding box center [285, 538] width 13 height 15
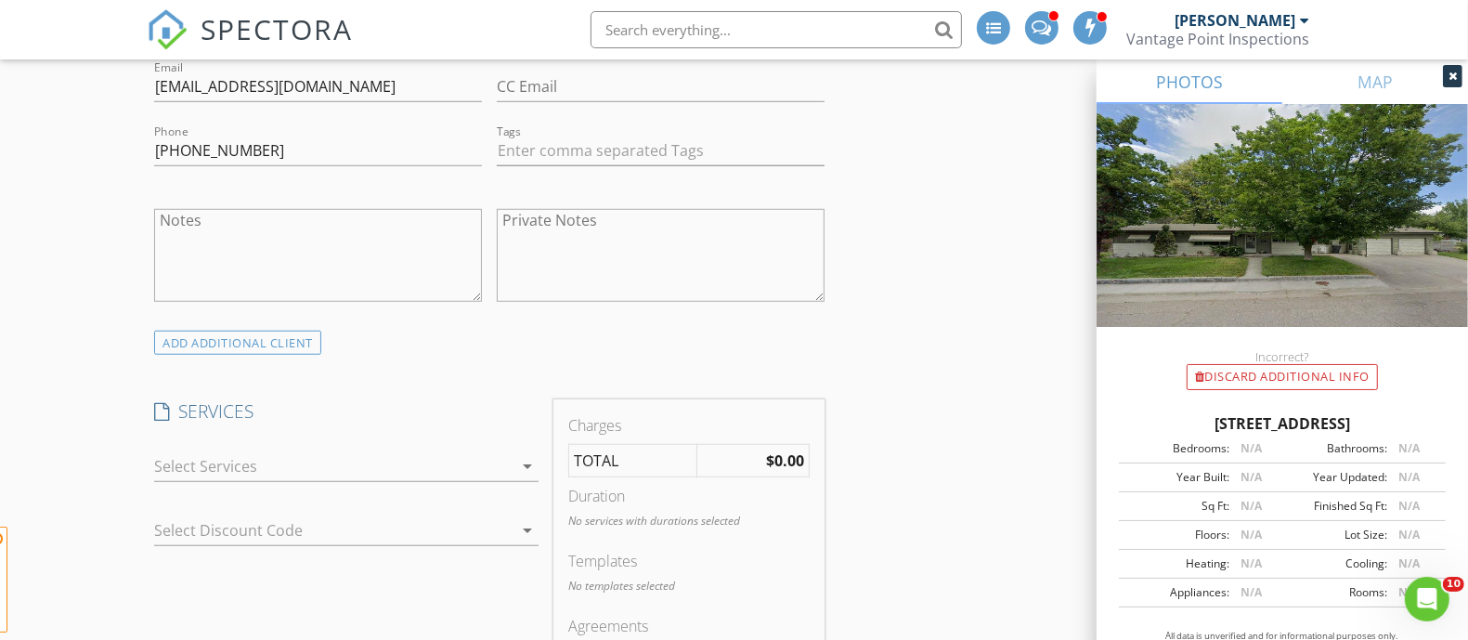
click at [325, 458] on div at bounding box center [333, 466] width 358 height 30
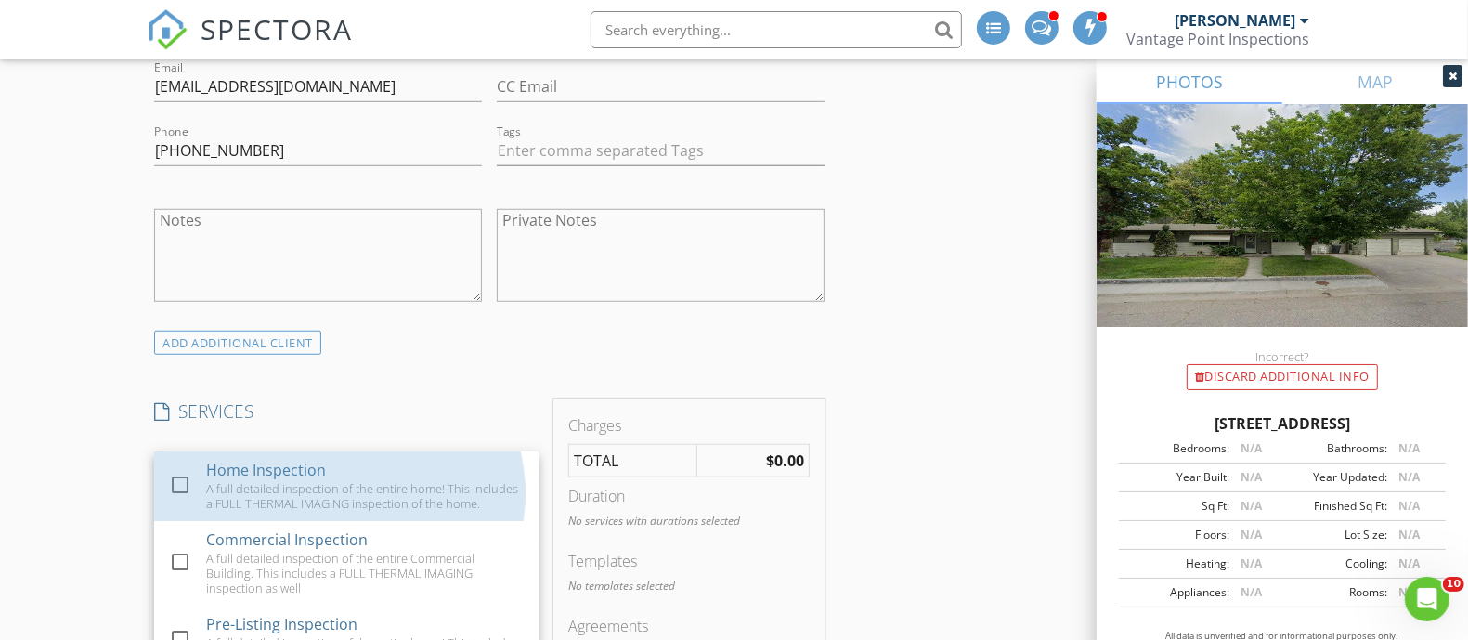
click at [325, 458] on div "Home Inspection A full detailed inspection of the entire home! This includes a …" at bounding box center [365, 486] width 318 height 70
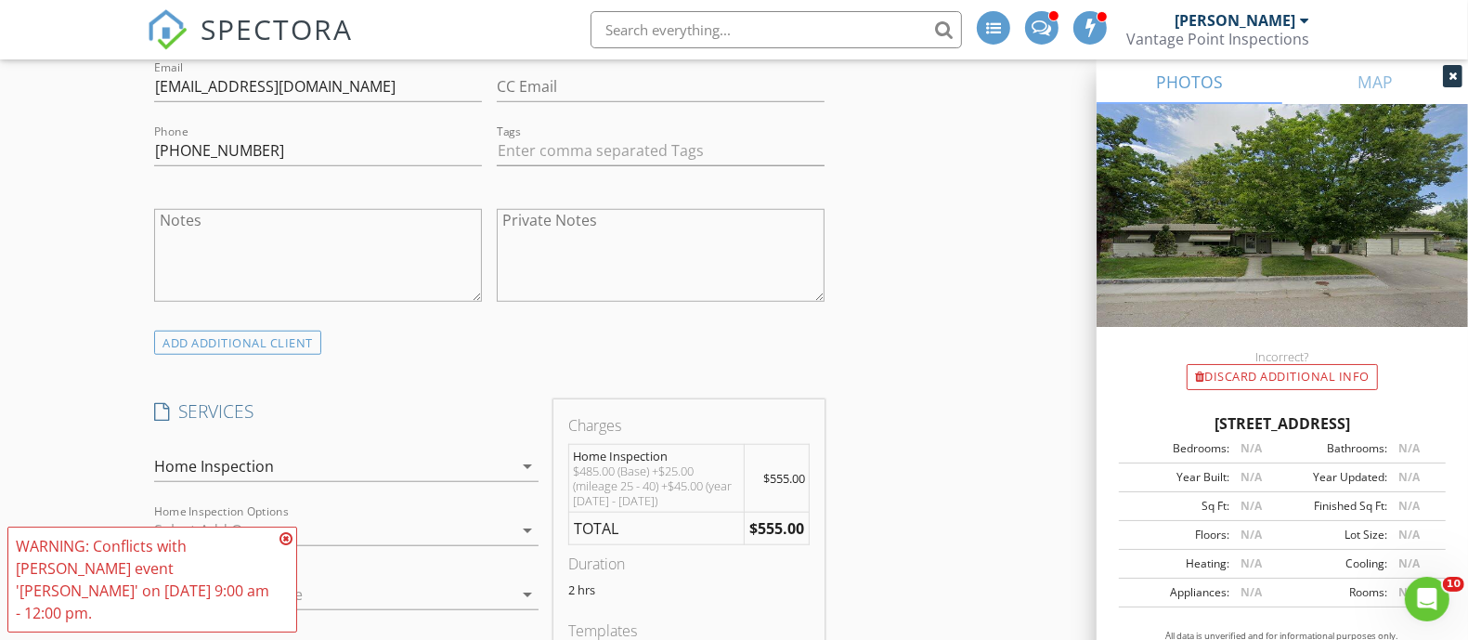
click at [288, 546] on icon at bounding box center [285, 538] width 13 height 15
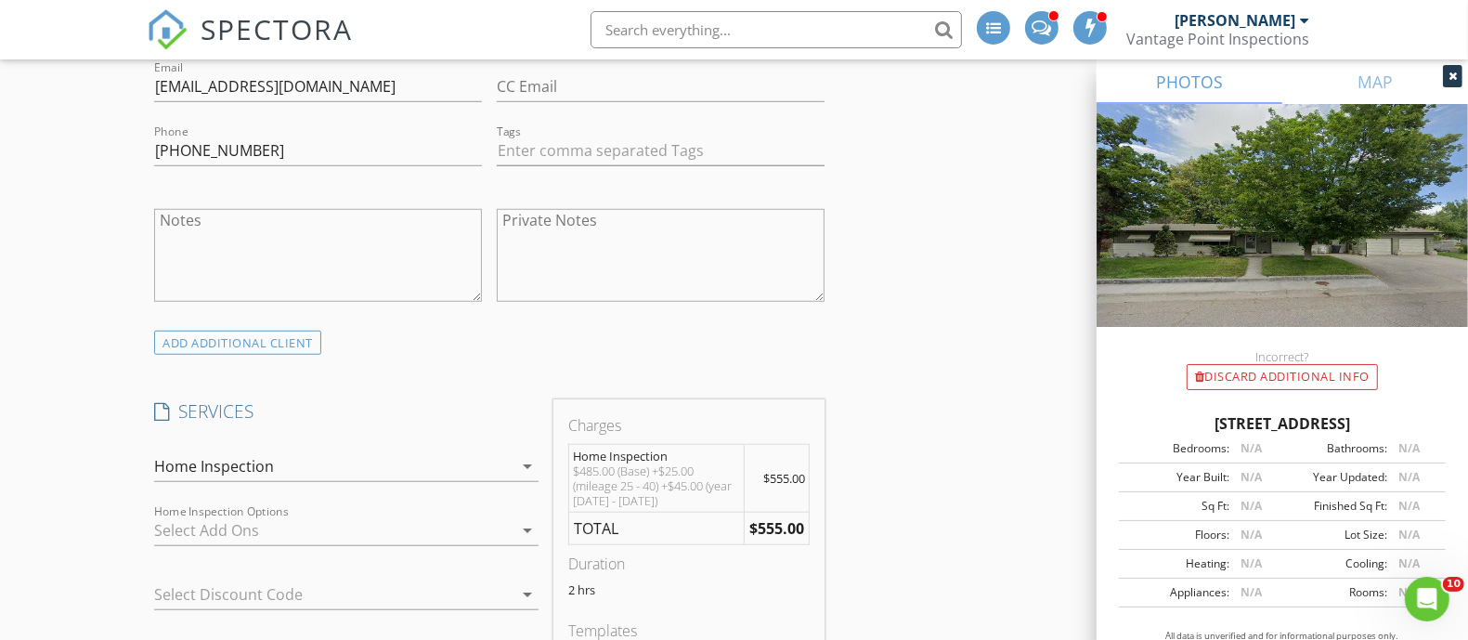
scroll to position [1277, 0]
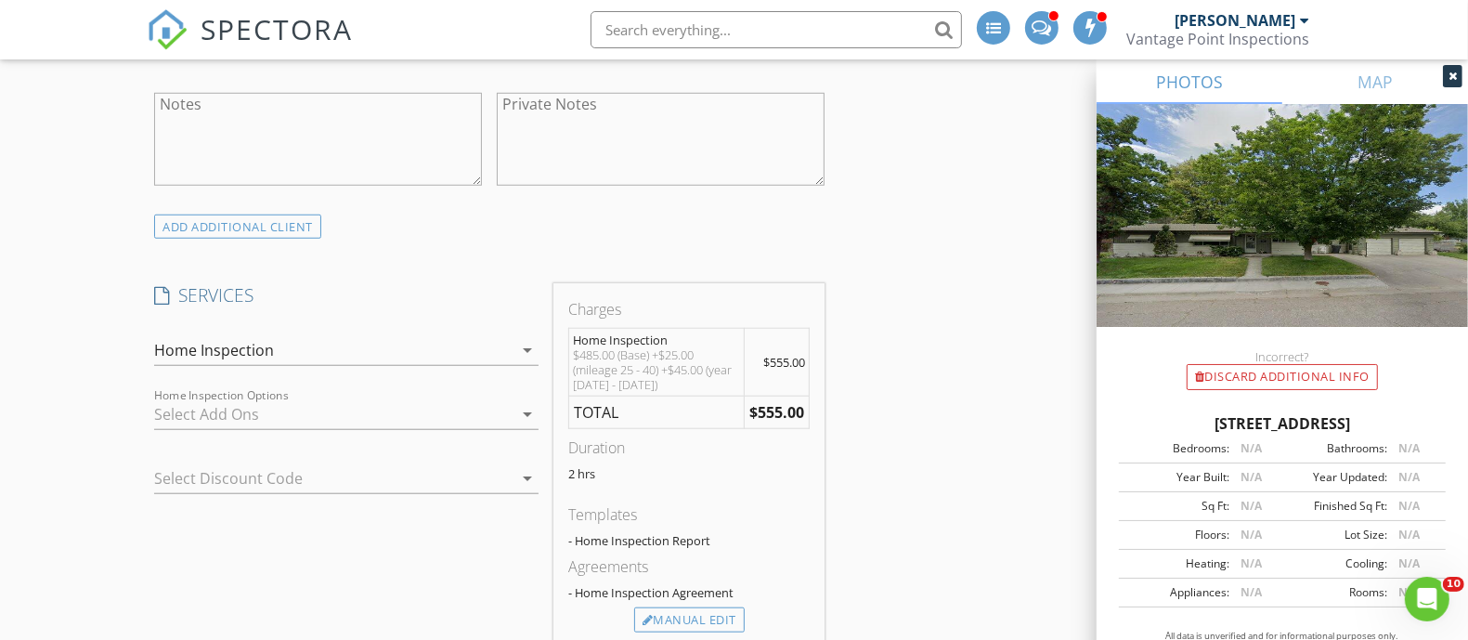
click at [407, 419] on div at bounding box center [333, 414] width 358 height 30
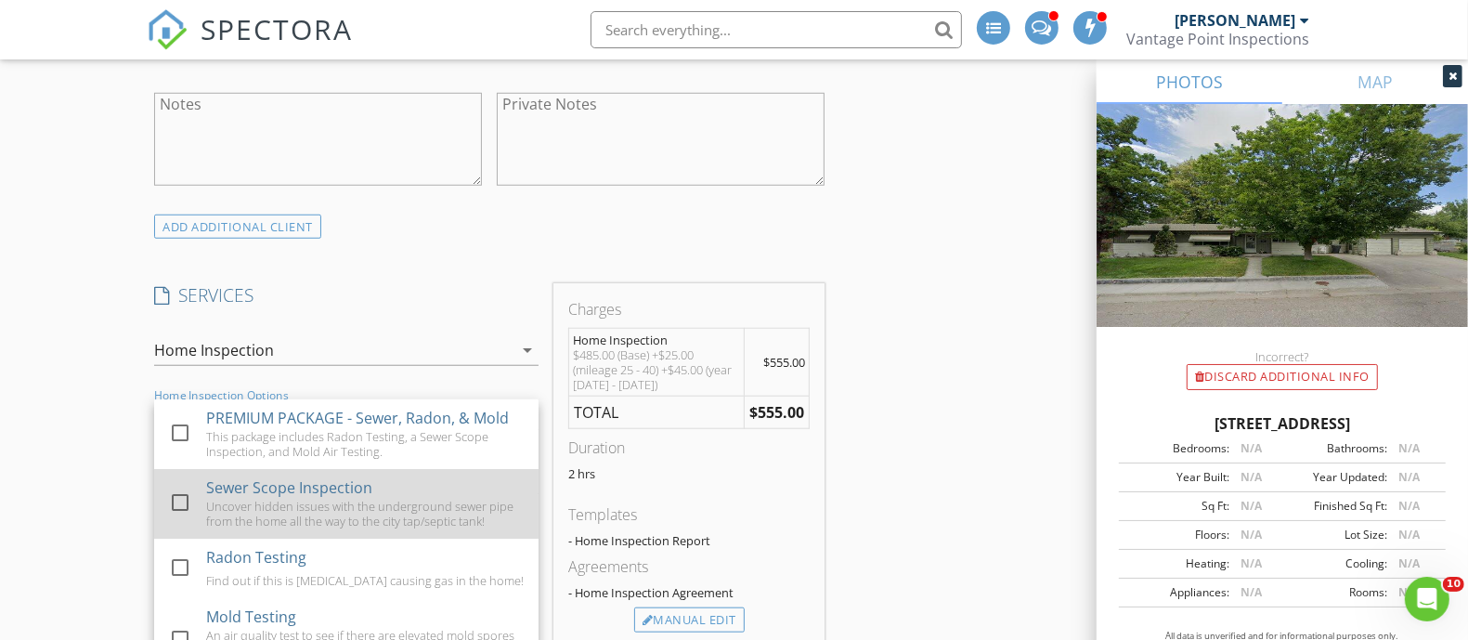
click at [352, 498] on div "Sewer Scope Inspection" at bounding box center [289, 487] width 166 height 22
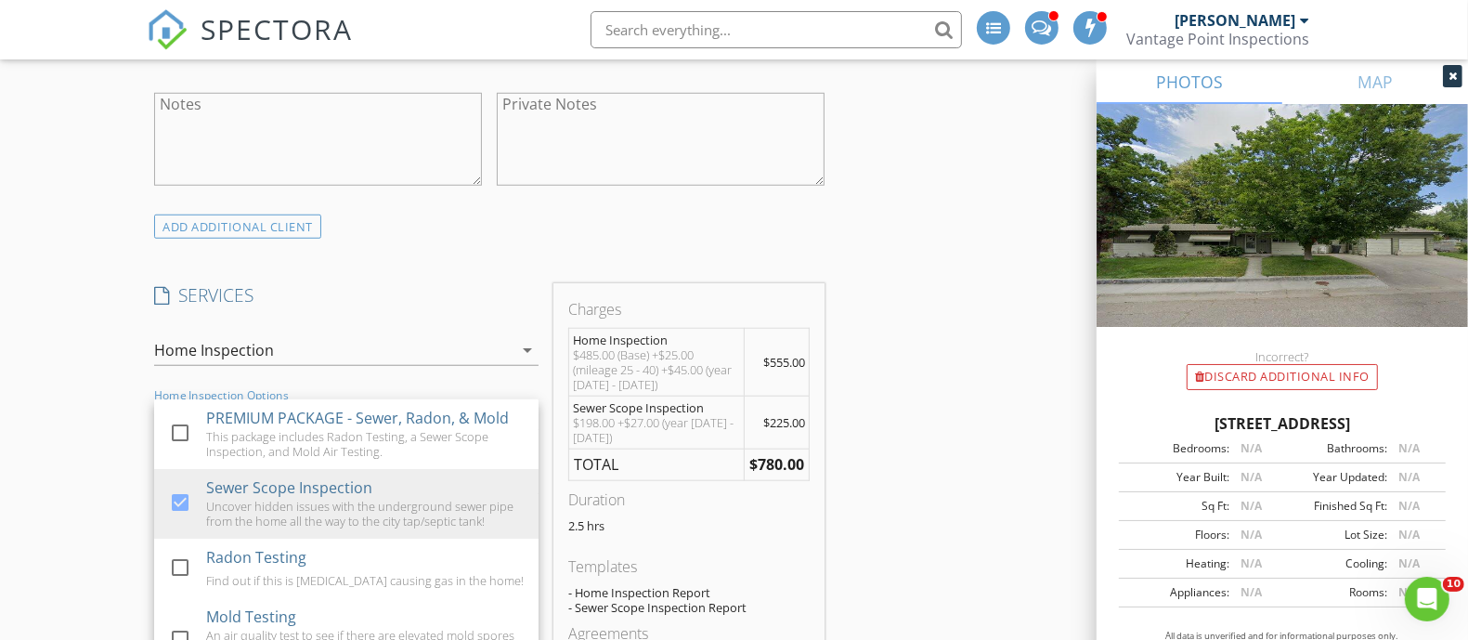
click at [416, 227] on div "ADD ADDITIONAL client" at bounding box center [489, 226] width 685 height 25
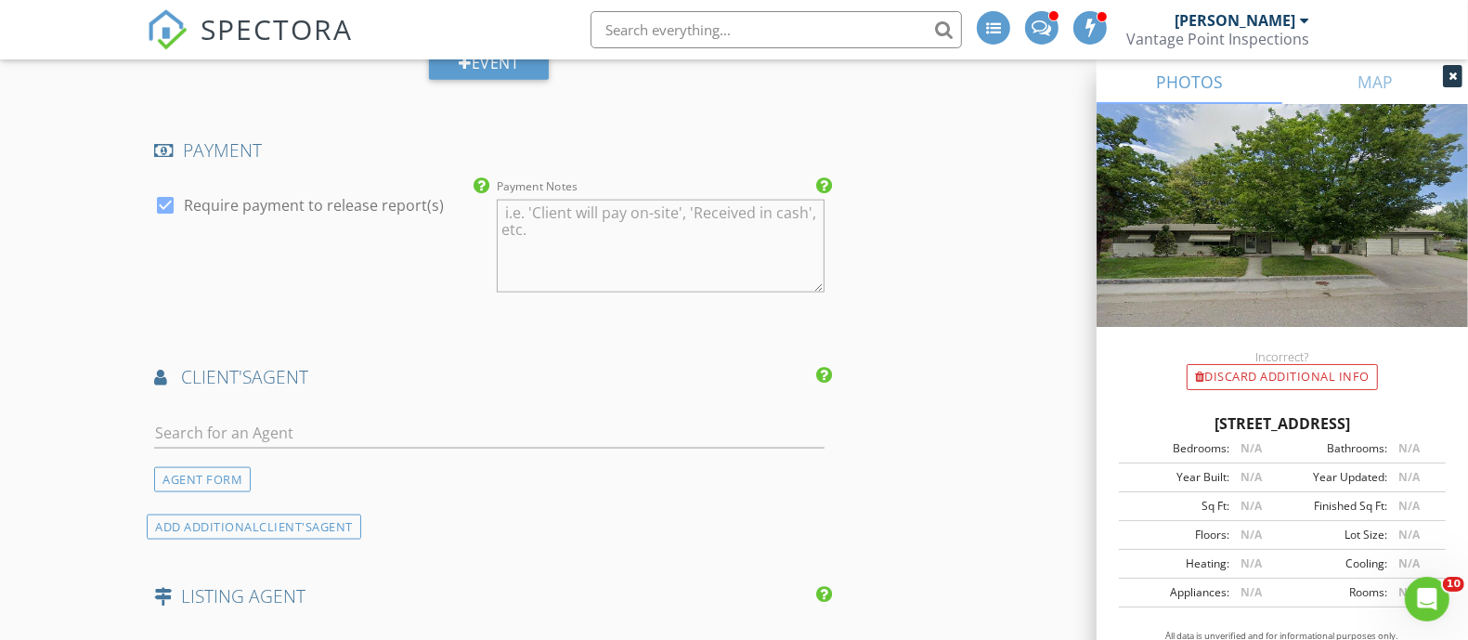
scroll to position [2205, 0]
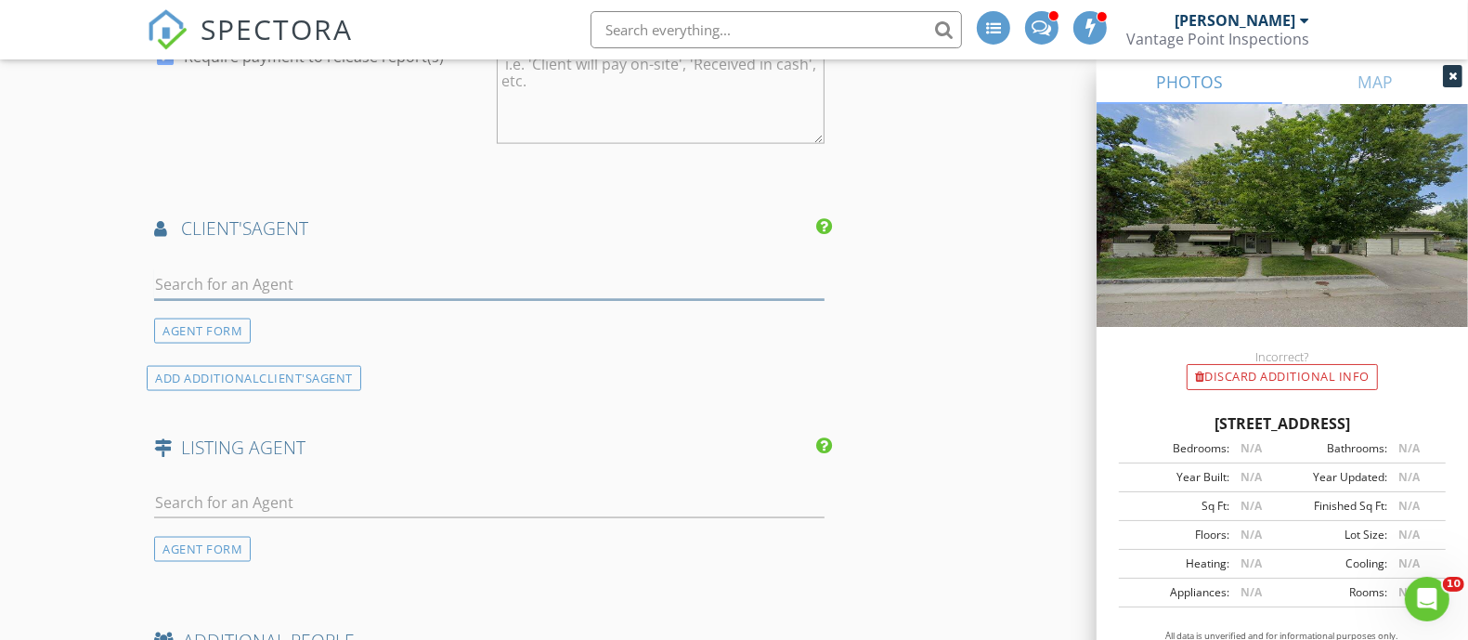
click at [340, 280] on input "text" at bounding box center [489, 284] width 670 height 31
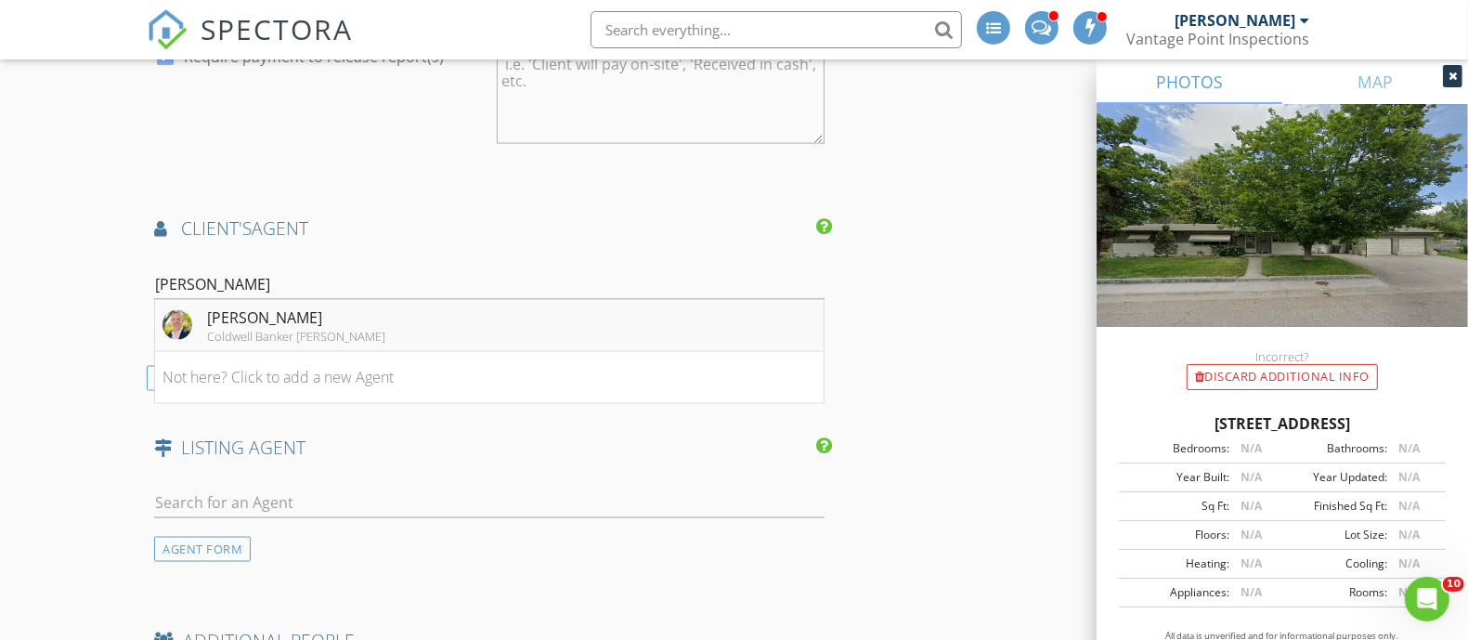
type input "dan coop"
click at [333, 312] on div "Daniel Cooper" at bounding box center [296, 317] width 178 height 22
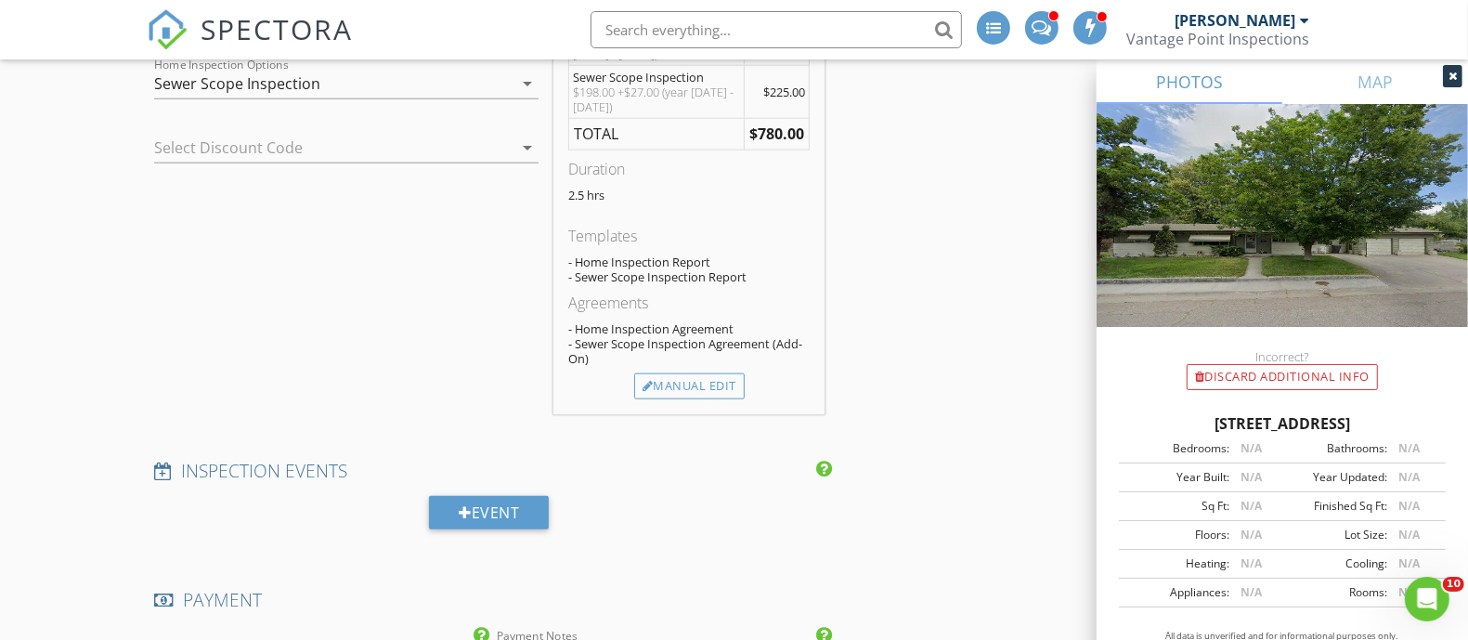
scroll to position [1625, 0]
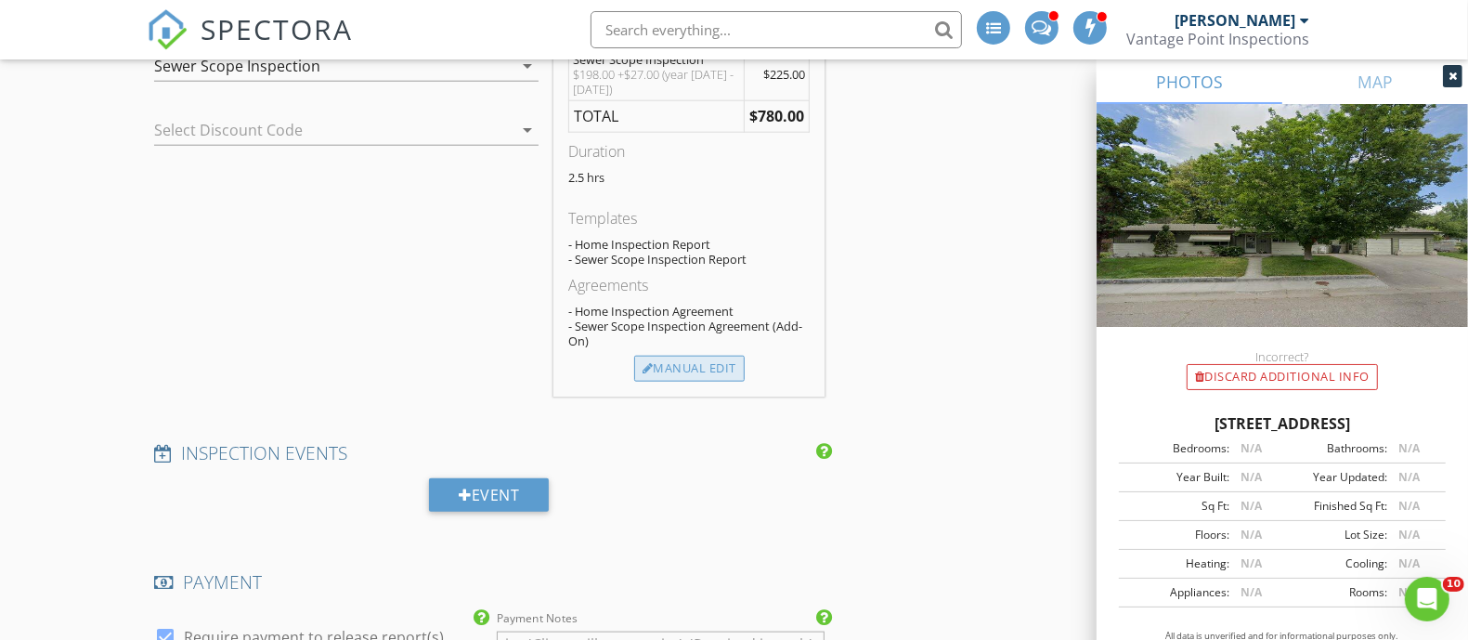
click at [715, 356] on div "Manual Edit" at bounding box center [689, 369] width 110 height 26
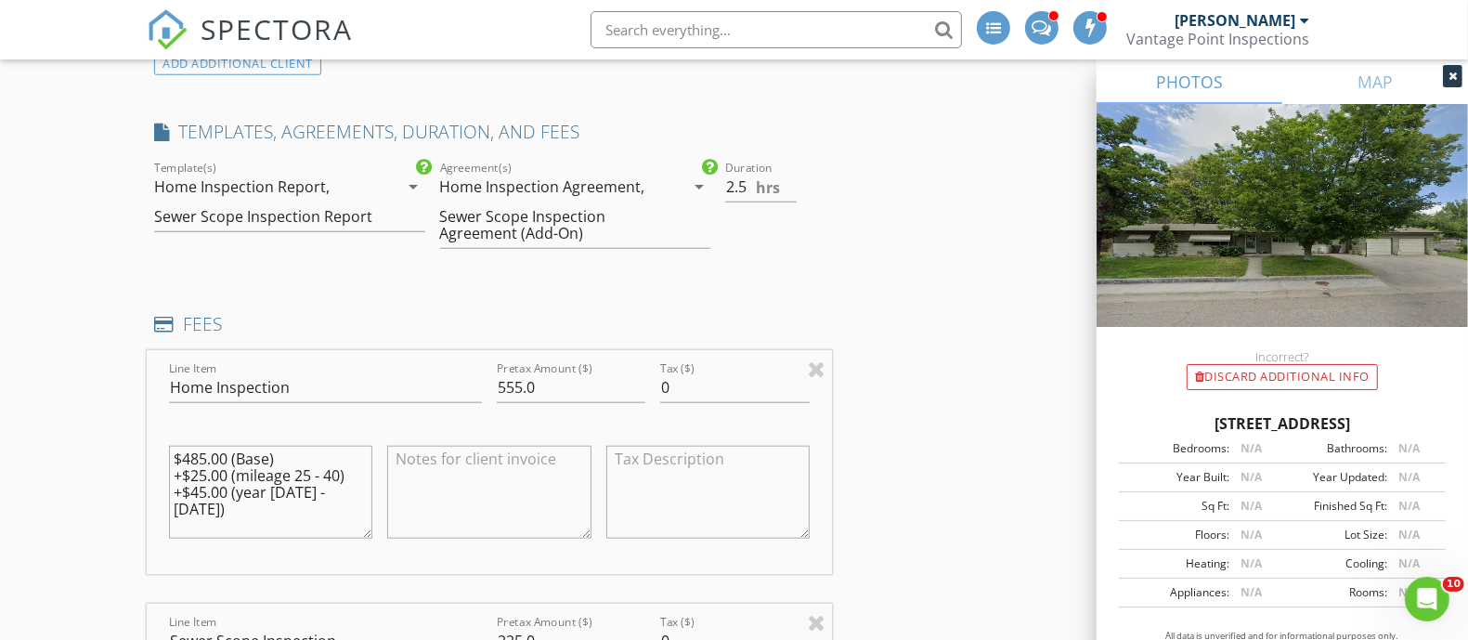
scroll to position [1277, 0]
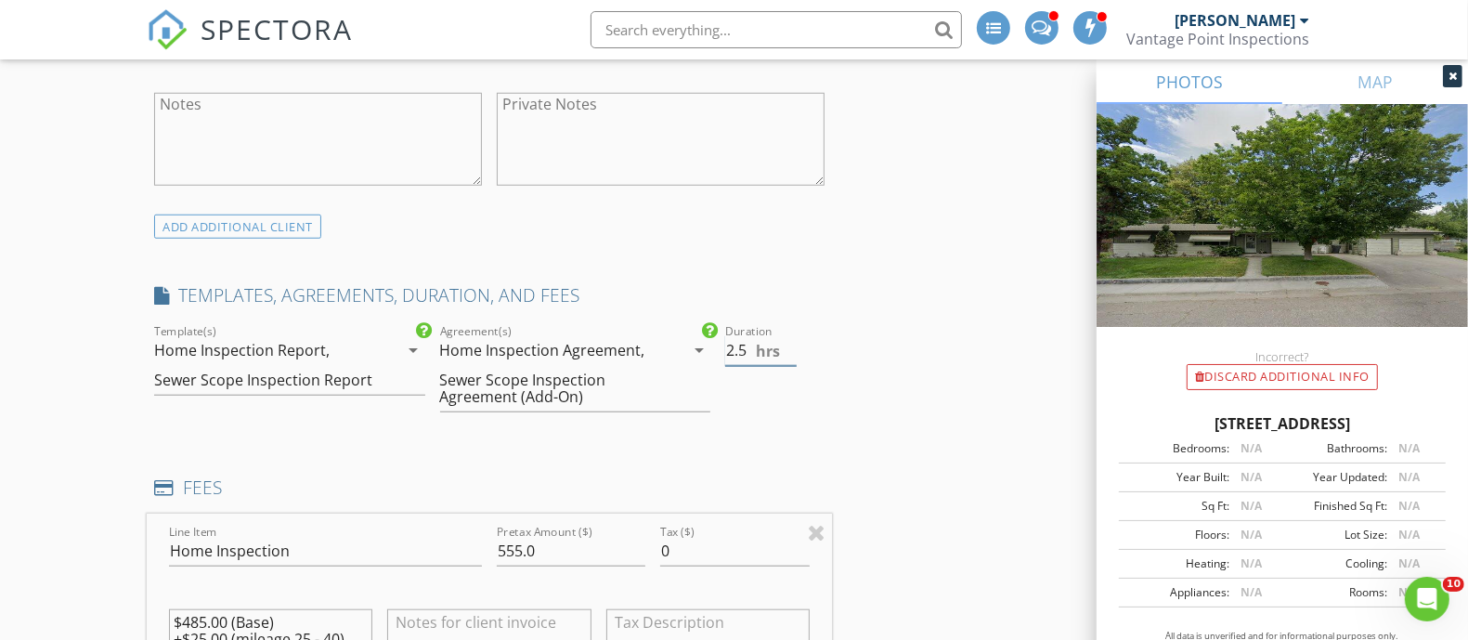
click at [746, 345] on input "2.5" at bounding box center [760, 350] width 71 height 31
type input "2.75"
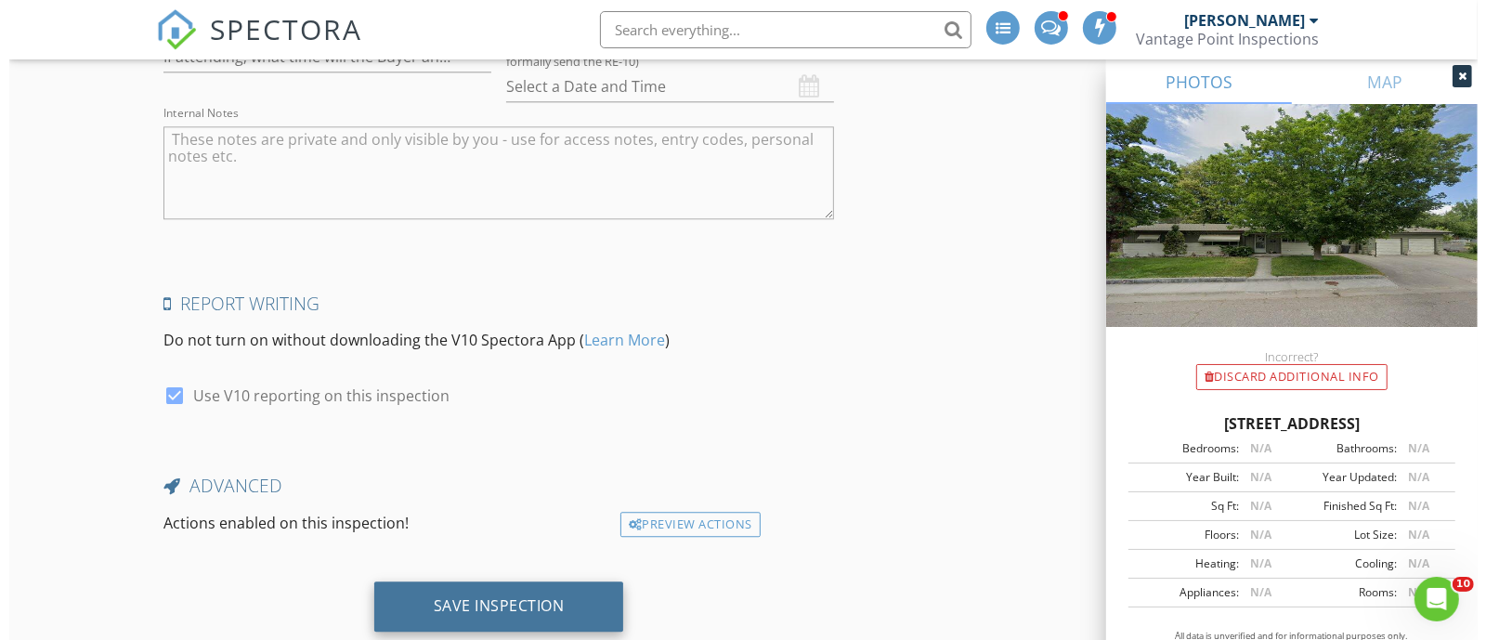
scroll to position [3893, 0]
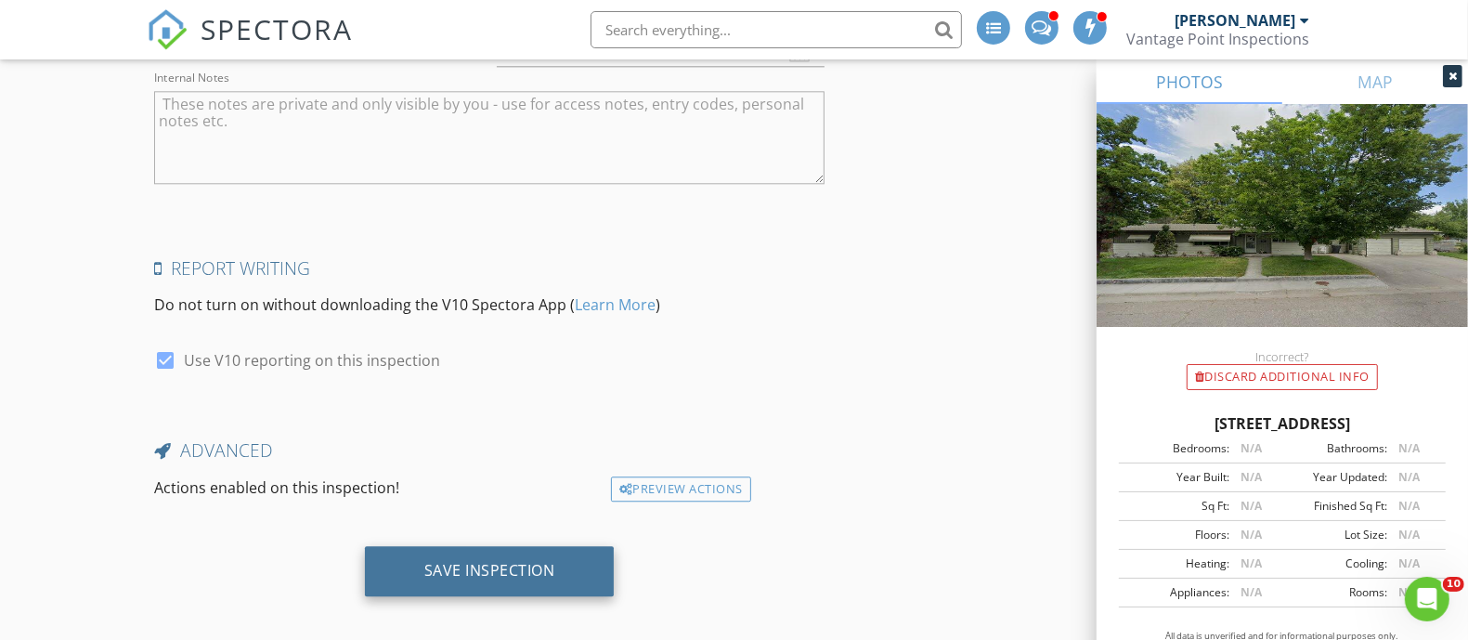
click at [481, 578] on div "Save Inspection" at bounding box center [490, 571] width 250 height 50
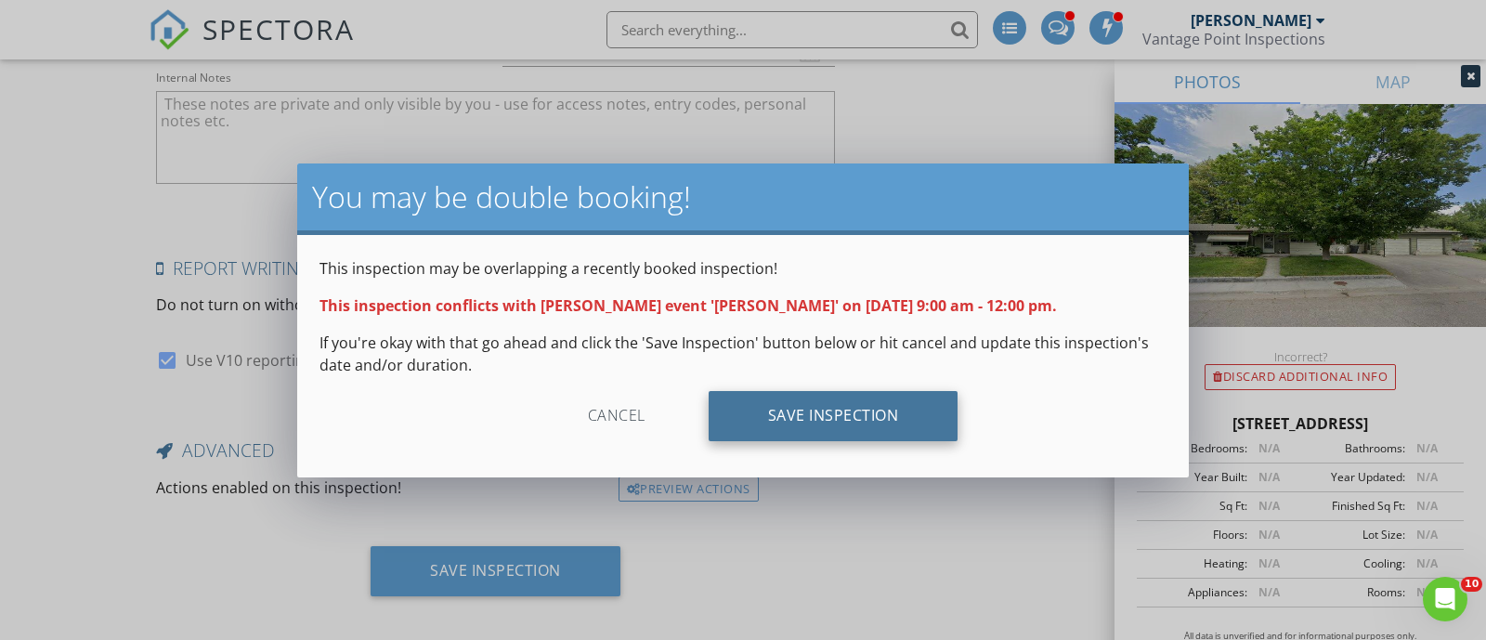
click at [872, 402] on div "Save Inspection" at bounding box center [833, 416] width 250 height 50
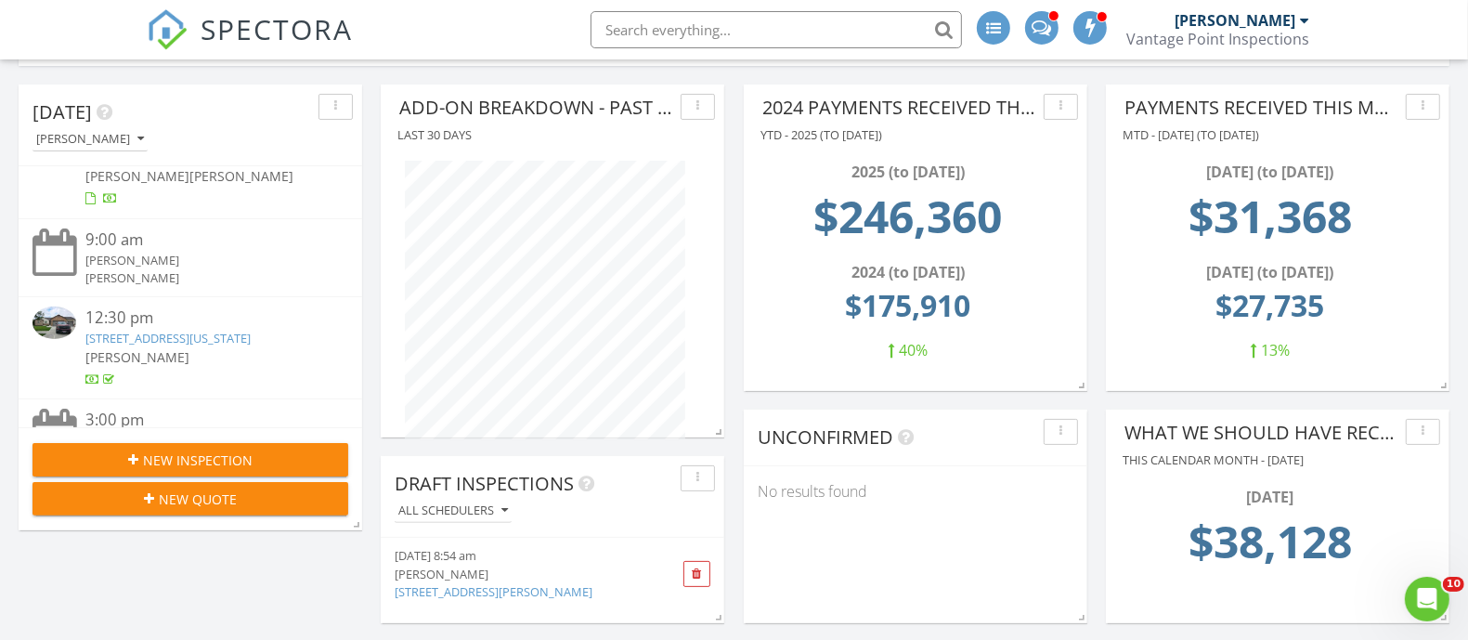
scroll to position [200, 0]
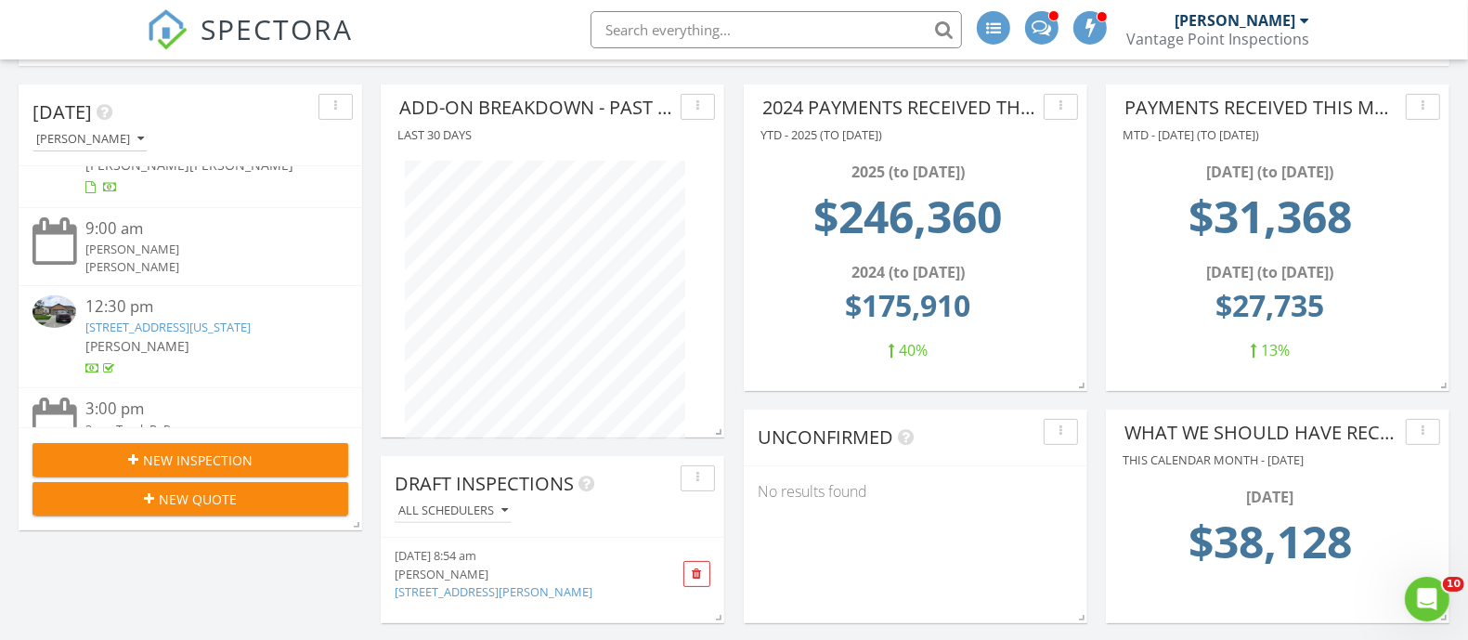
click at [265, 450] on div "New Inspection" at bounding box center [190, 459] width 286 height 19
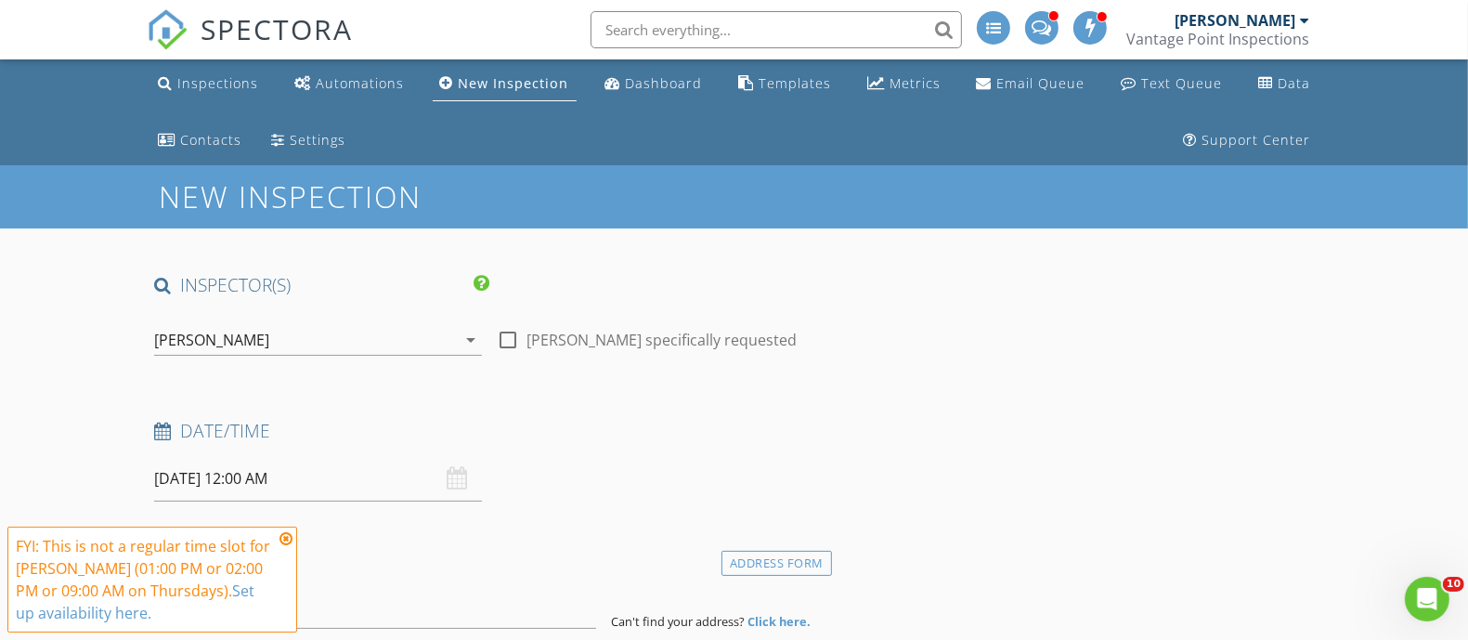
click at [319, 343] on div "[PERSON_NAME]" at bounding box center [305, 340] width 302 height 30
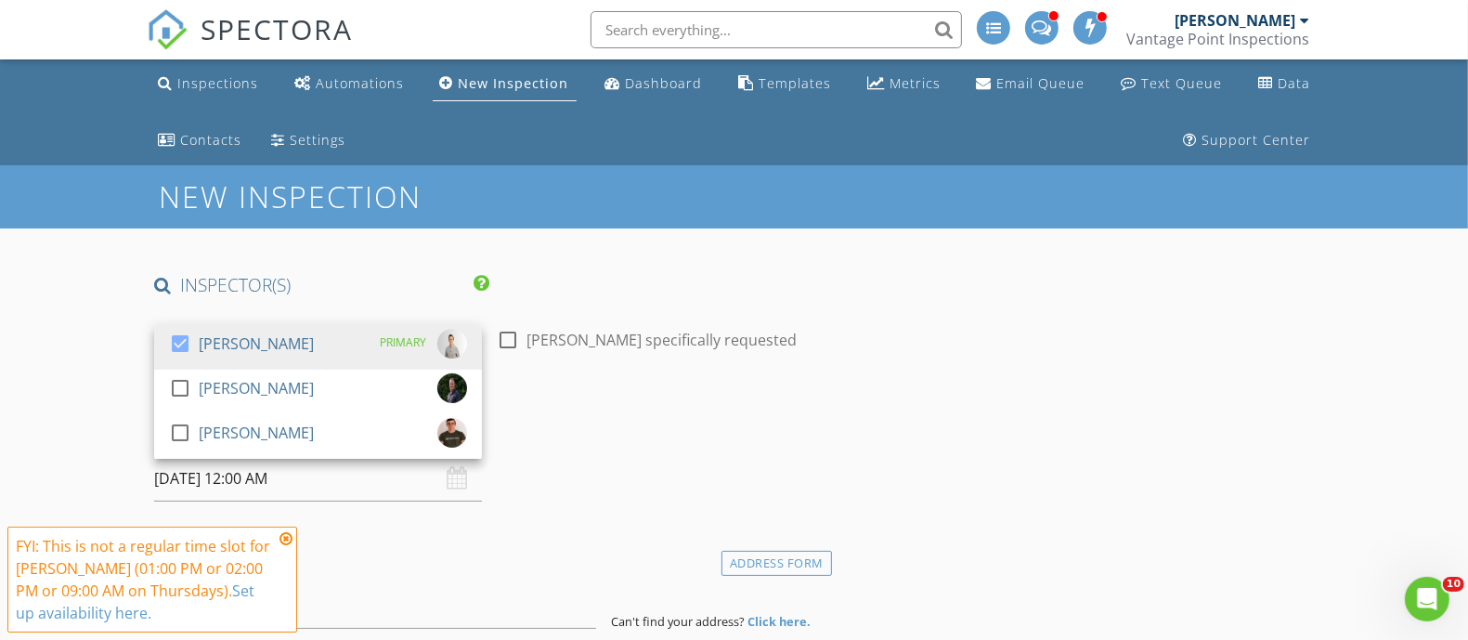
click at [400, 284] on h4 "INSPECTOR(S)" at bounding box center [321, 285] width 335 height 24
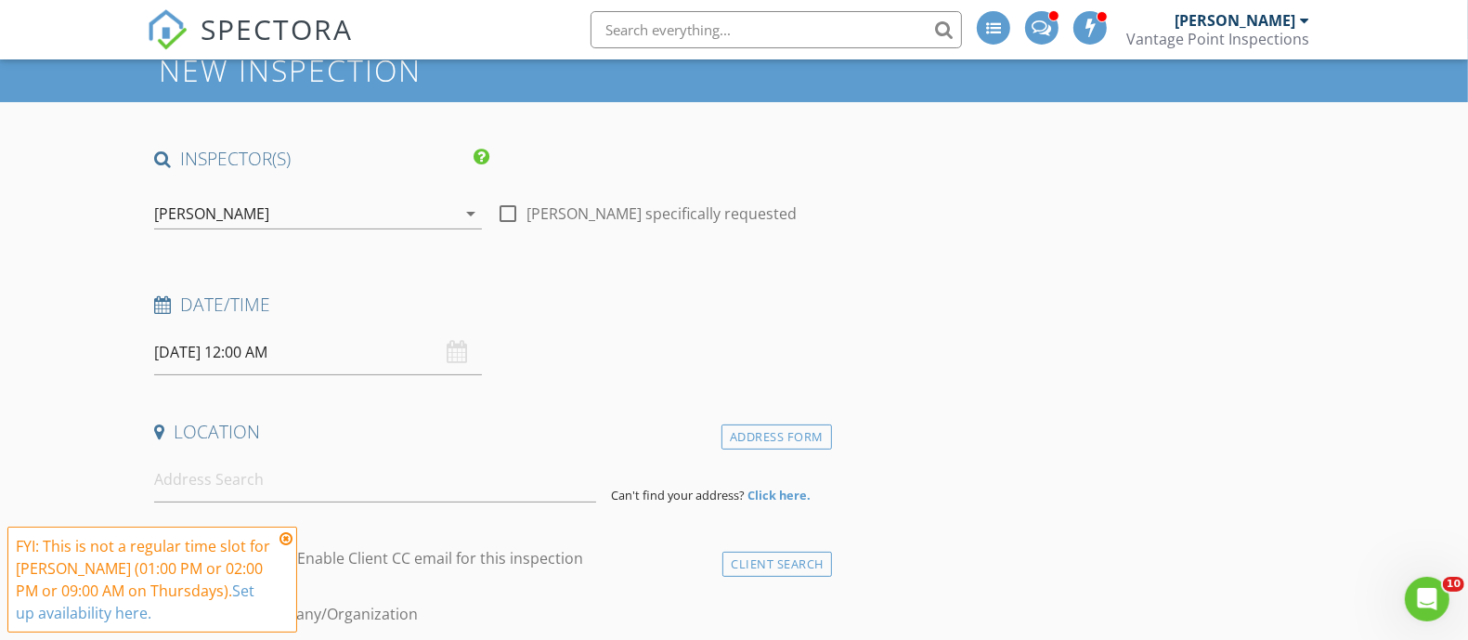
scroll to position [232, 0]
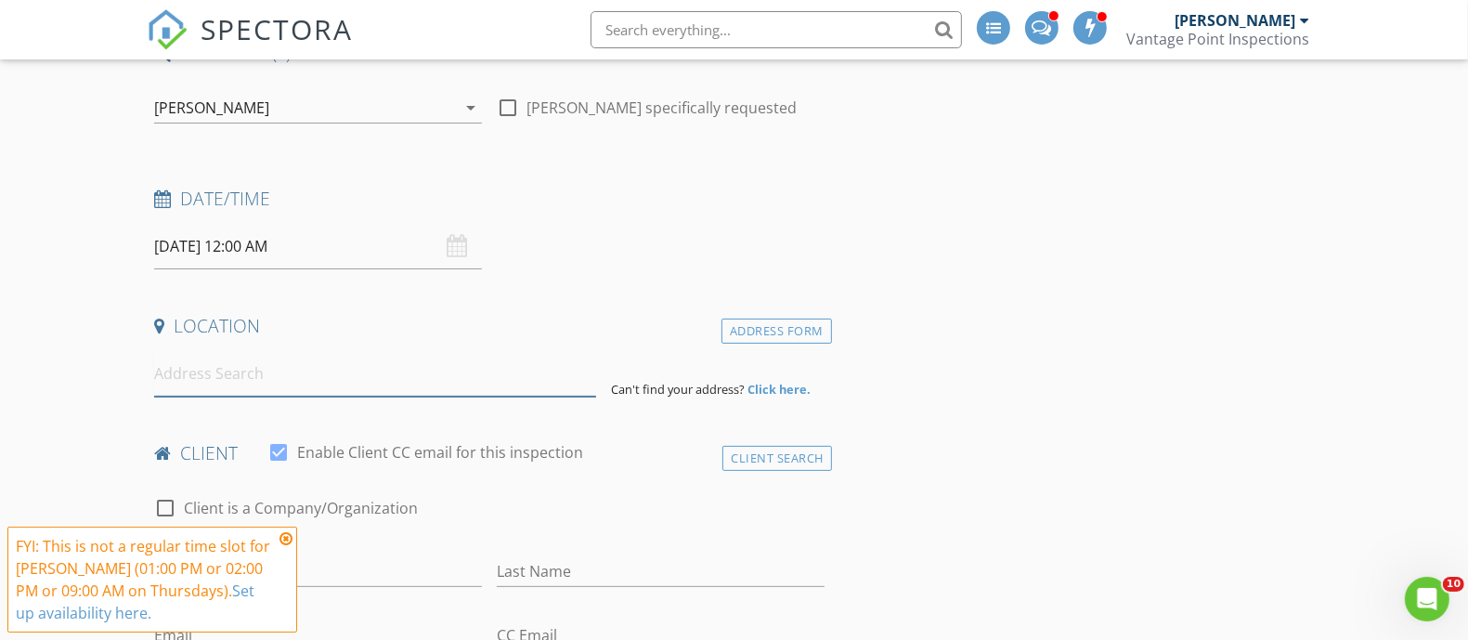
click at [321, 386] on input at bounding box center [375, 373] width 442 height 45
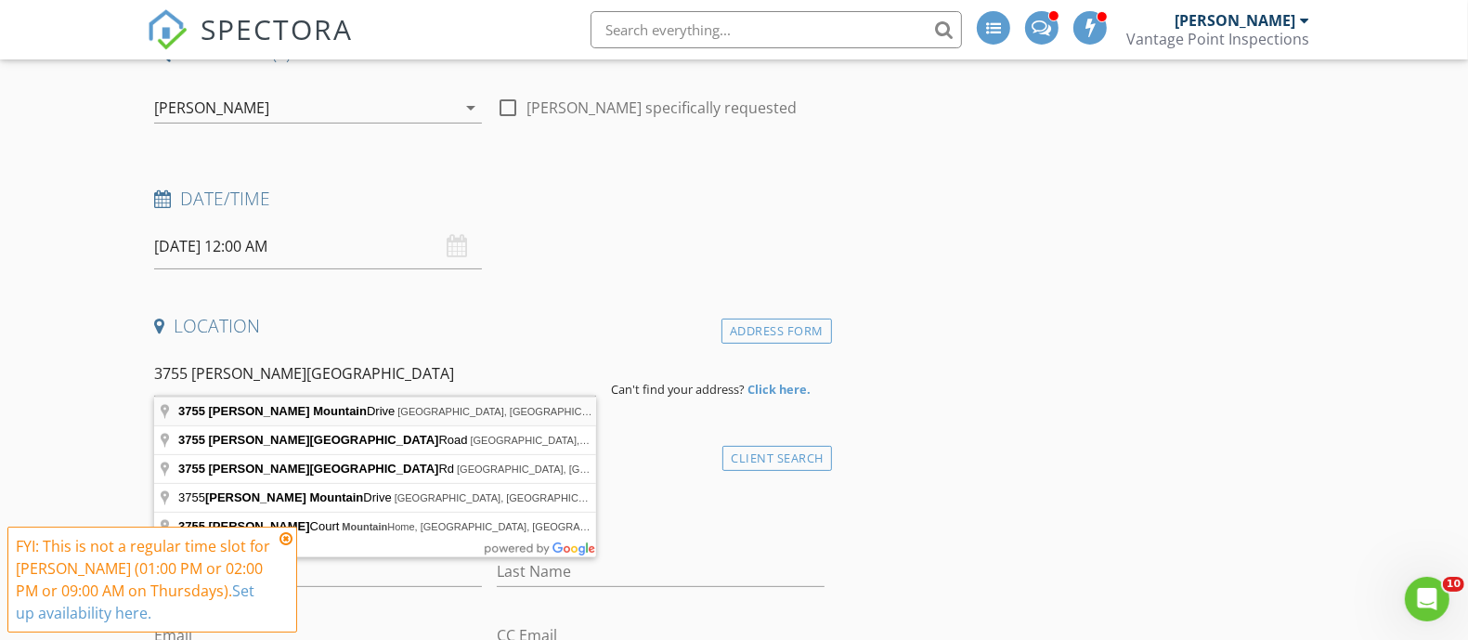
type input "[STREET_ADDRESS][PERSON_NAME]"
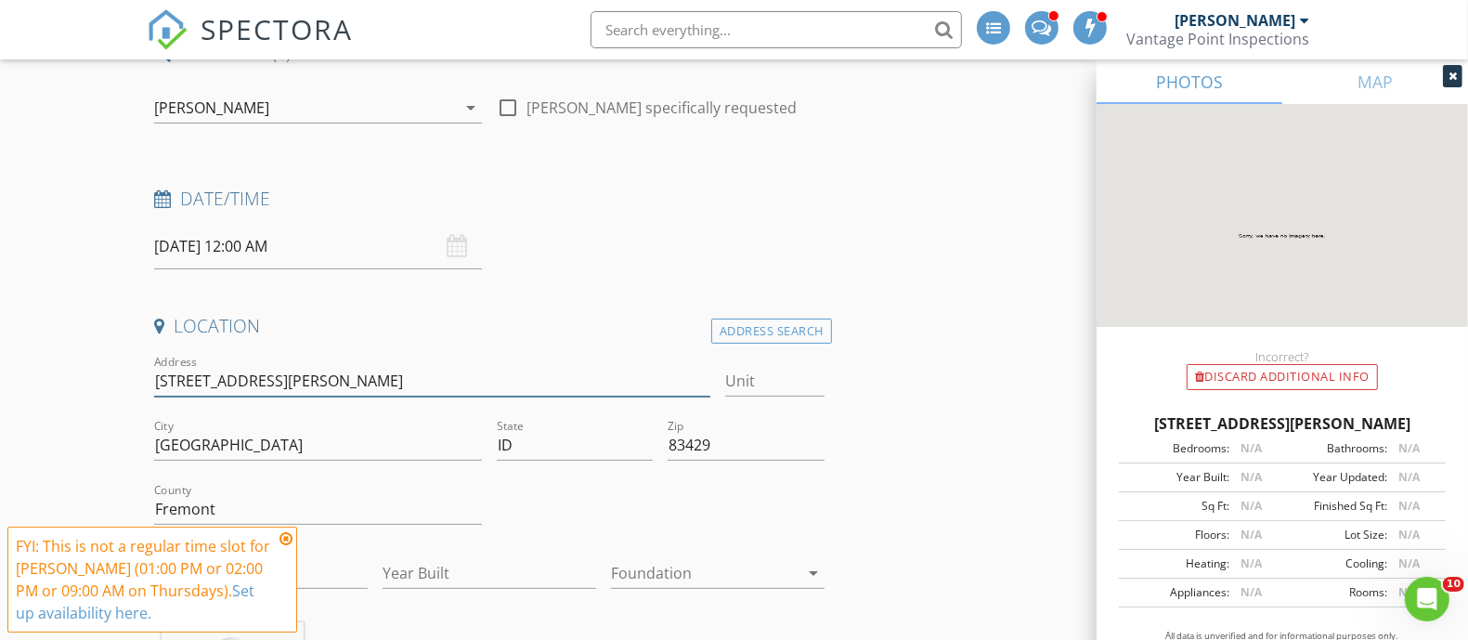
click at [309, 379] on input "[STREET_ADDRESS][PERSON_NAME]" at bounding box center [432, 381] width 556 height 31
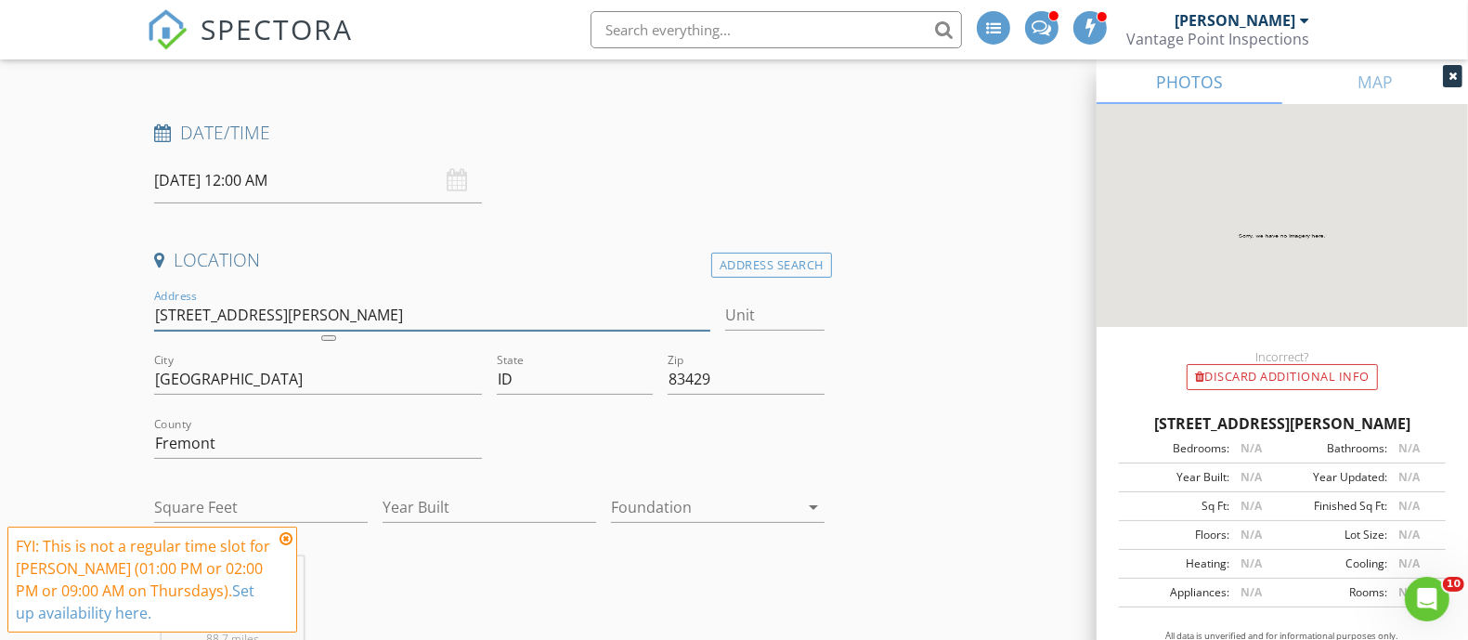
scroll to position [348, 0]
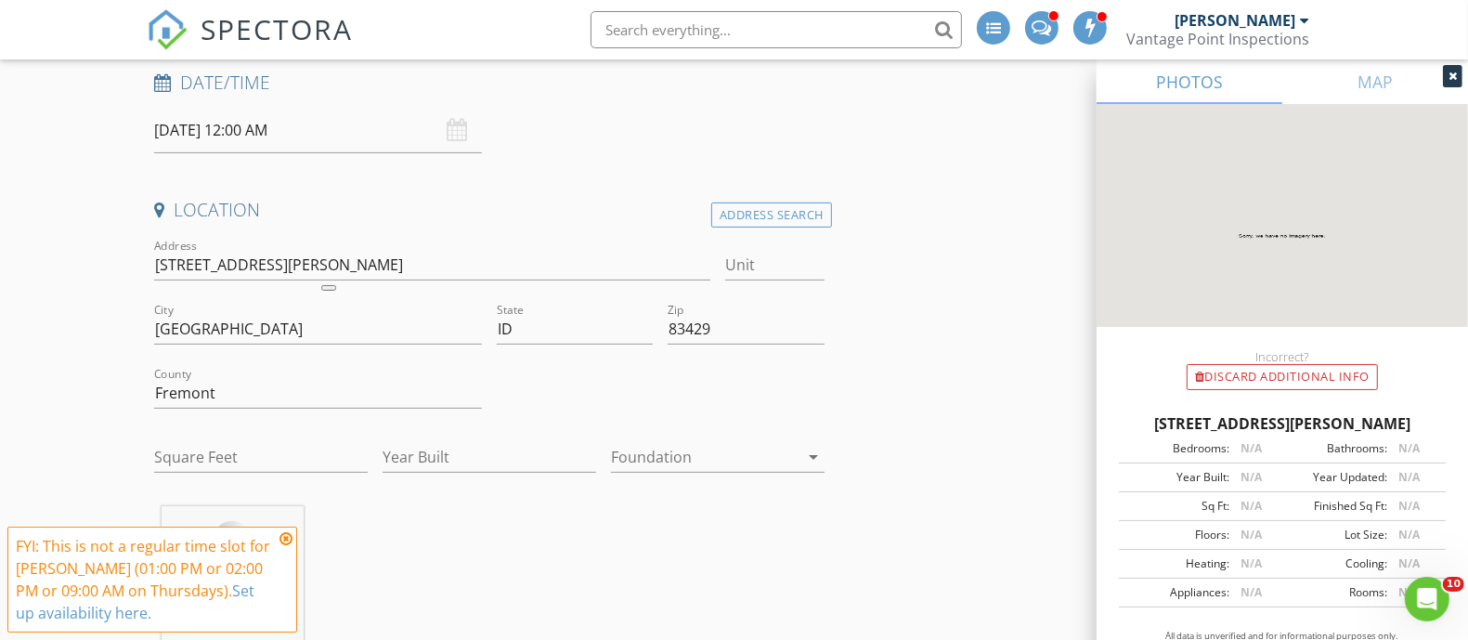
click at [283, 535] on icon at bounding box center [285, 538] width 13 height 15
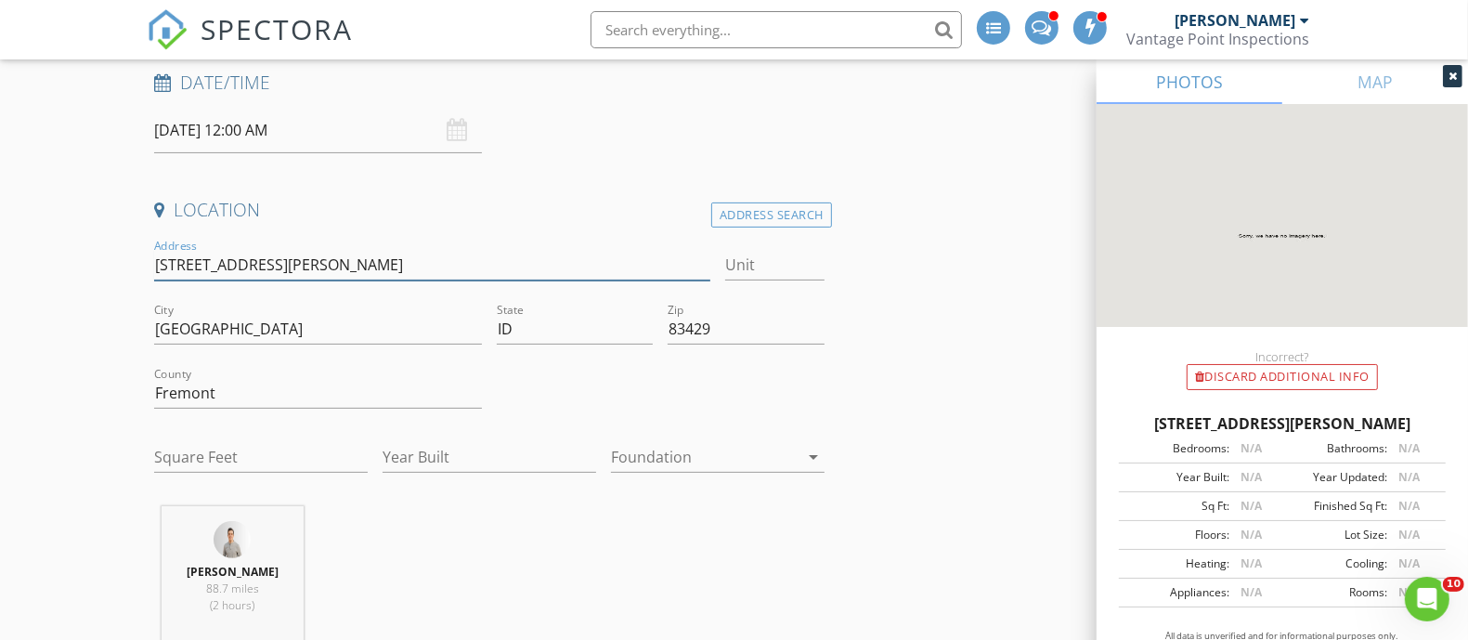
click at [298, 274] on input "[STREET_ADDRESS][PERSON_NAME]" at bounding box center [432, 265] width 556 height 31
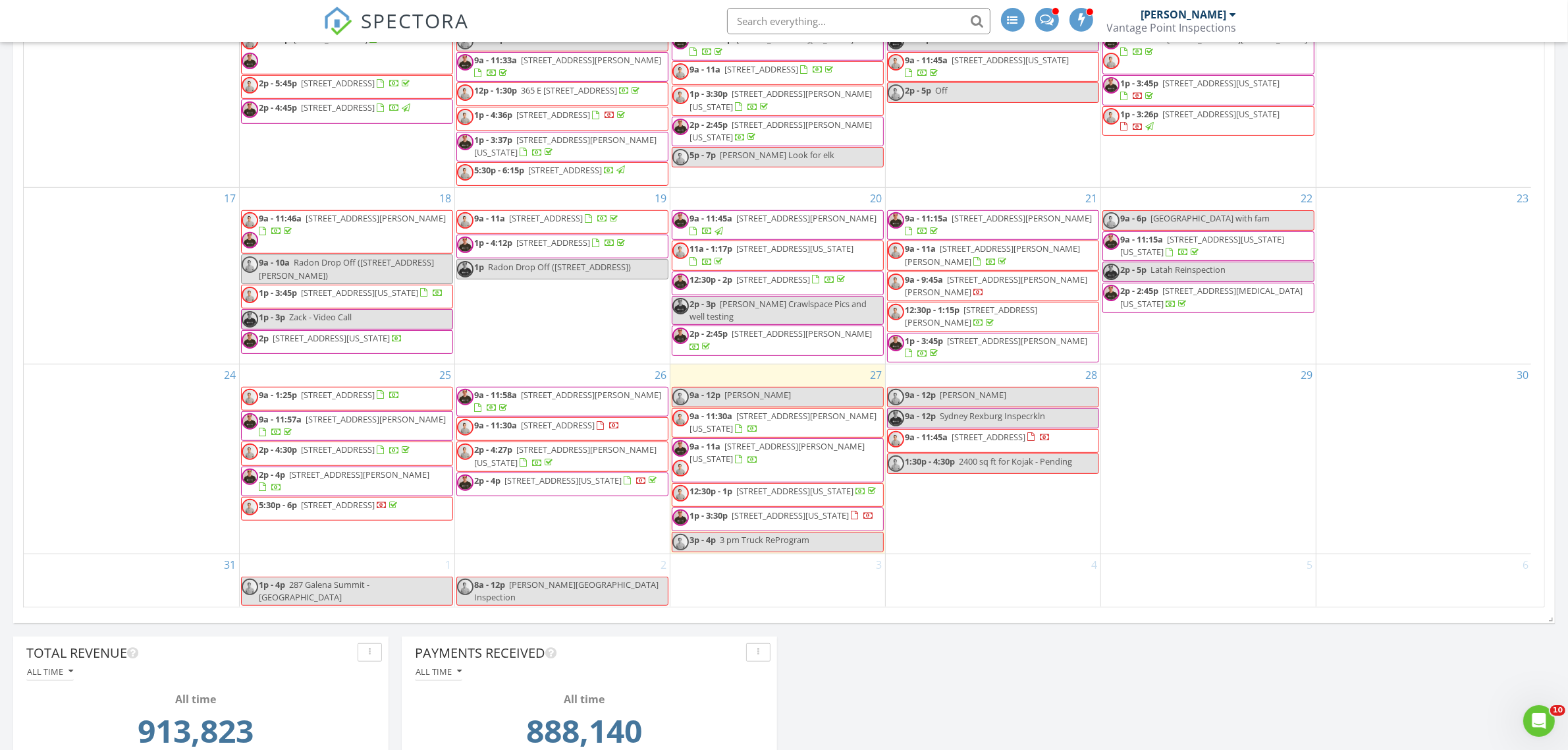
scroll to position [1153, 0]
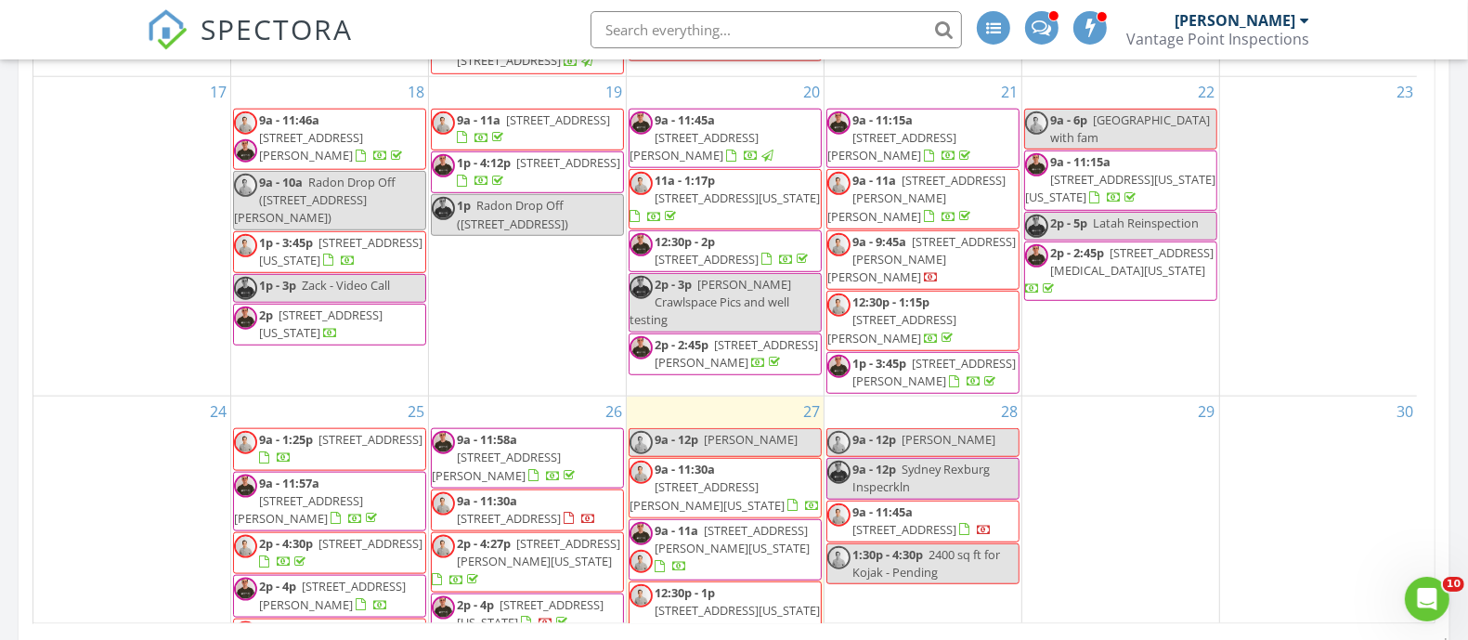
scroll to position [1857, 0]
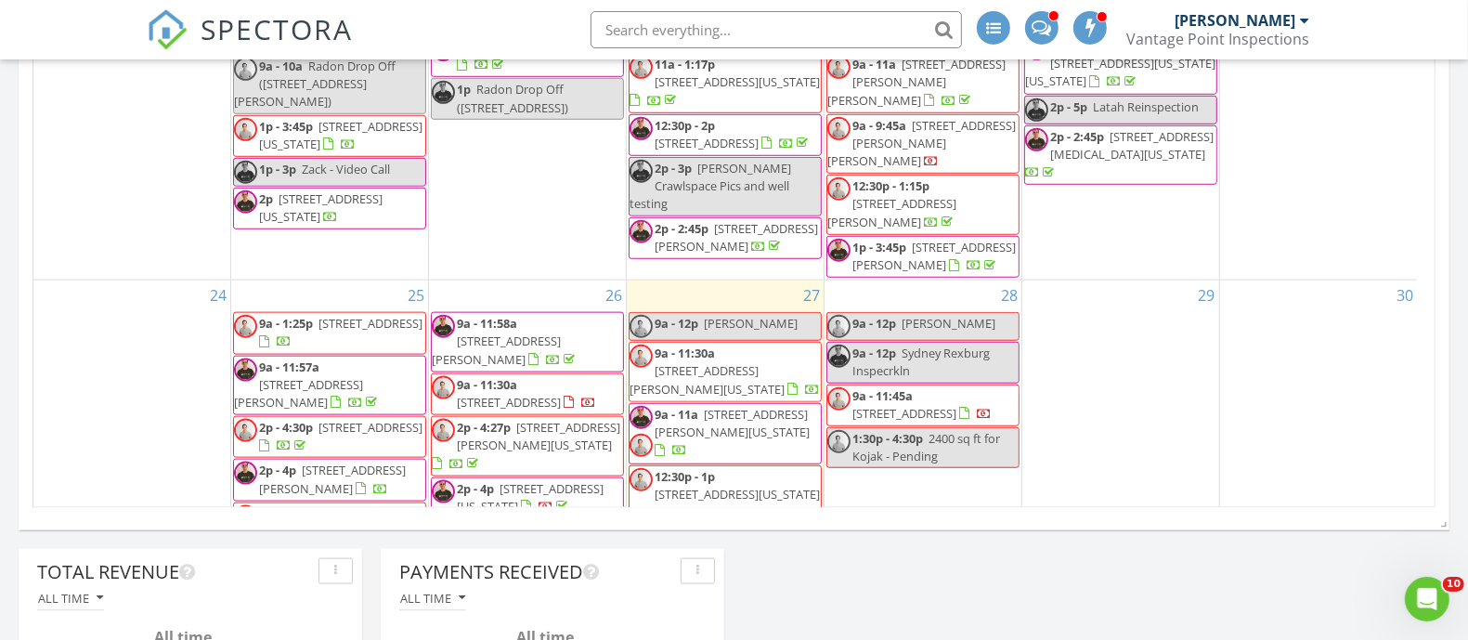
click at [1117, 280] on div "29" at bounding box center [1120, 445] width 197 height 331
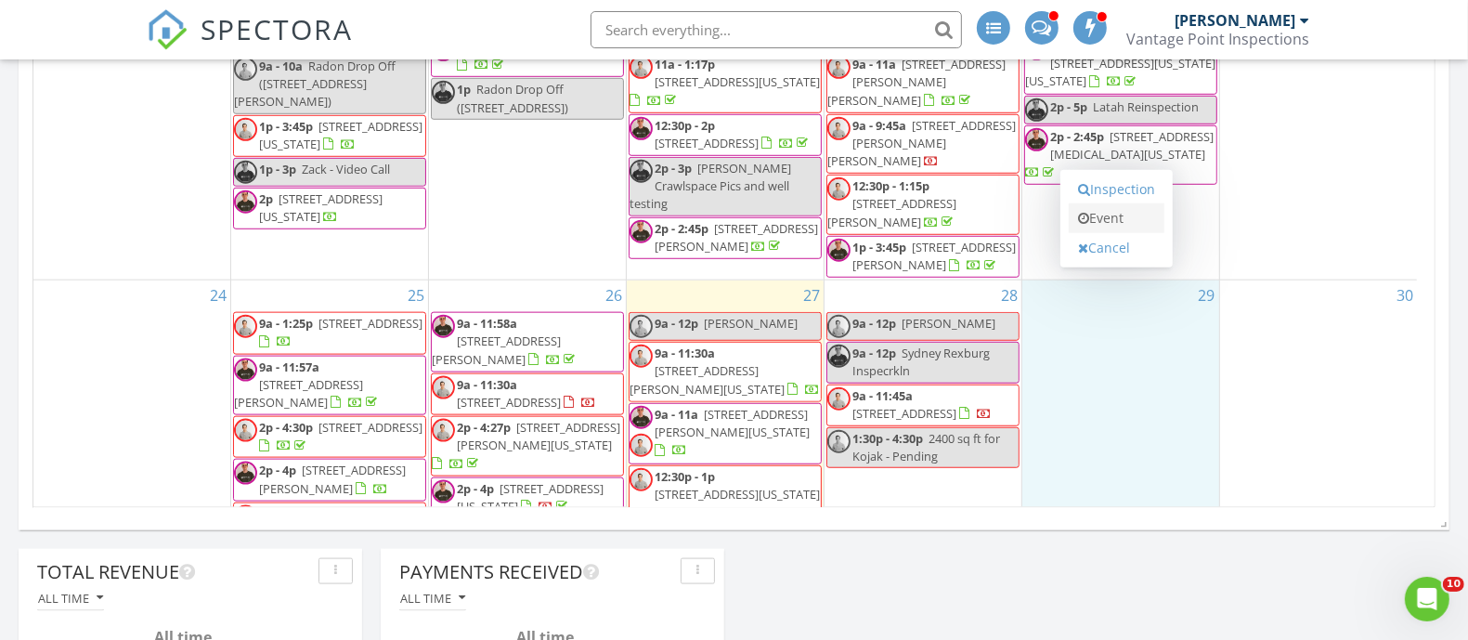
click at [1122, 209] on link "Event" at bounding box center [1117, 218] width 96 height 30
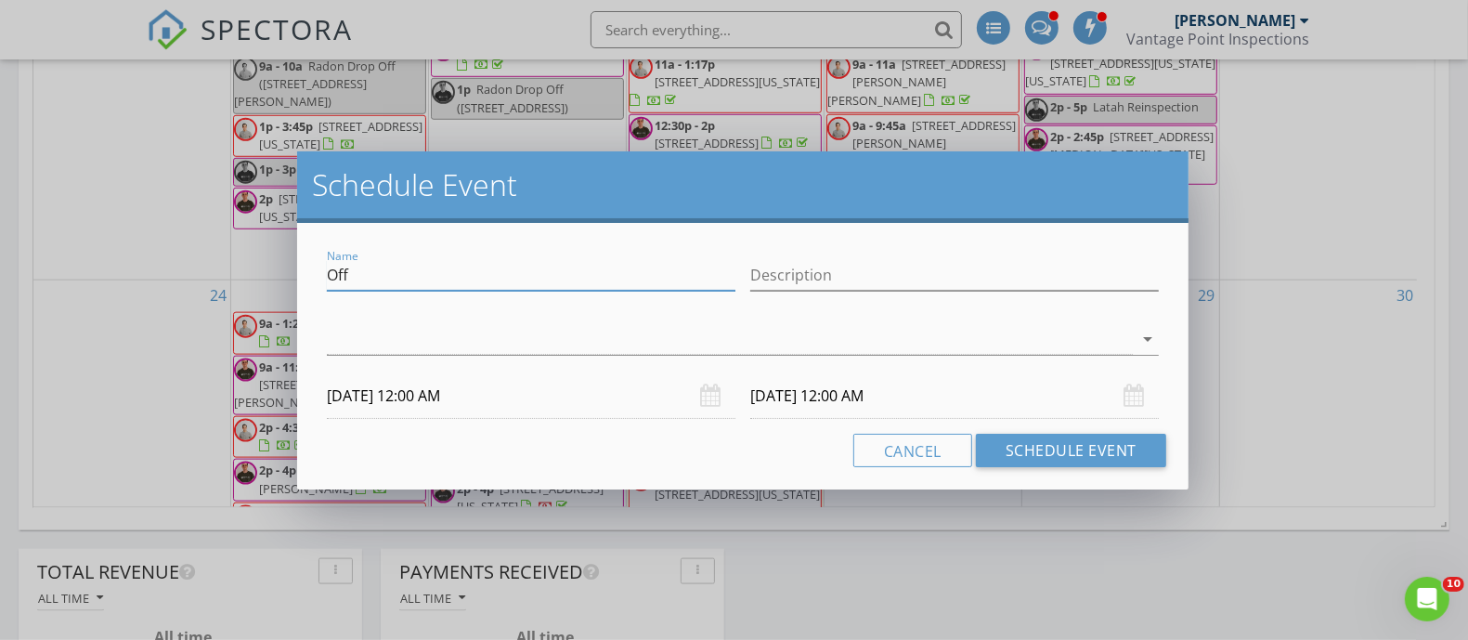
click at [421, 280] on input "Off" at bounding box center [531, 275] width 409 height 31
type input "Cindy Bates"
click at [368, 345] on div at bounding box center [730, 339] width 806 height 31
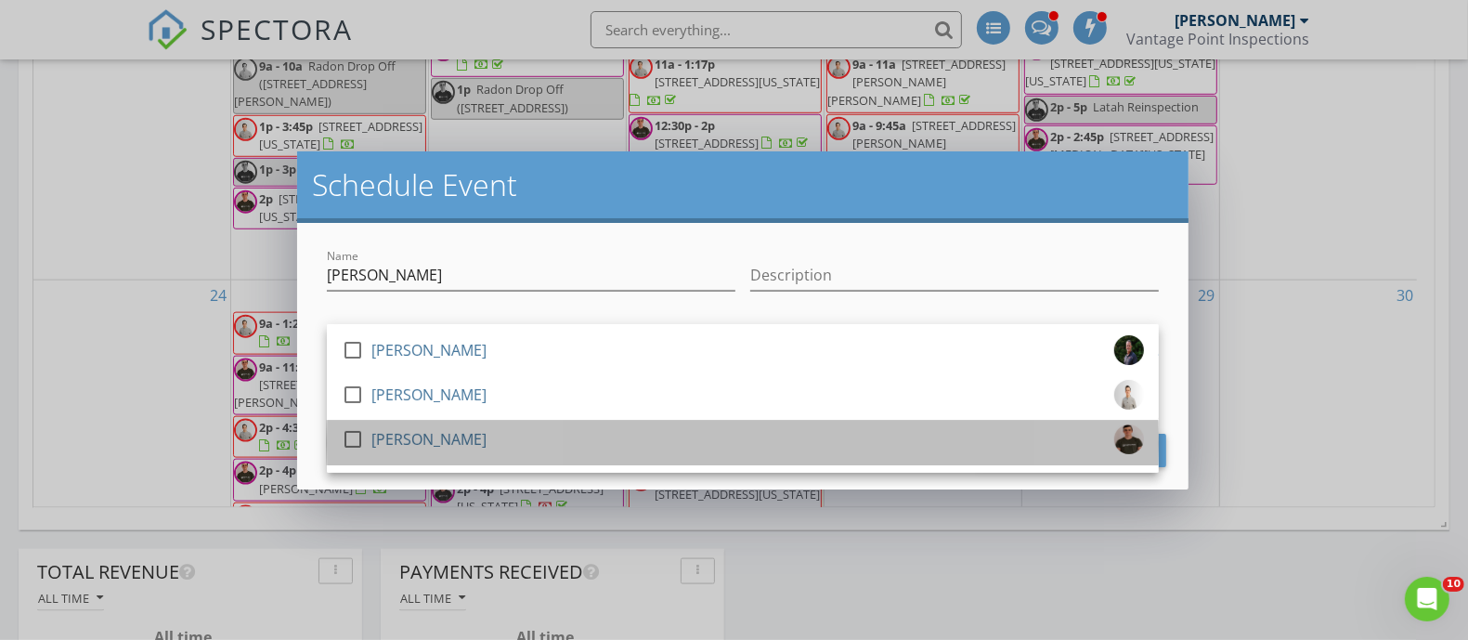
click at [409, 460] on div "check_box_outline_blank Zack Williams" at bounding box center [414, 442] width 145 height 37
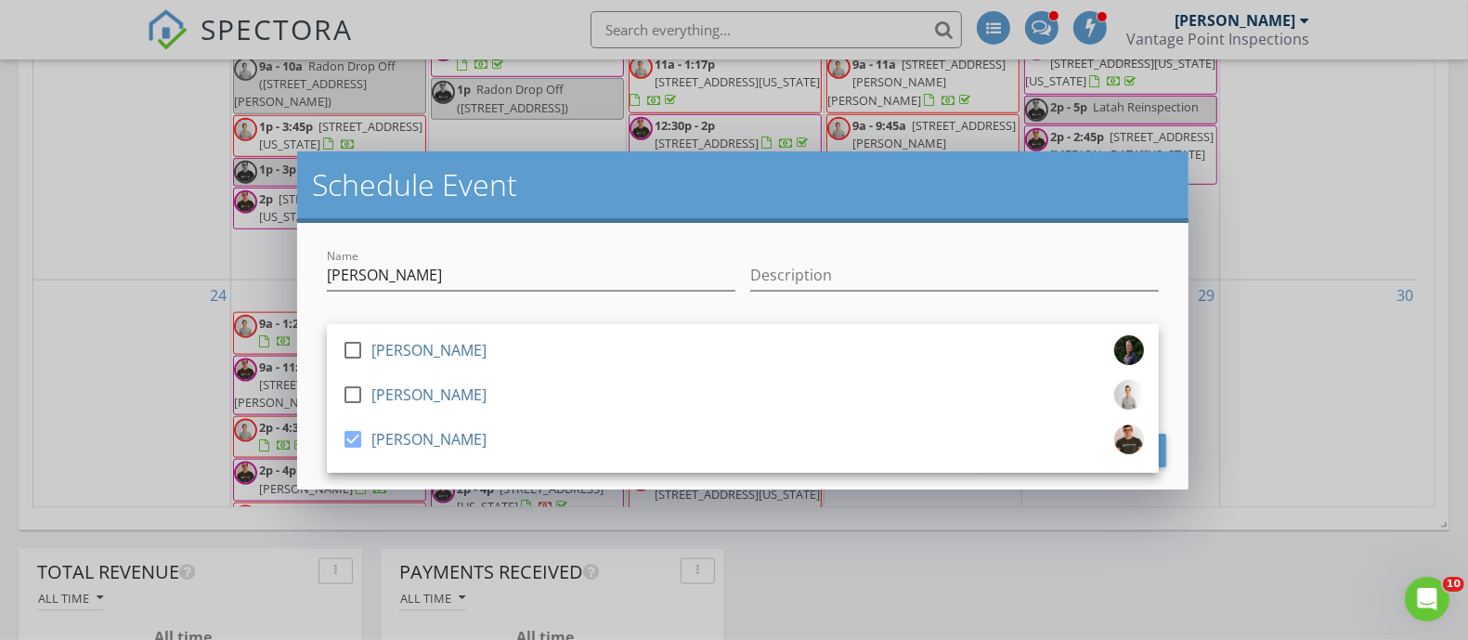
click at [529, 174] on h2 "Schedule Event" at bounding box center [743, 184] width 862 height 37
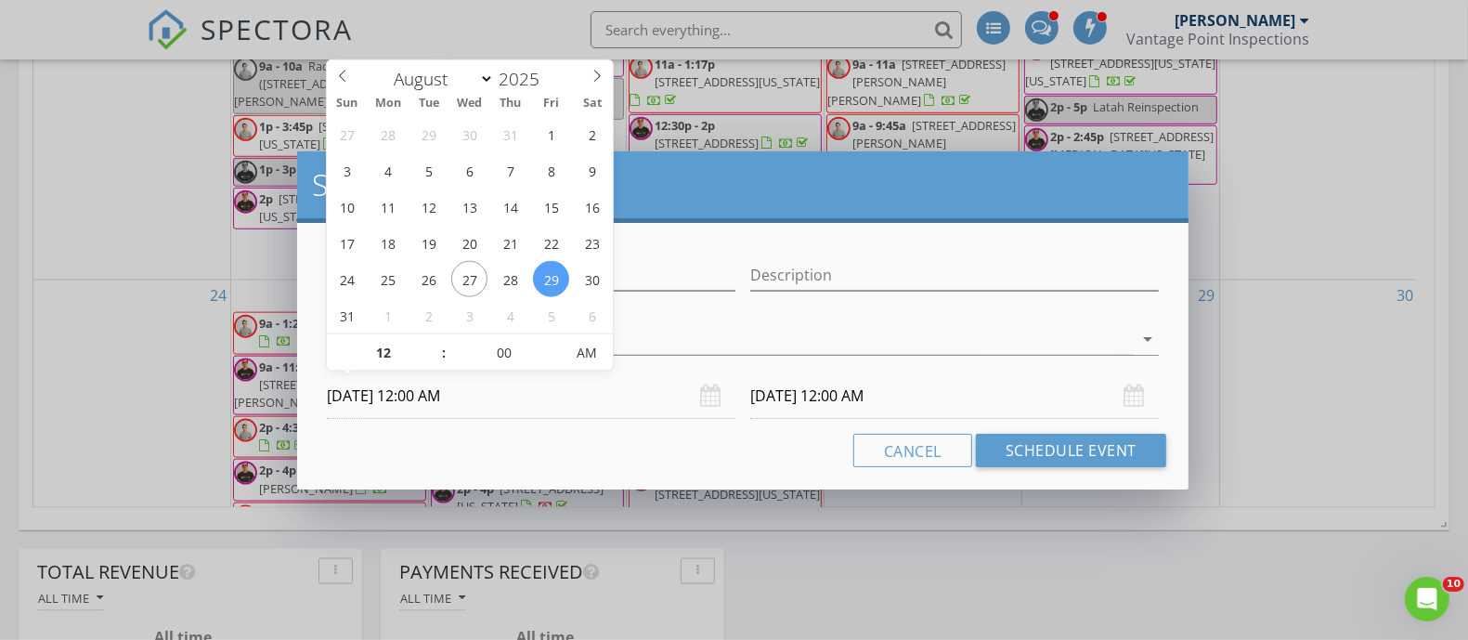
click at [426, 378] on input "08/29/2025 12:00 AM" at bounding box center [531, 395] width 409 height 45
type input "09"
type input "08/29/2025 9:00 AM"
click at [566, 437] on div "Cancel Schedule Event" at bounding box center [742, 450] width 847 height 33
type input "09"
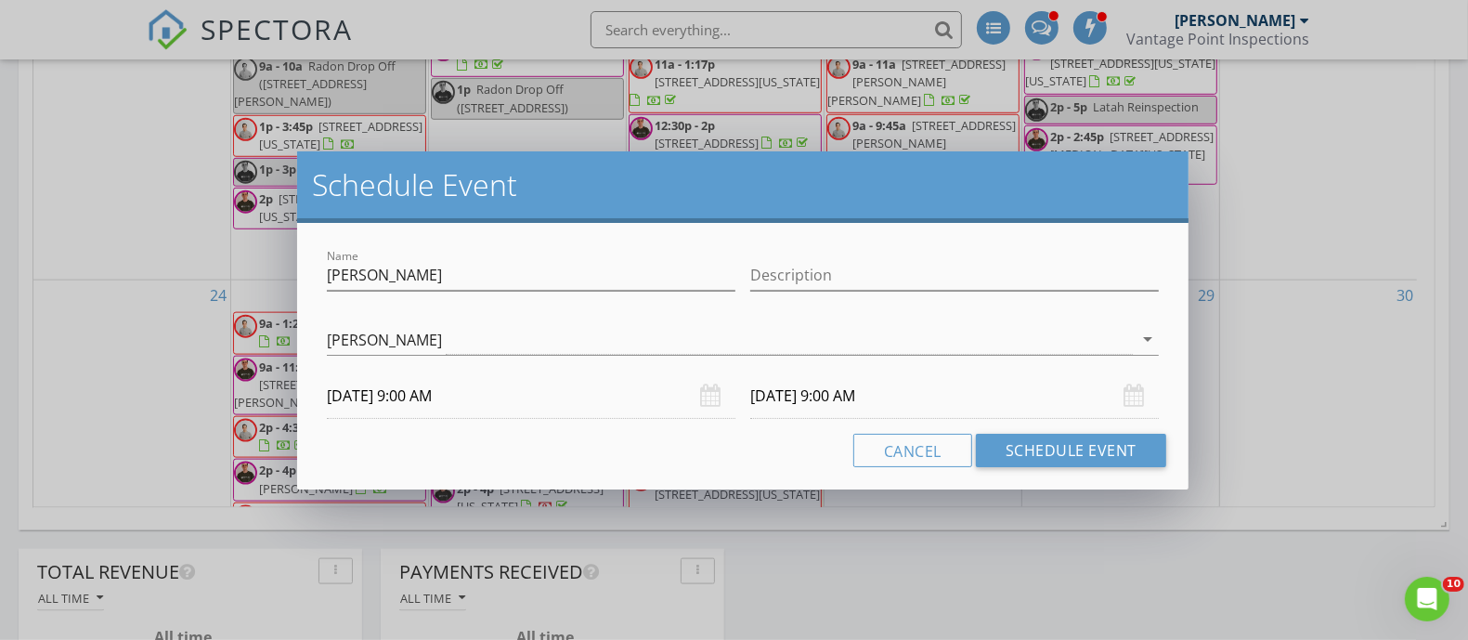
click at [852, 381] on input "08/30/2025 9:00 AM" at bounding box center [954, 395] width 409 height 45
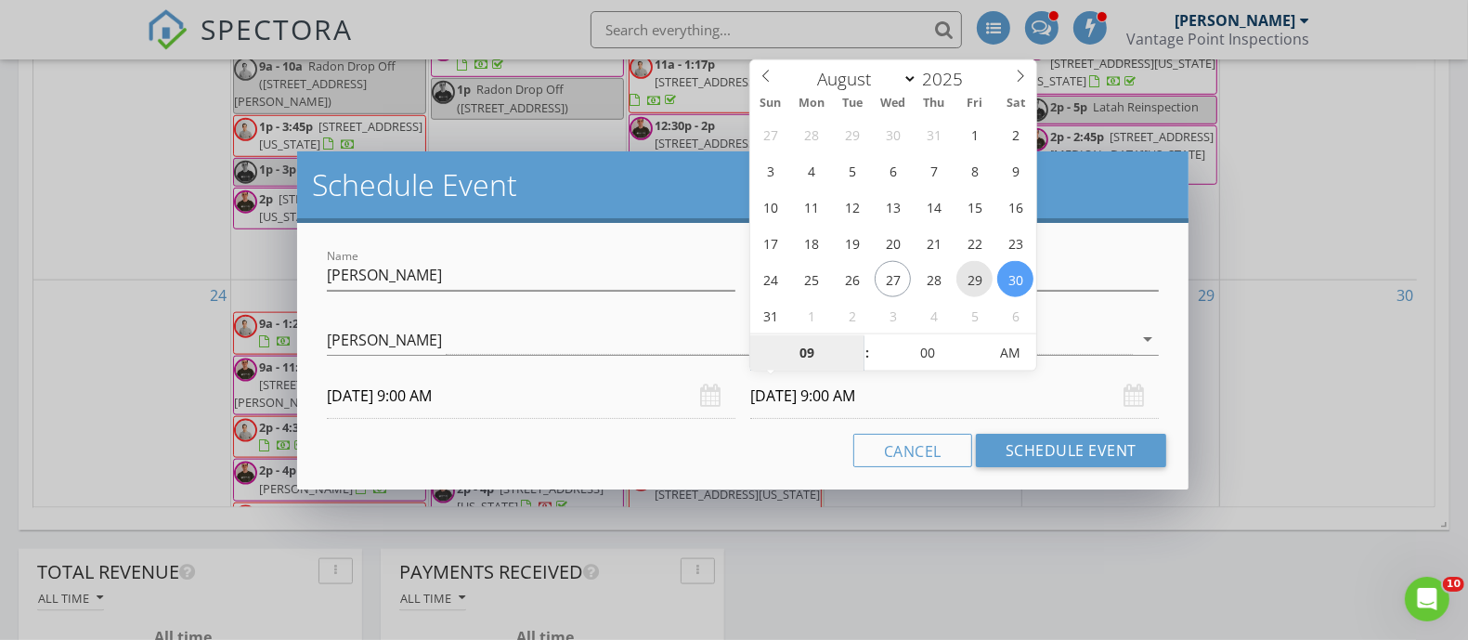
type input "08/29/2025 9:00 AM"
type input "12"
type input "08/29/2025 12:00 PM"
drag, startPoint x: 1005, startPoint y: 349, endPoint x: 993, endPoint y: 346, distance: 13.3
click at [1006, 348] on span "AM" at bounding box center [1009, 352] width 51 height 37
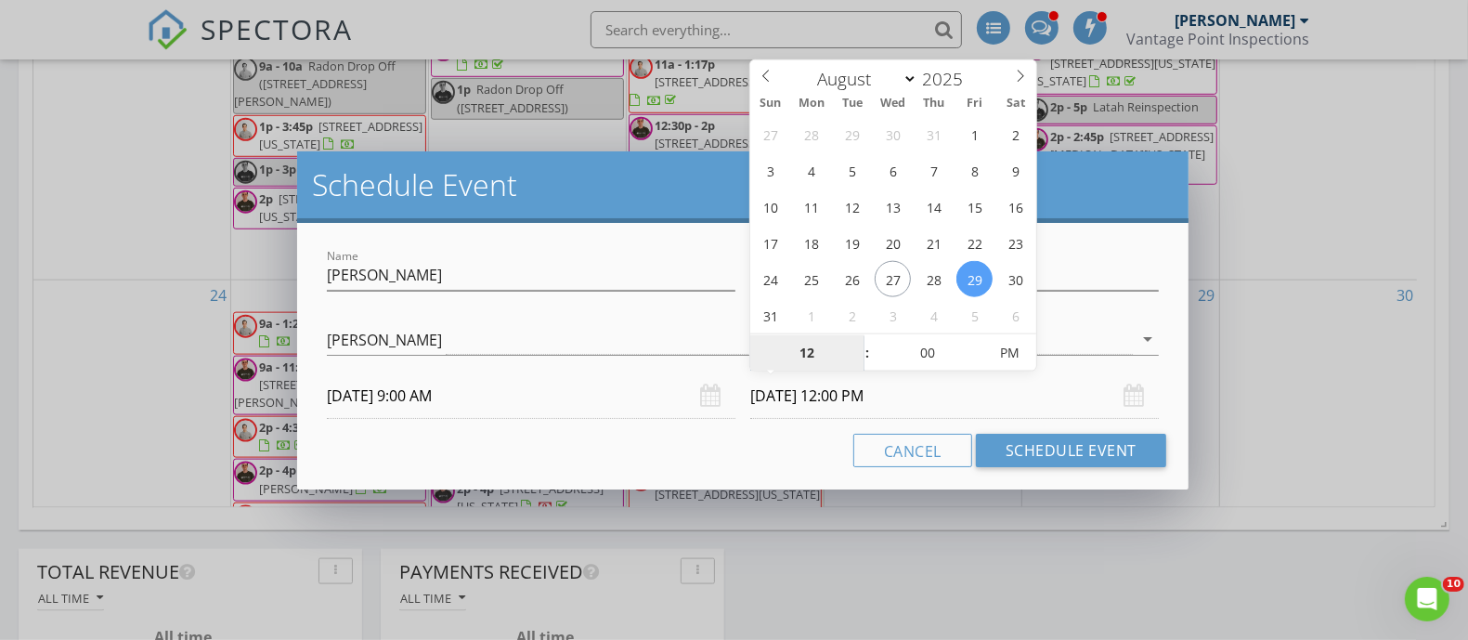
type input "12"
click at [684, 450] on div "Cancel Schedule Event" at bounding box center [742, 450] width 847 height 33
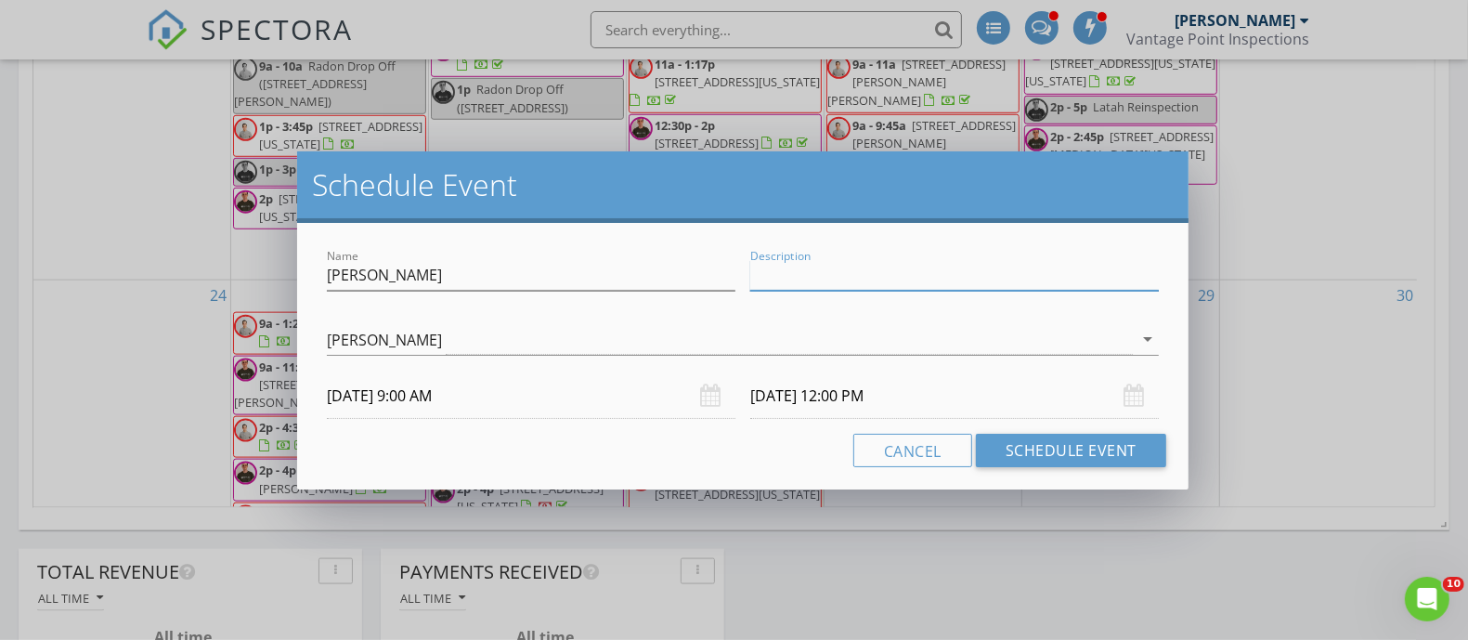
click at [822, 274] on input "Description" at bounding box center [954, 275] width 409 height 31
click at [667, 266] on input "Cindy Bates" at bounding box center [531, 275] width 409 height 31
type input "Cindy Bates Inspection with radon"
click at [769, 447] on div "Cancel Schedule Event" at bounding box center [742, 450] width 847 height 33
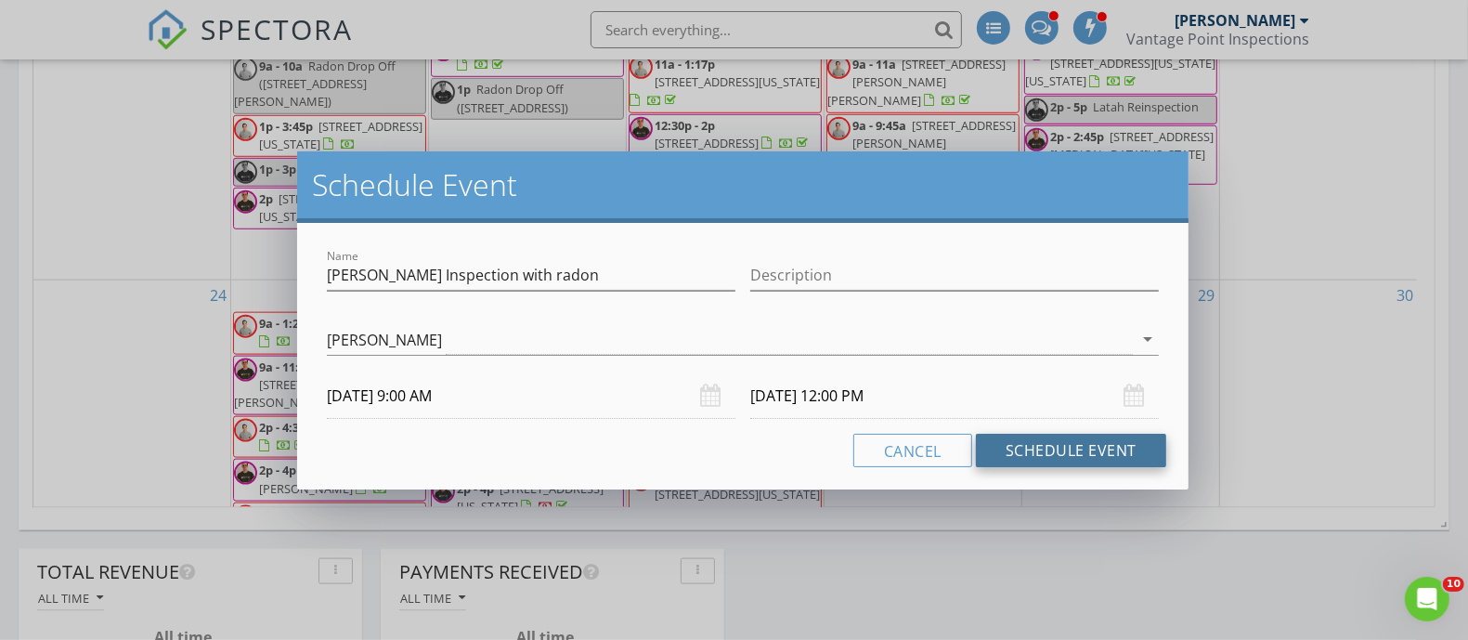
click at [1027, 435] on button "Schedule Event" at bounding box center [1071, 450] width 190 height 33
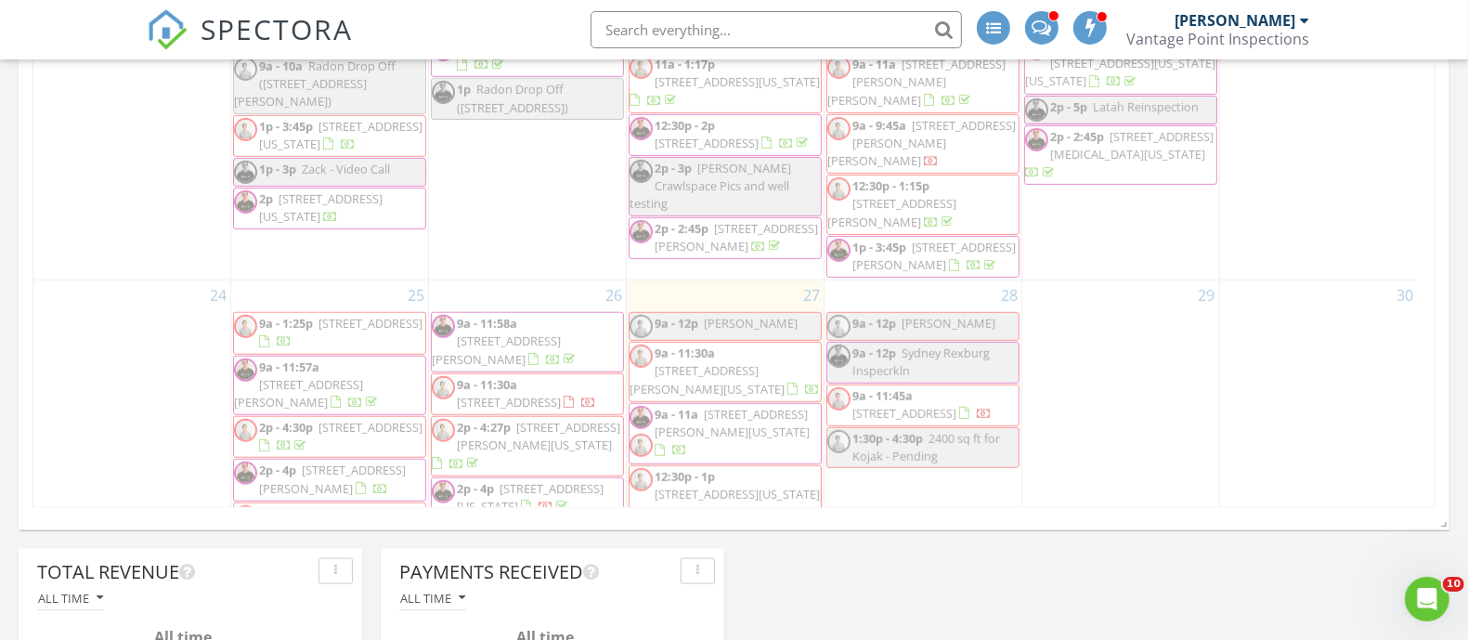
scroll to position [2119, 0]
